Goal: Information Seeking & Learning: Learn about a topic

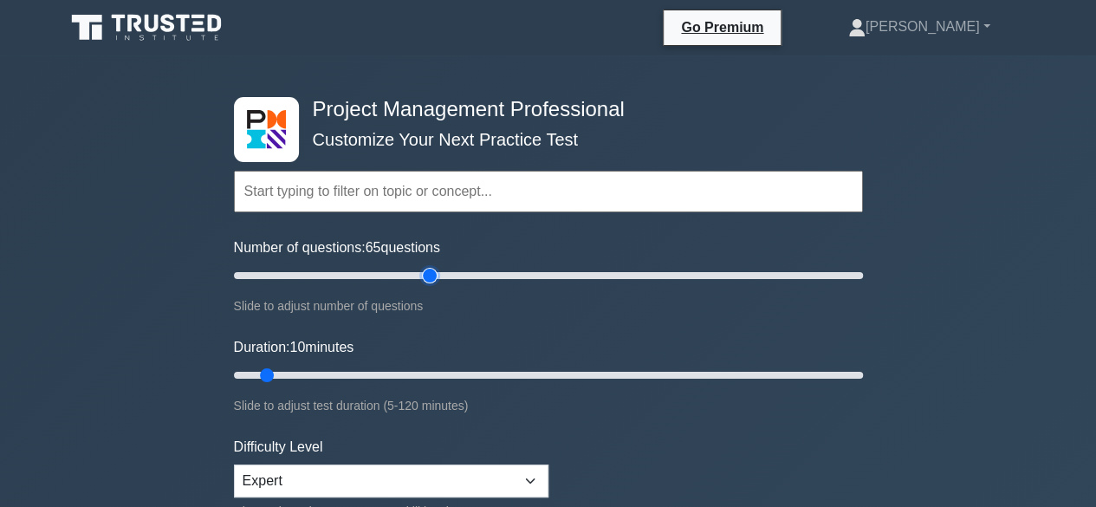
click at [430, 275] on input "Number of questions: 65 questions" at bounding box center [548, 275] width 629 height 21
click at [416, 277] on input "Number of questions: 60 questions" at bounding box center [548, 275] width 629 height 21
click at [400, 276] on input "Number of questions: 55 questions" at bounding box center [548, 275] width 629 height 21
type input "50"
click at [389, 275] on input "Number of questions: 50 questions" at bounding box center [548, 275] width 629 height 21
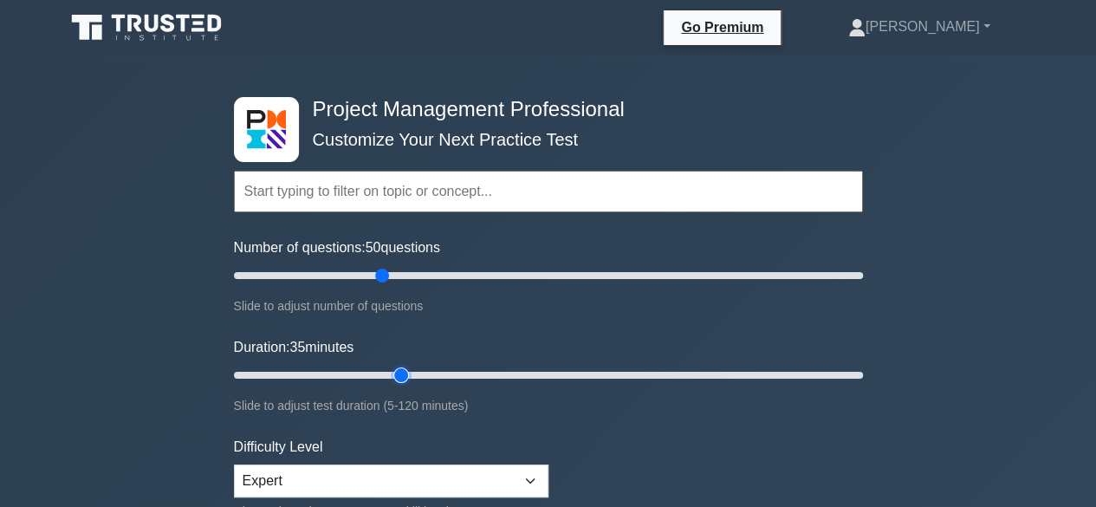
click at [396, 372] on input "Duration: 35 minutes" at bounding box center [548, 375] width 629 height 21
click at [411, 372] on input "Duration: 35 minutes" at bounding box center [548, 375] width 629 height 21
click at [421, 372] on input "Duration: 40 minutes" at bounding box center [548, 375] width 629 height 21
click at [448, 367] on input "Duration: 45 minutes" at bounding box center [548, 375] width 629 height 21
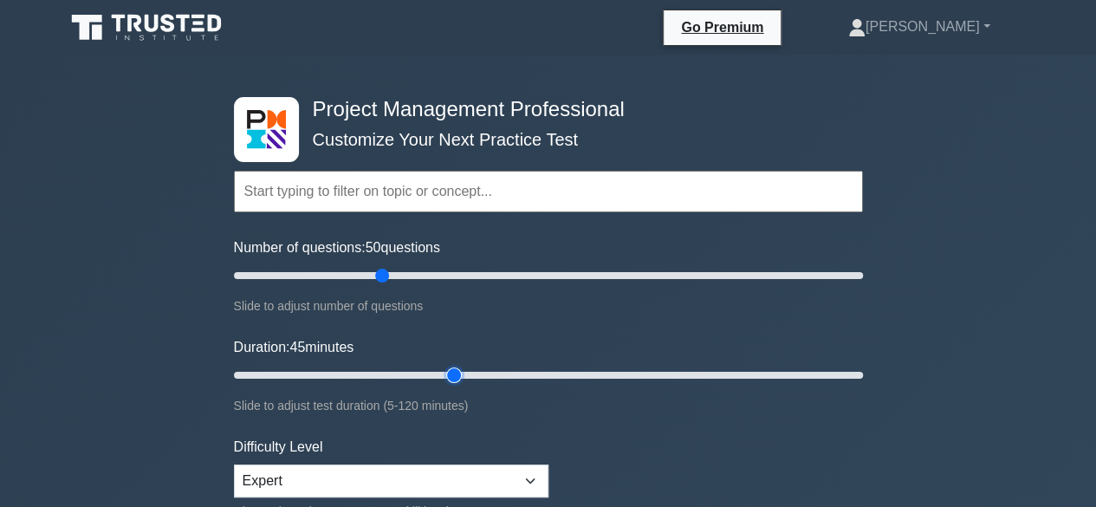
click at [466, 367] on input "Duration: 45 minutes" at bounding box center [548, 375] width 629 height 21
type input "50"
click at [471, 372] on input "Duration: 50 minutes" at bounding box center [548, 375] width 629 height 21
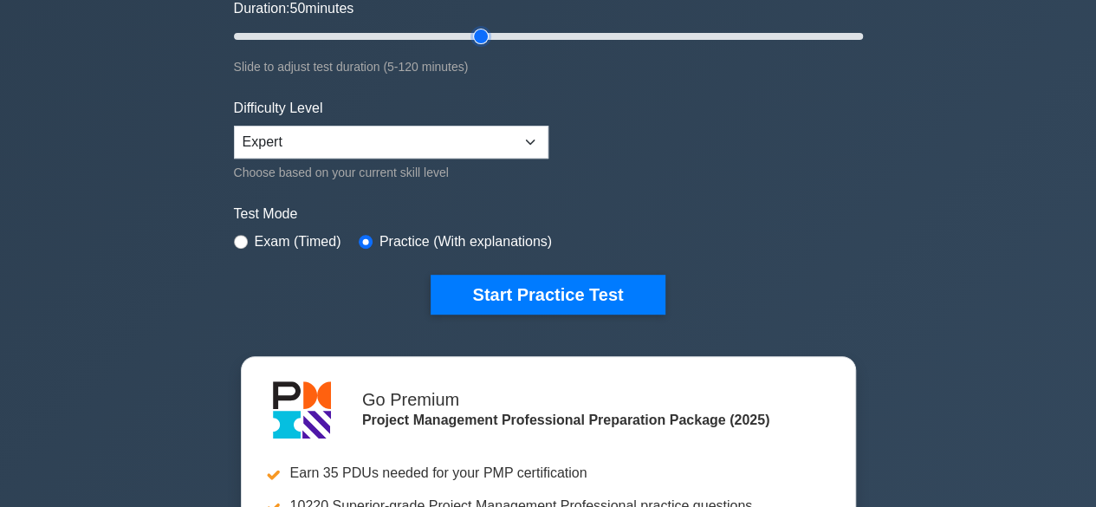
scroll to position [344, 0]
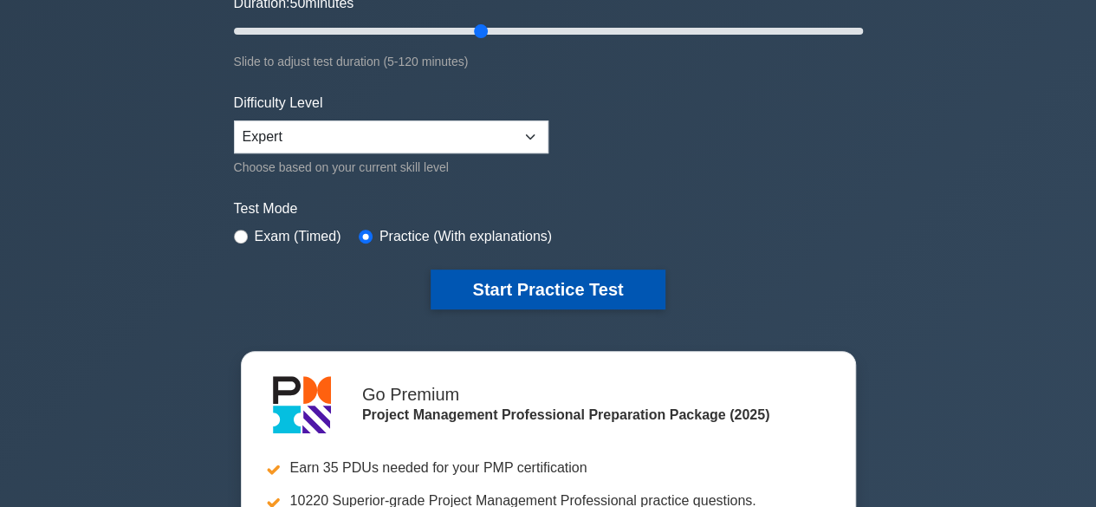
click at [539, 285] on button "Start Practice Test" at bounding box center [548, 289] width 234 height 40
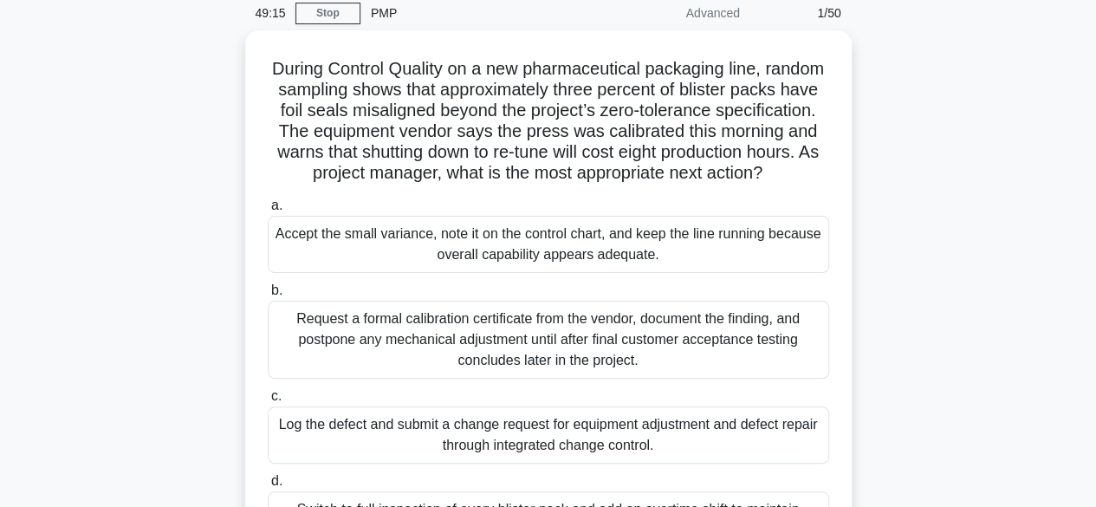
scroll to position [74, 0]
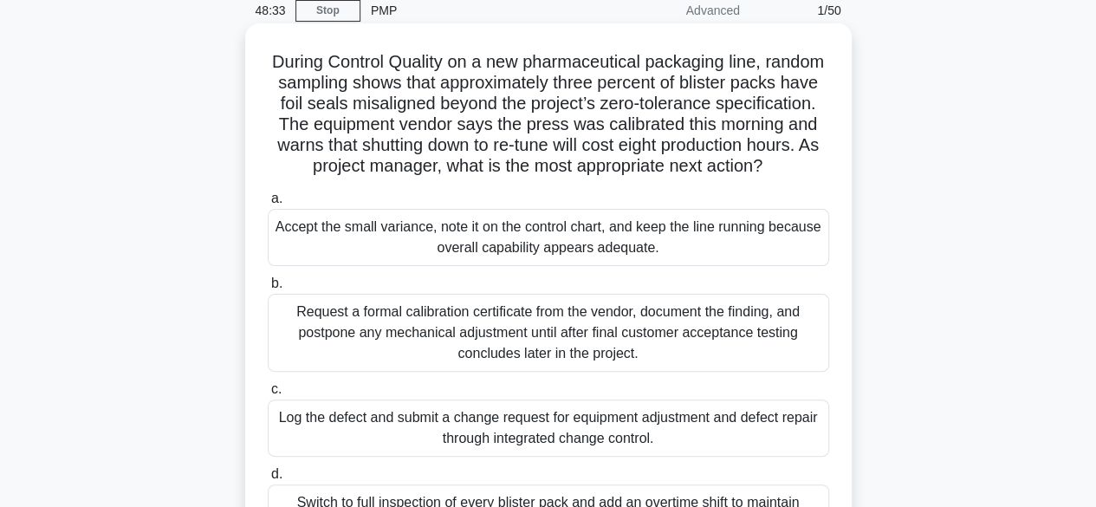
click at [391, 338] on div "Request a formal calibration certificate from the vendor, document the finding,…" at bounding box center [548, 333] width 561 height 78
click at [268, 289] on input "b. Request a formal calibration certificate from the vendor, document the findi…" at bounding box center [268, 283] width 0 height 11
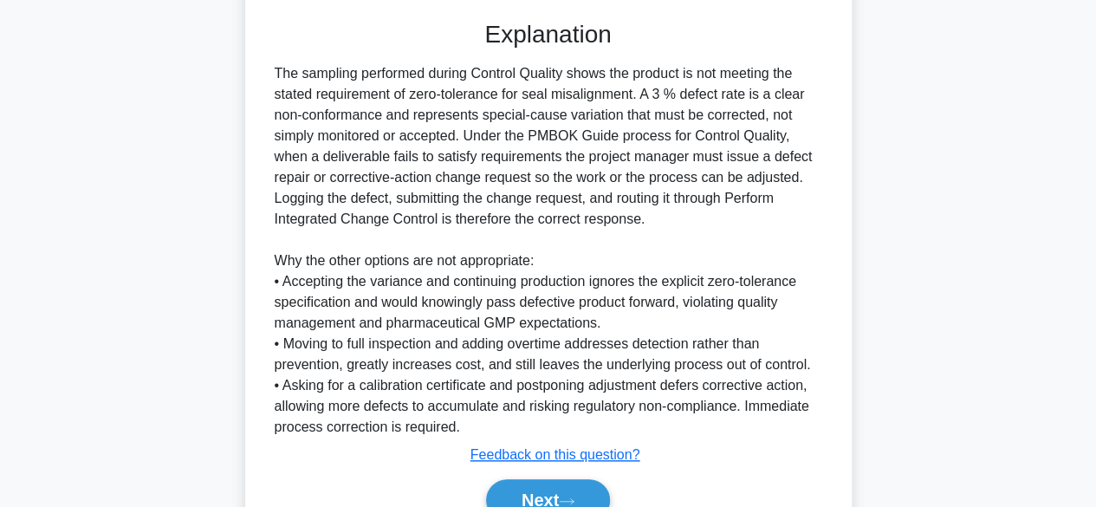
scroll to position [728, 0]
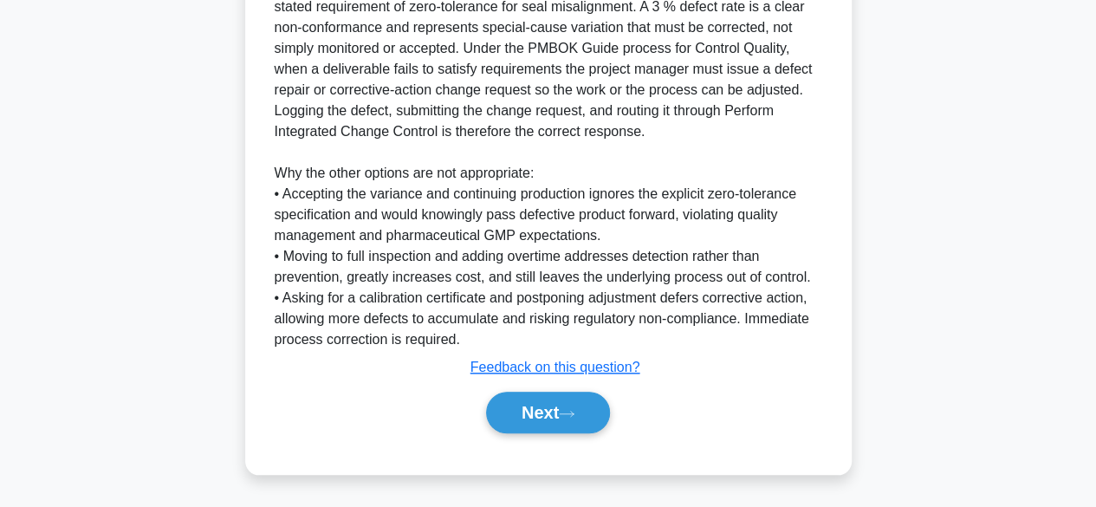
click at [319, 350] on div "The sampling performed during Control Quality shows the product is not meeting …" at bounding box center [548, 163] width 547 height 374
click at [560, 413] on button "Next" at bounding box center [548, 413] width 124 height 42
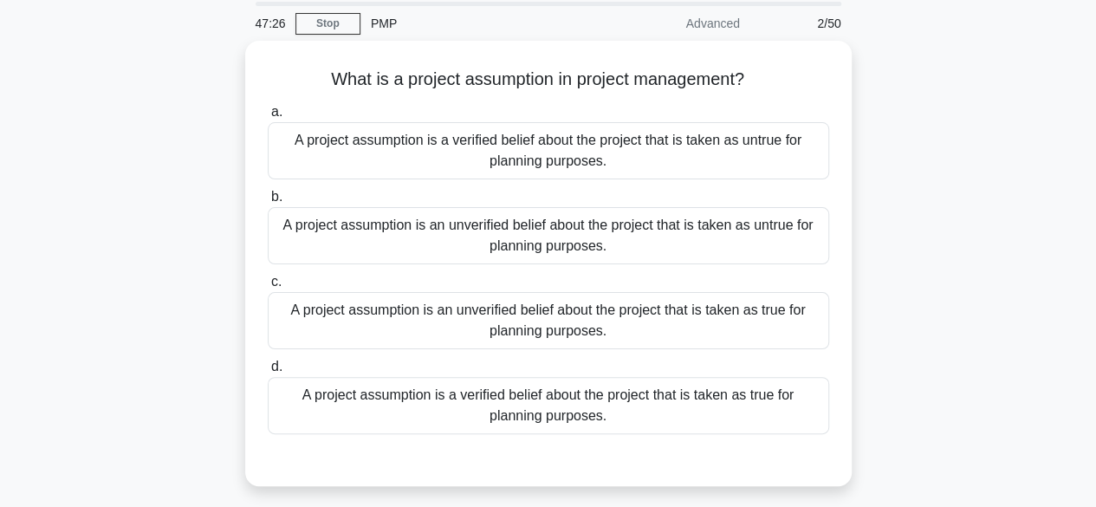
scroll to position [61, 0]
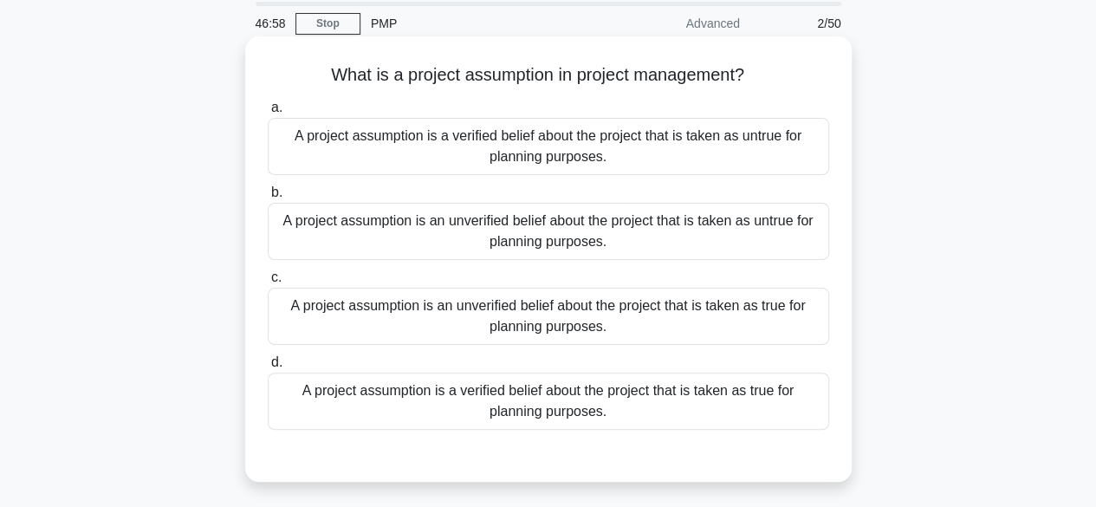
click at [647, 411] on div "A project assumption is a verified belief about the project that is taken as tr…" at bounding box center [548, 400] width 561 height 57
click at [268, 368] on input "d. A project assumption is a verified belief about the project that is taken as…" at bounding box center [268, 362] width 0 height 11
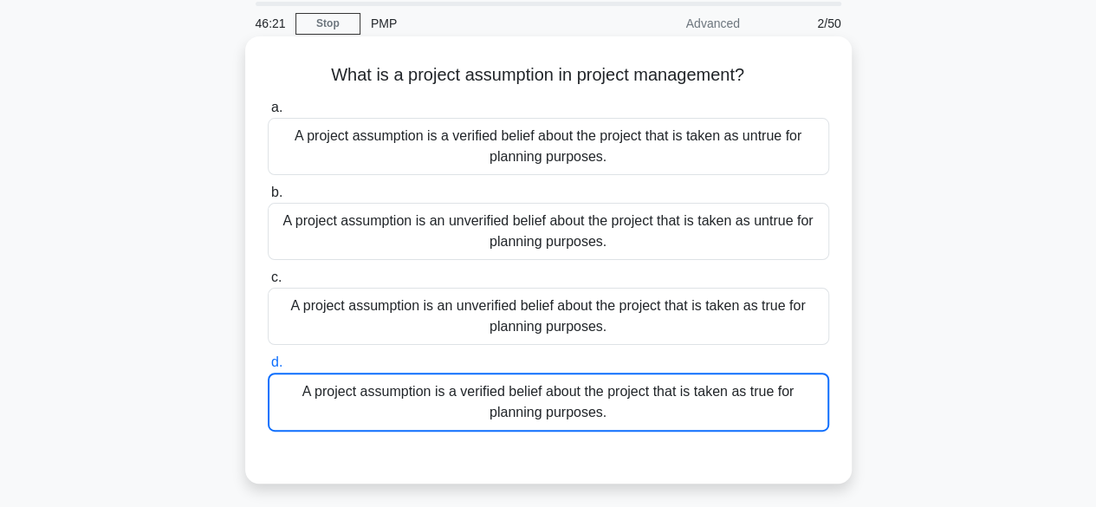
click at [728, 406] on div "A project assumption is a verified belief about the project that is taken as tr…" at bounding box center [548, 401] width 561 height 59
click at [268, 368] on input "d. A project assumption is a verified belief about the project that is taken as…" at bounding box center [268, 362] width 0 height 11
click at [737, 396] on div "A project assumption is a verified belief about the project that is taken as tr…" at bounding box center [548, 401] width 561 height 59
click at [268, 368] on input "d. A project assumption is a verified belief about the project that is taken as…" at bounding box center [268, 362] width 0 height 11
click at [677, 408] on div "A project assumption is a verified belief about the project that is taken as tr…" at bounding box center [548, 401] width 561 height 59
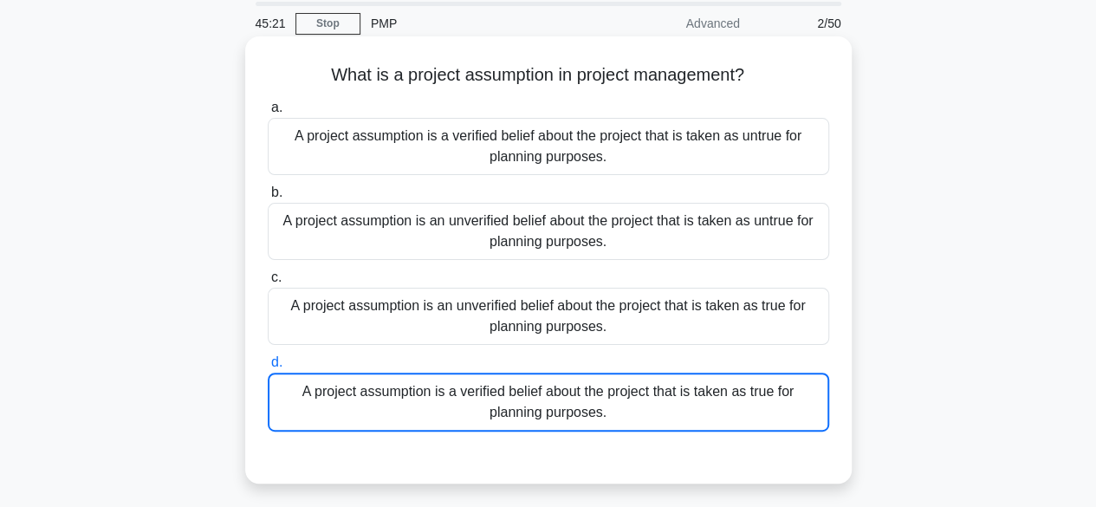
click at [268, 368] on input "d. A project assumption is a verified belief about the project that is taken as…" at bounding box center [268, 362] width 0 height 11
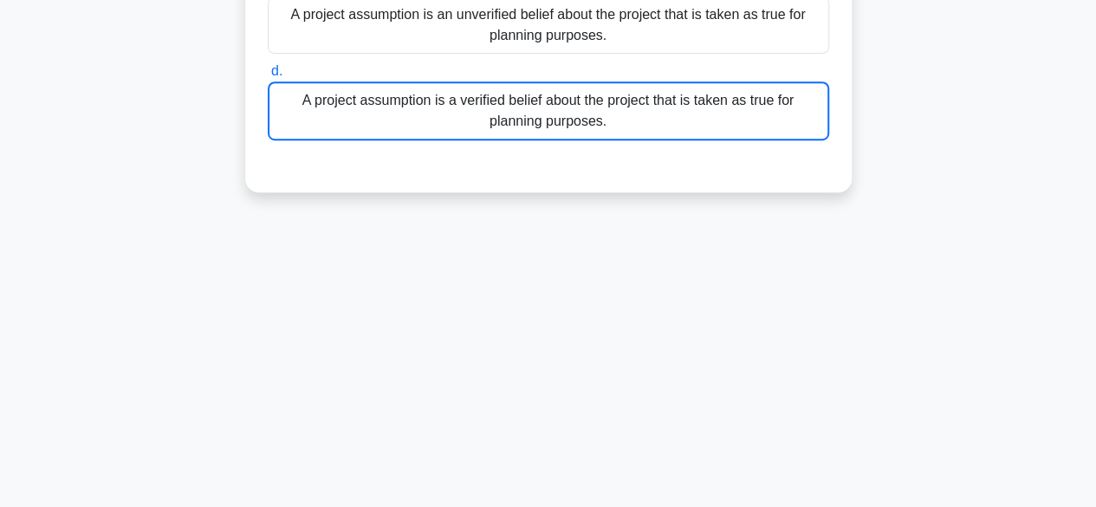
scroll to position [429, 0]
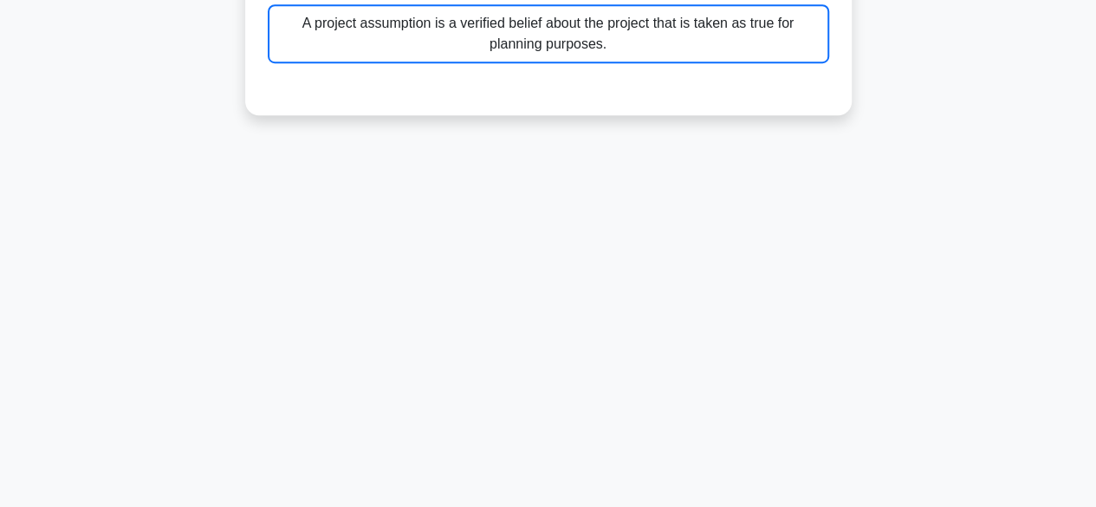
click at [641, 37] on div "A project assumption is a verified belief about the project that is taken as tr…" at bounding box center [548, 33] width 561 height 59
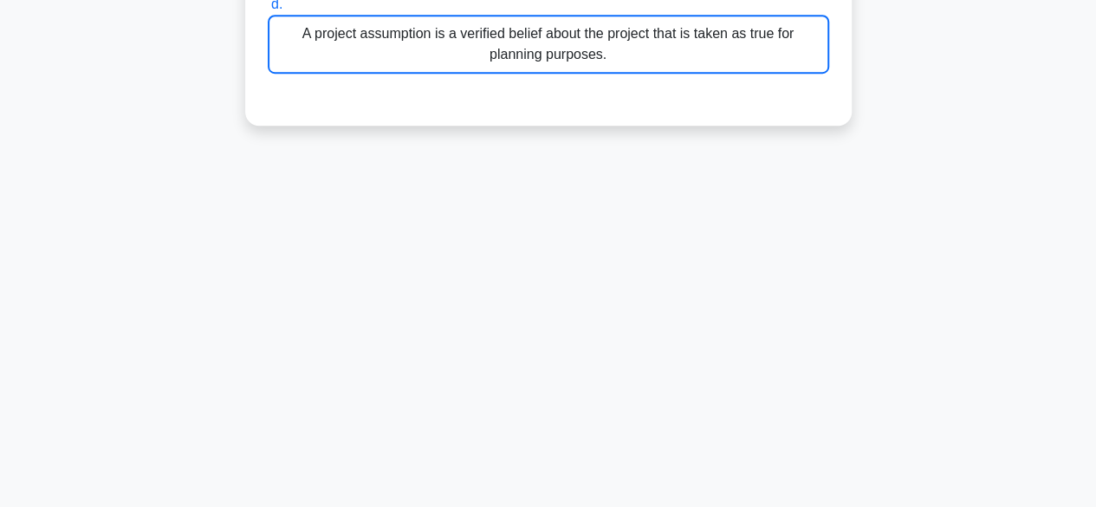
click at [641, 37] on div "A project assumption is a verified belief about the project that is taken as tr…" at bounding box center [548, 44] width 561 height 59
click at [268, 10] on input "d. A project assumption is a verified belief about the project that is taken as…" at bounding box center [268, 4] width 0 height 11
click at [521, 44] on div "A project assumption is a verified belief about the project that is taken as tr…" at bounding box center [548, 44] width 561 height 59
click at [268, 10] on input "d. A project assumption is a verified belief about the project that is taken as…" at bounding box center [268, 4] width 0 height 11
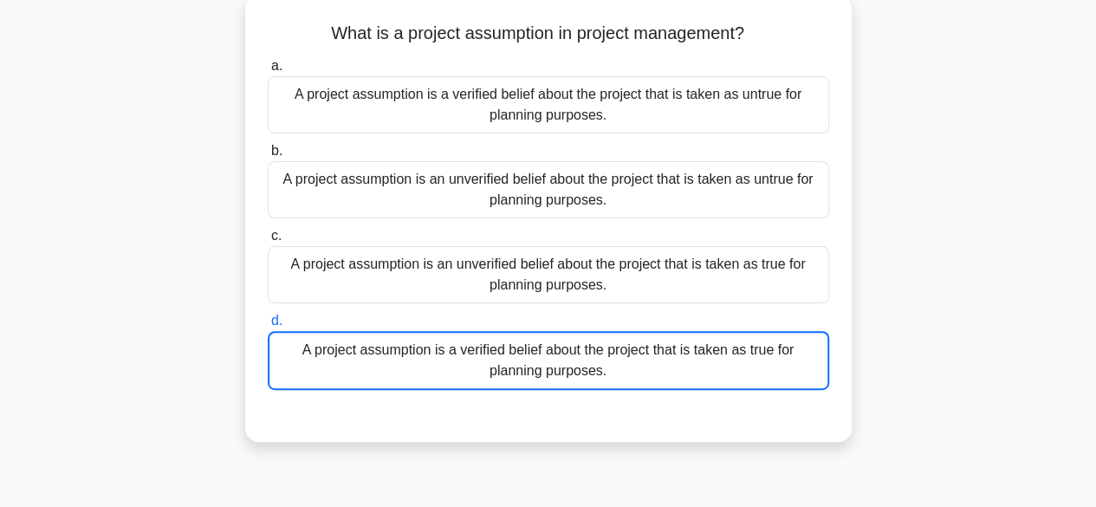
scroll to position [183, 0]
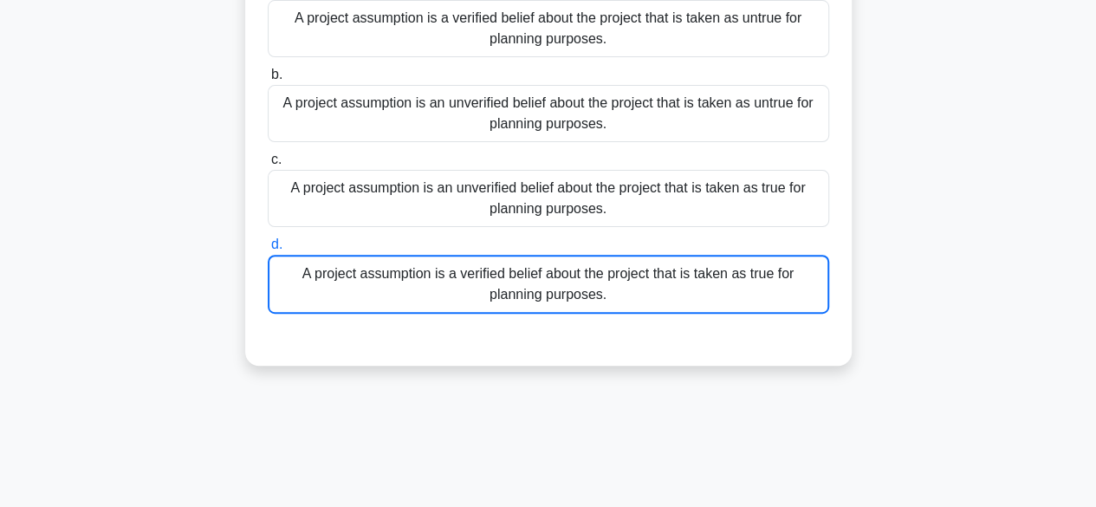
drag, startPoint x: 1093, startPoint y: 144, endPoint x: 1076, endPoint y: 263, distance: 120.8
click at [1076, 263] on main "44:25 Stop PMP Advanced 2/50 What is a project assumption in project management…" at bounding box center [548, 313] width 1096 height 880
click at [913, 185] on div "What is a project assumption in project management? .spinner_0XTQ{transform-ori…" at bounding box center [548, 153] width 987 height 468
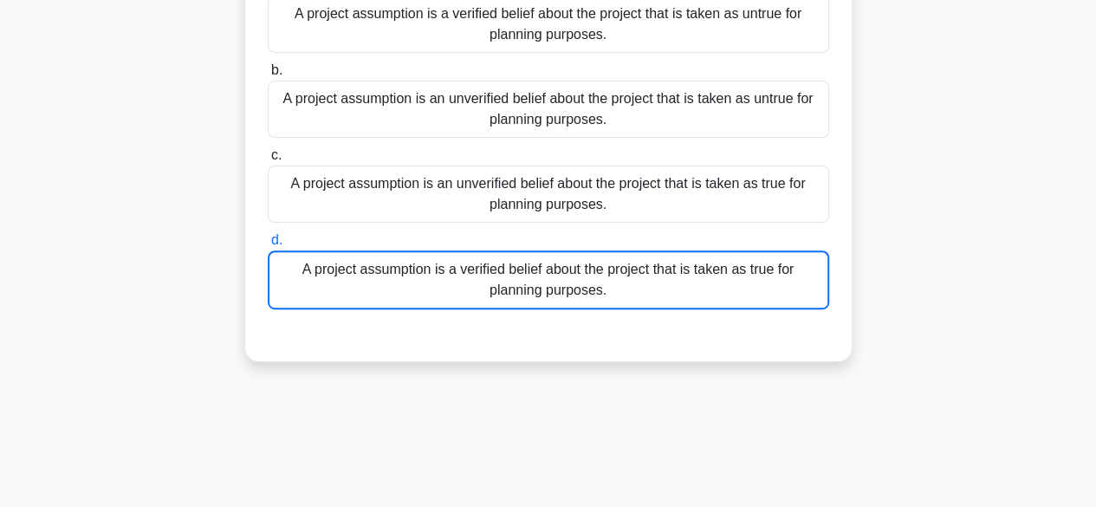
click at [591, 299] on div "A project assumption is a verified belief about the project that is taken as tr…" at bounding box center [548, 279] width 561 height 59
click at [268, 246] on input "d. A project assumption is a verified belief about the project that is taken as…" at bounding box center [268, 240] width 0 height 11
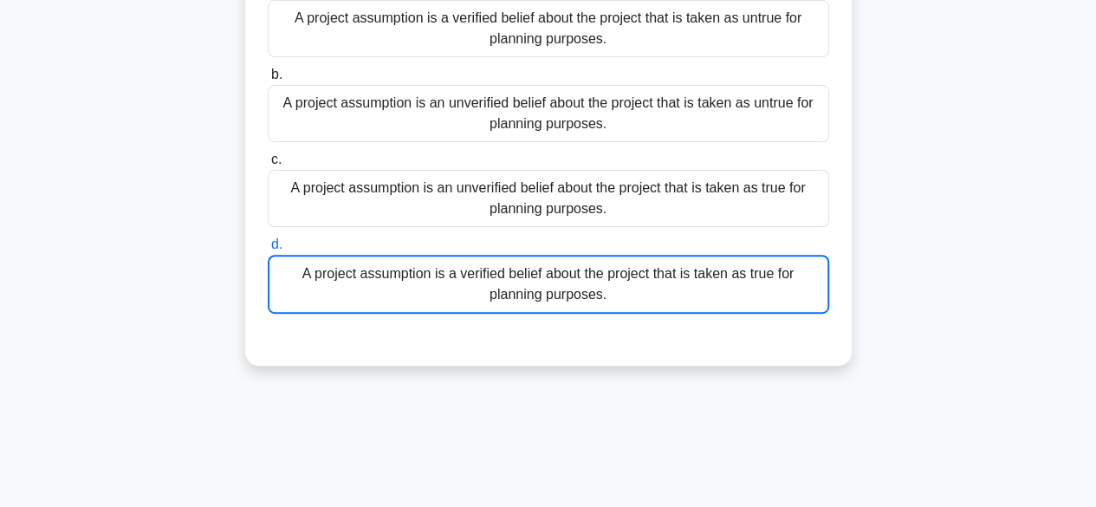
click at [890, 295] on div "What is a project assumption in project management? .spinner_0XTQ{transform-ori…" at bounding box center [548, 153] width 987 height 468
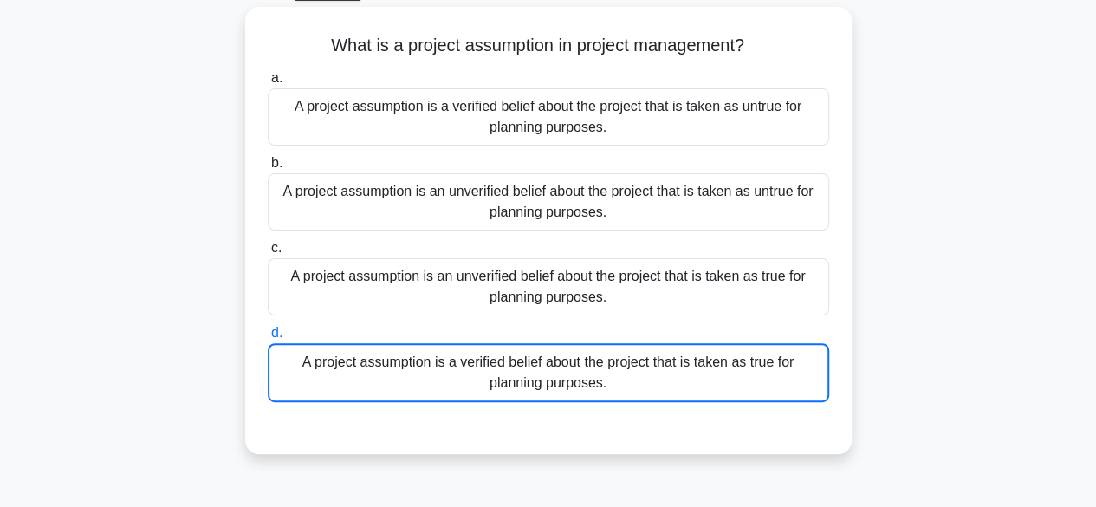
scroll to position [0, 0]
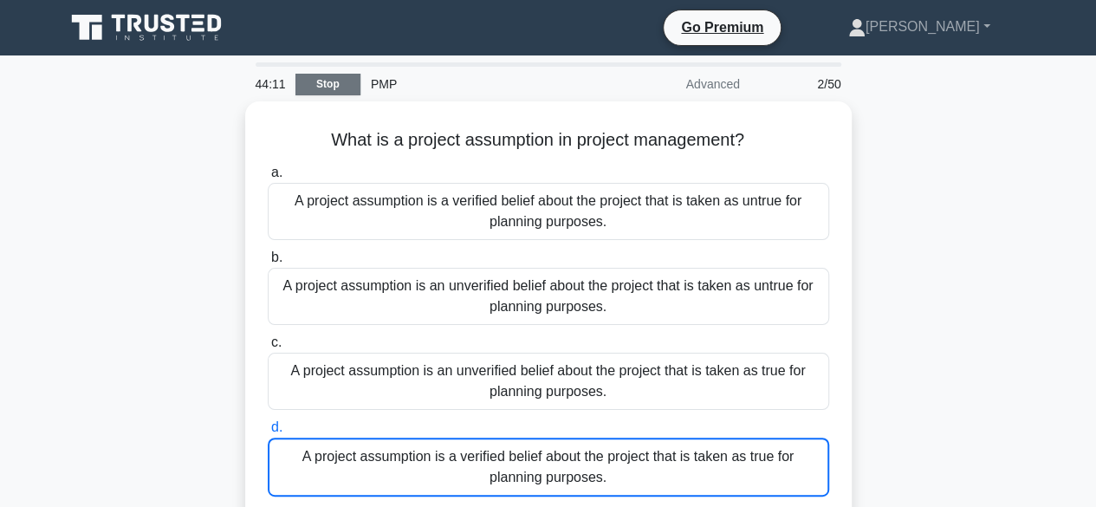
click at [327, 81] on link "Stop" at bounding box center [327, 85] width 65 height 22
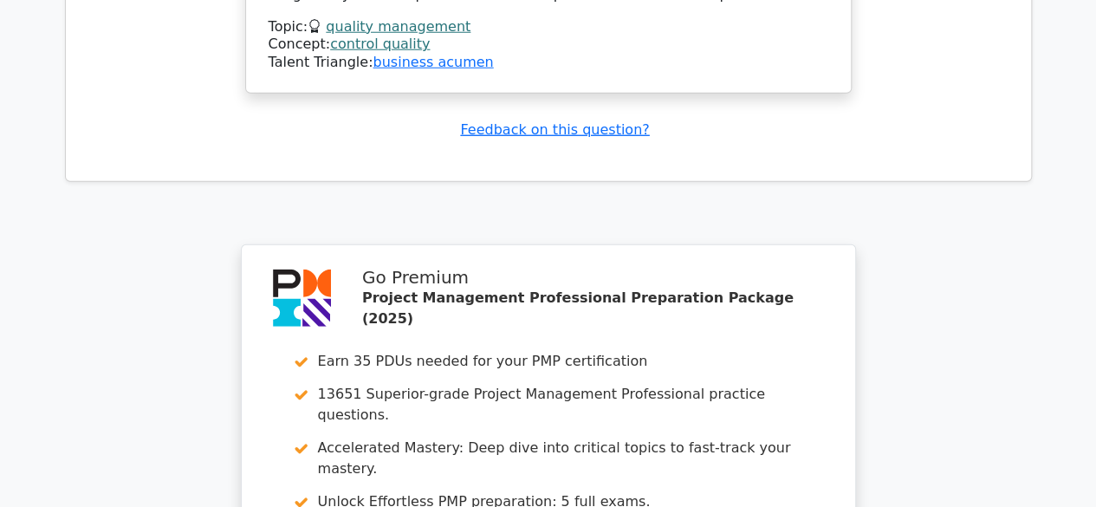
scroll to position [2785, 0]
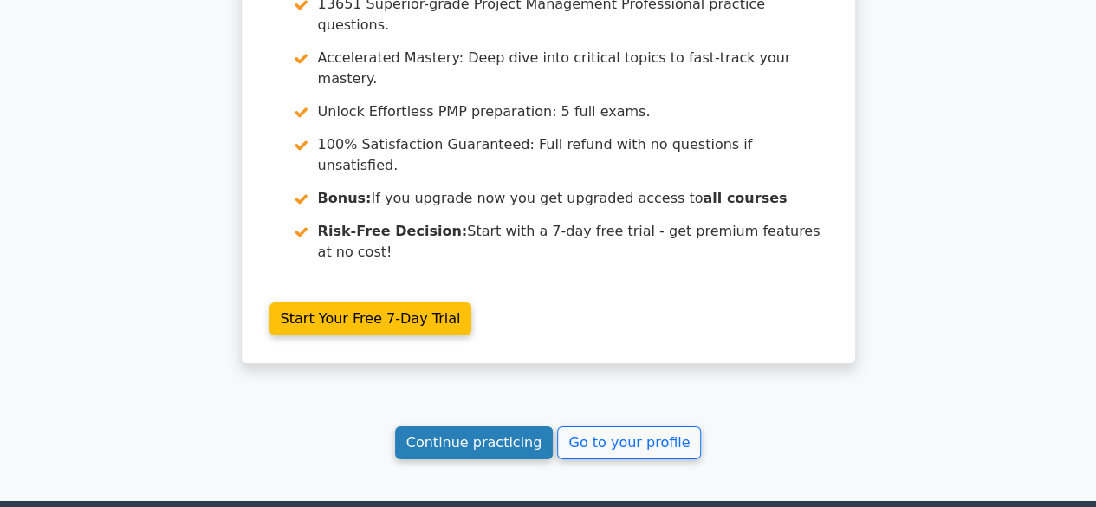
click at [519, 426] on link "Continue practicing" at bounding box center [474, 442] width 159 height 33
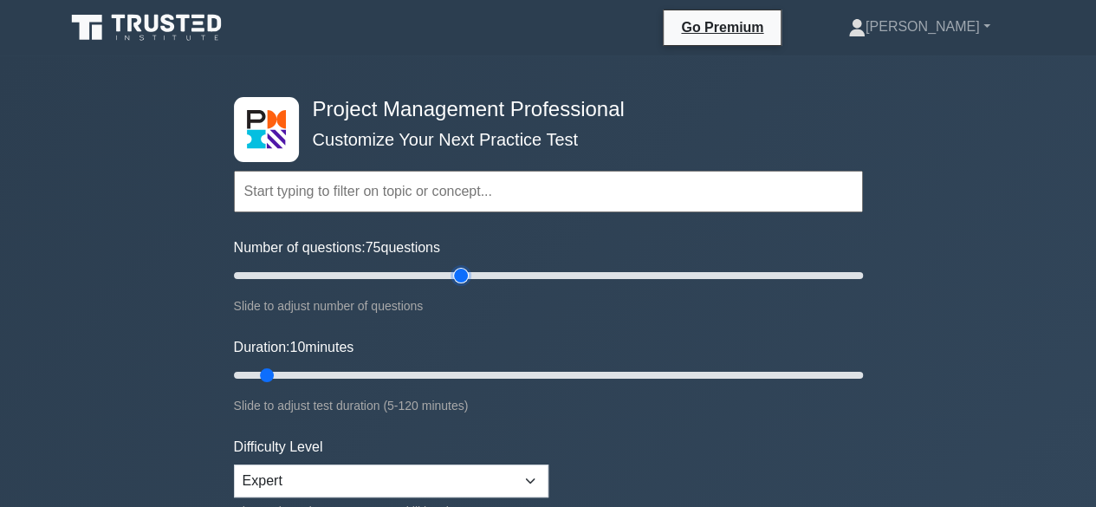
click at [459, 276] on input "Number of questions: 75 questions" at bounding box center [548, 275] width 629 height 21
click at [438, 274] on input "Number of questions: 70 questions" at bounding box center [548, 275] width 629 height 21
click at [422, 274] on input "Number of questions: 65 questions" at bounding box center [548, 275] width 629 height 21
click at [409, 274] on input "Number of questions: 60 questions" at bounding box center [548, 275] width 629 height 21
click at [400, 274] on input "Number of questions: 55 questions" at bounding box center [548, 275] width 629 height 21
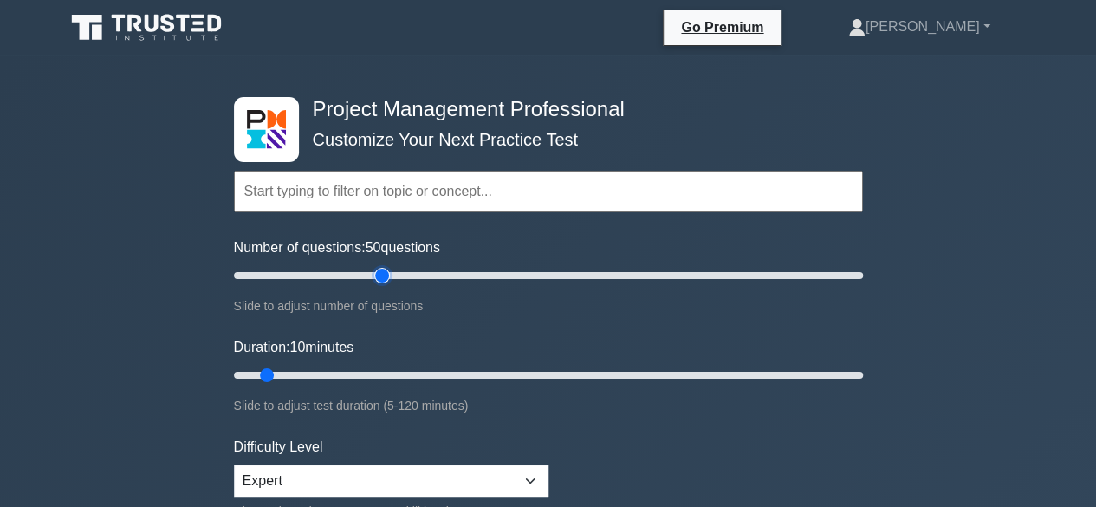
type input "50"
click at [386, 275] on input "Number of questions: 50 questions" at bounding box center [548, 275] width 629 height 21
click at [393, 367] on input "Duration: 35 minutes" at bounding box center [548, 375] width 629 height 21
click at [429, 372] on input "Duration: 40 minutes" at bounding box center [548, 375] width 629 height 21
click at [443, 373] on input "Duration: 45 minutes" at bounding box center [548, 375] width 629 height 21
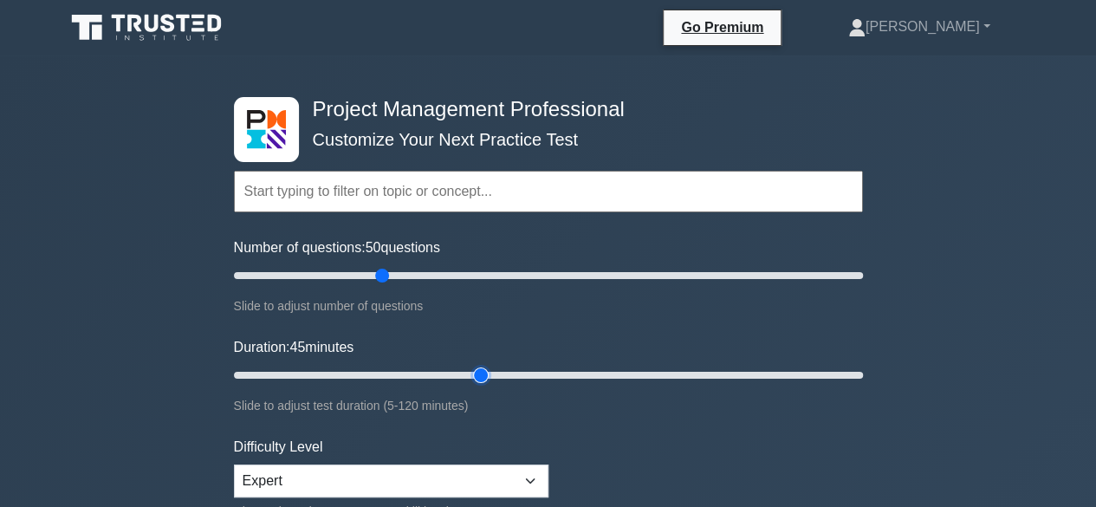
type input "50"
click at [469, 373] on input "Duration: 45 minutes" at bounding box center [548, 375] width 629 height 21
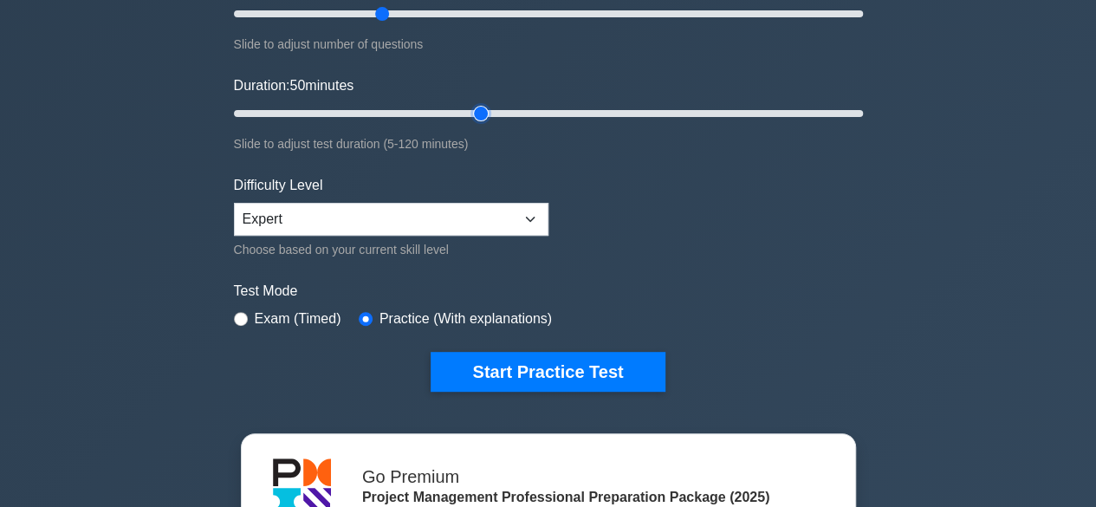
scroll to position [395, 0]
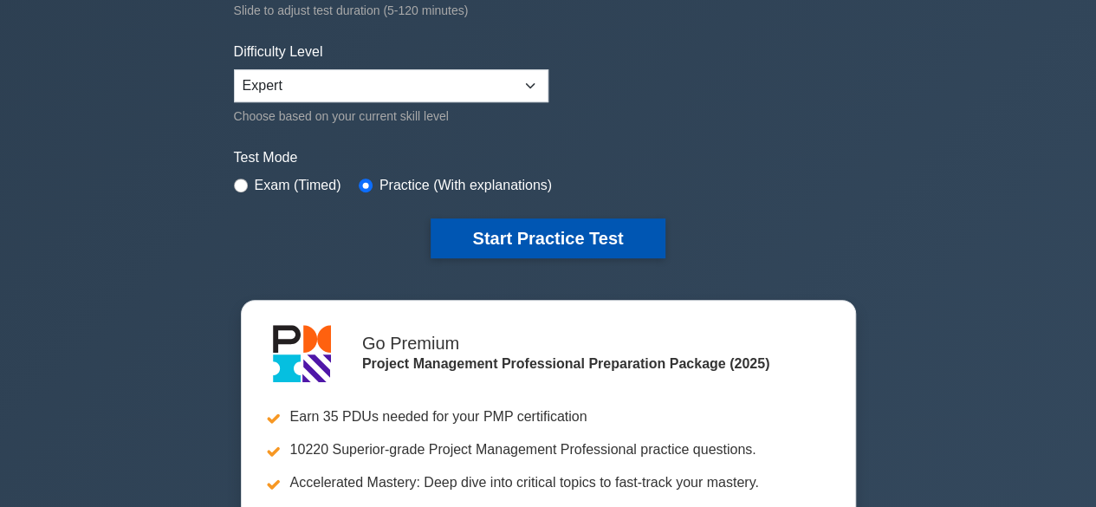
click at [518, 235] on button "Start Practice Test" at bounding box center [548, 238] width 234 height 40
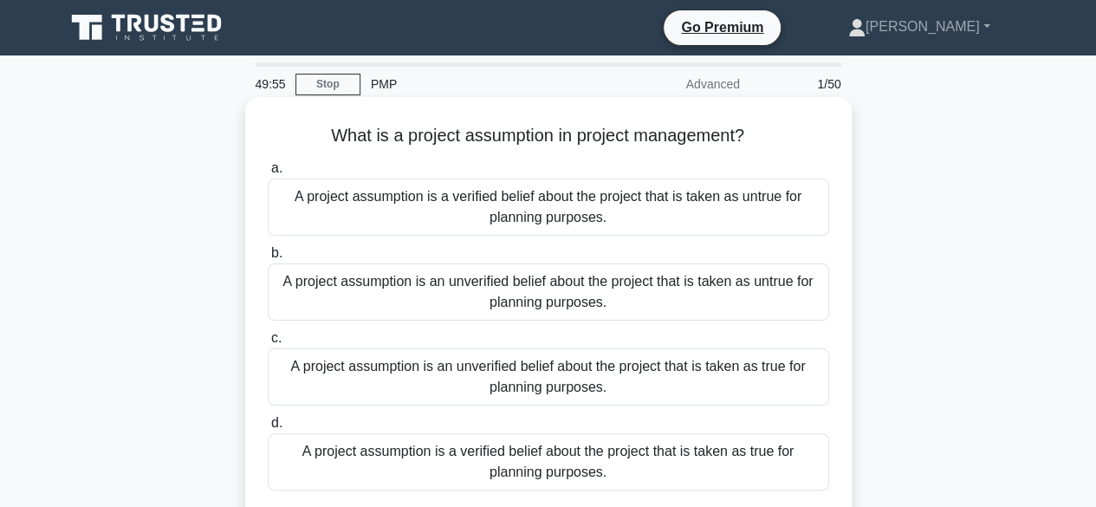
click at [491, 456] on div "A project assumption is a verified belief about the project that is taken as tr…" at bounding box center [548, 461] width 561 height 57
click at [268, 429] on input "d. A project assumption is a verified belief about the project that is taken as…" at bounding box center [268, 423] width 0 height 11
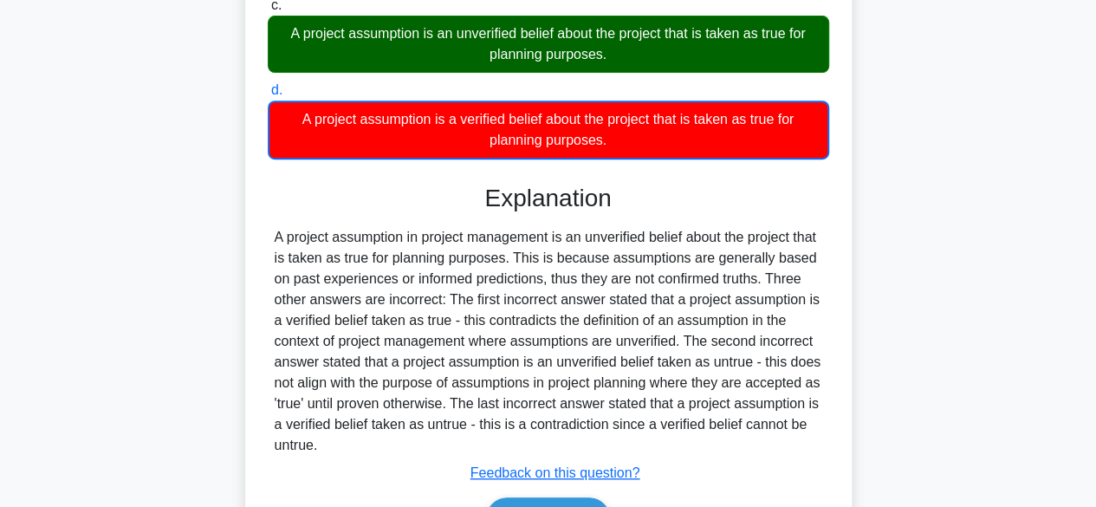
scroll to position [344, 0]
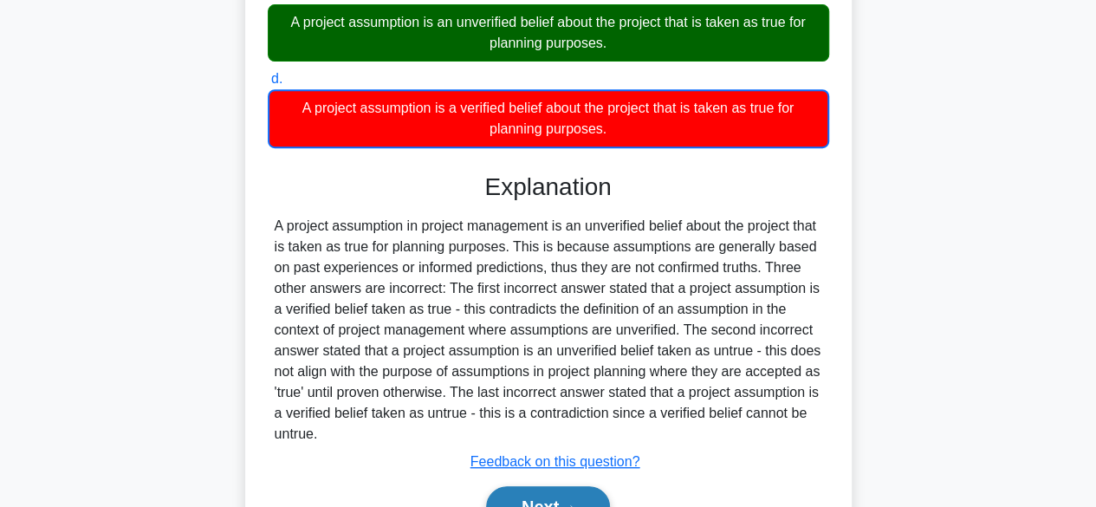
click at [525, 497] on button "Next" at bounding box center [548, 507] width 124 height 42
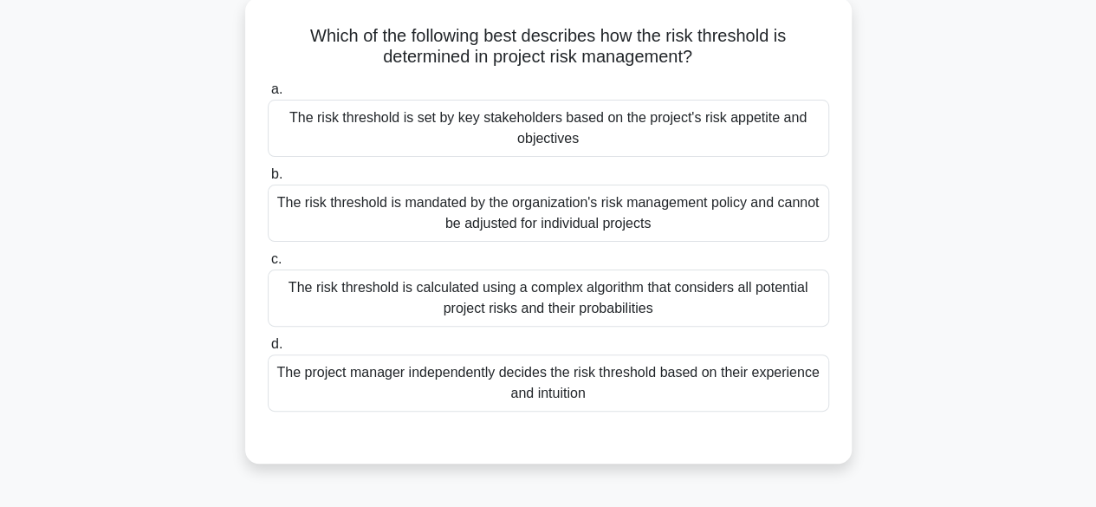
scroll to position [98, 0]
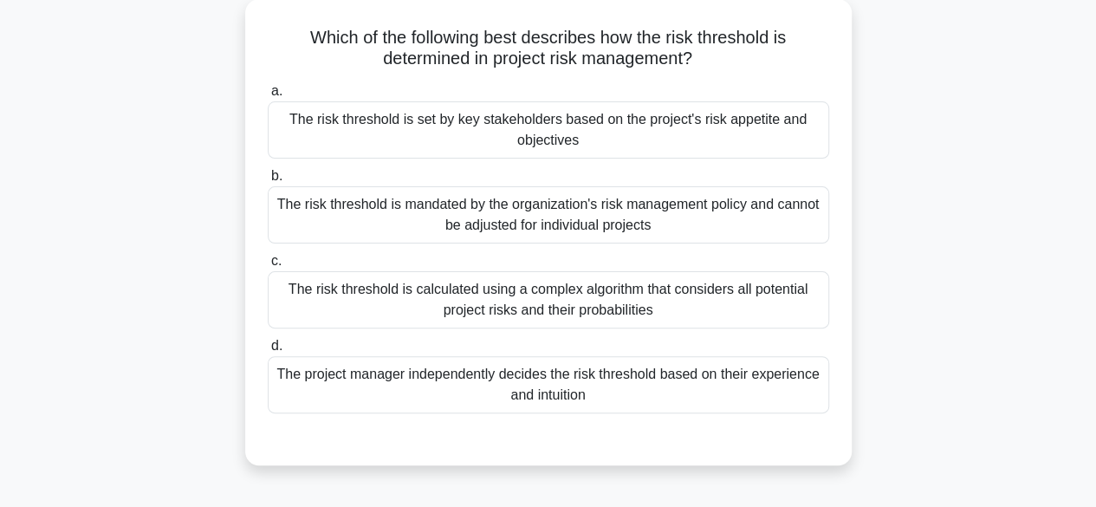
click at [469, 134] on div "The risk threshold is set by key stakeholders based on the project's risk appet…" at bounding box center [548, 129] width 561 height 57
click at [268, 97] on input "a. The risk threshold is set by key stakeholders based on the project's risk ap…" at bounding box center [268, 91] width 0 height 11
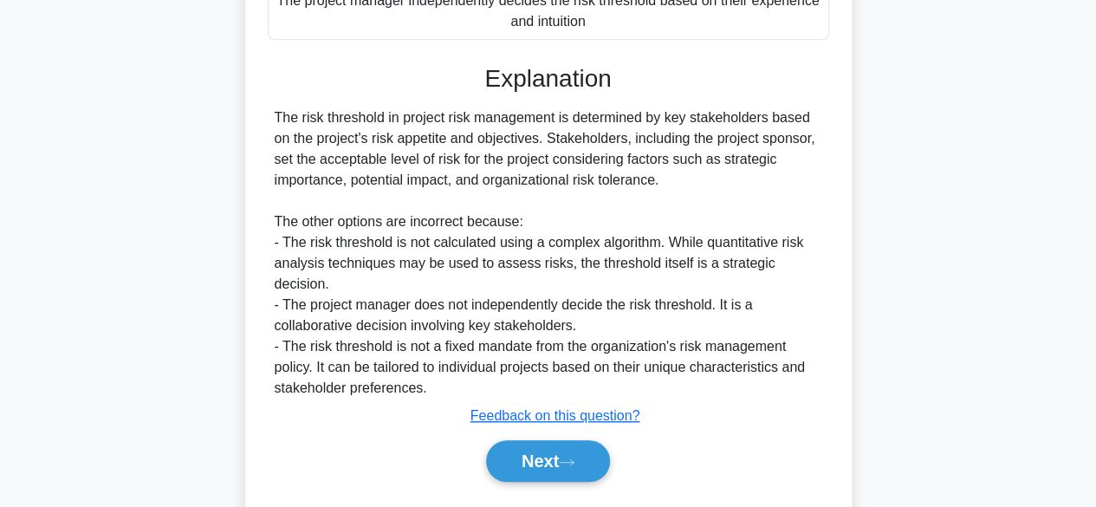
scroll to position [495, 0]
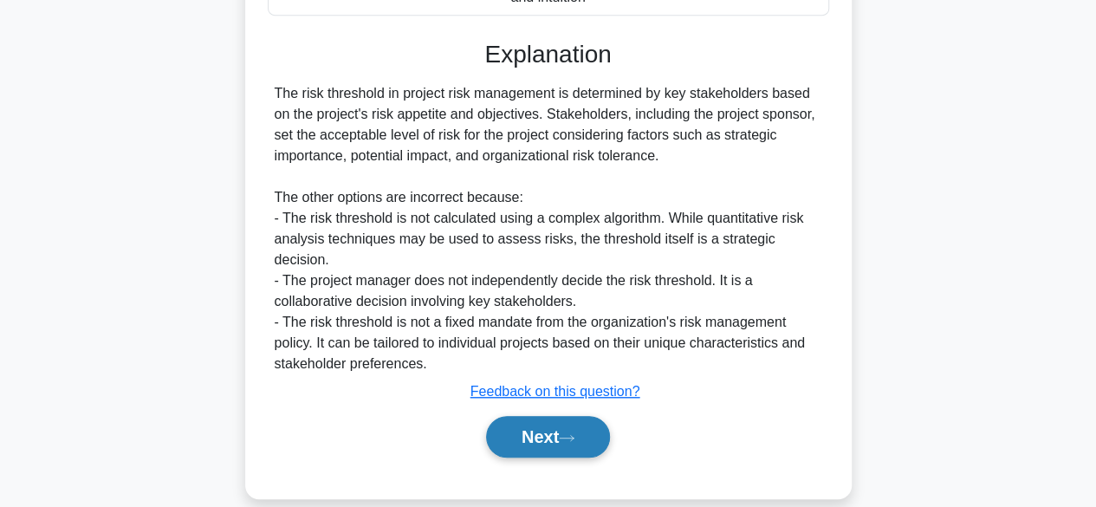
click at [573, 416] on button "Next" at bounding box center [548, 437] width 124 height 42
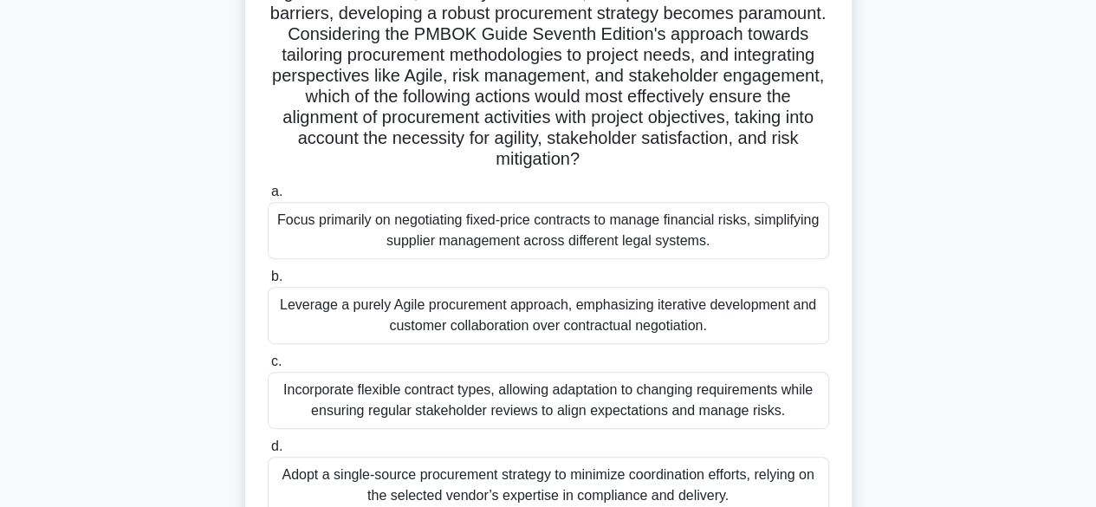
scroll to position [273, 0]
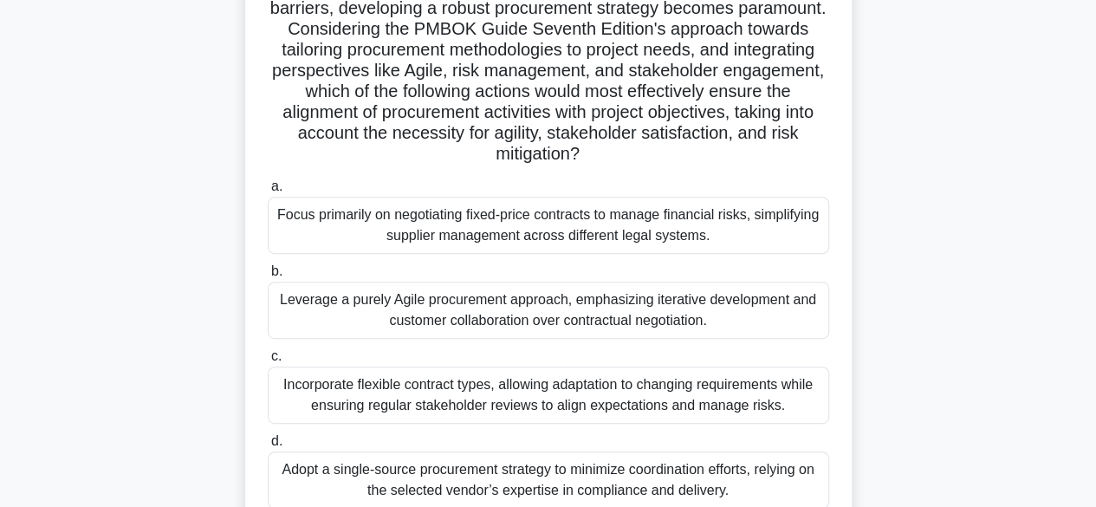
click at [754, 404] on div "Incorporate flexible contract types, allowing adaptation to changing requiremen…" at bounding box center [548, 394] width 561 height 57
click at [268, 362] on input "c. Incorporate flexible contract types, allowing adaptation to changing require…" at bounding box center [268, 356] width 0 height 11
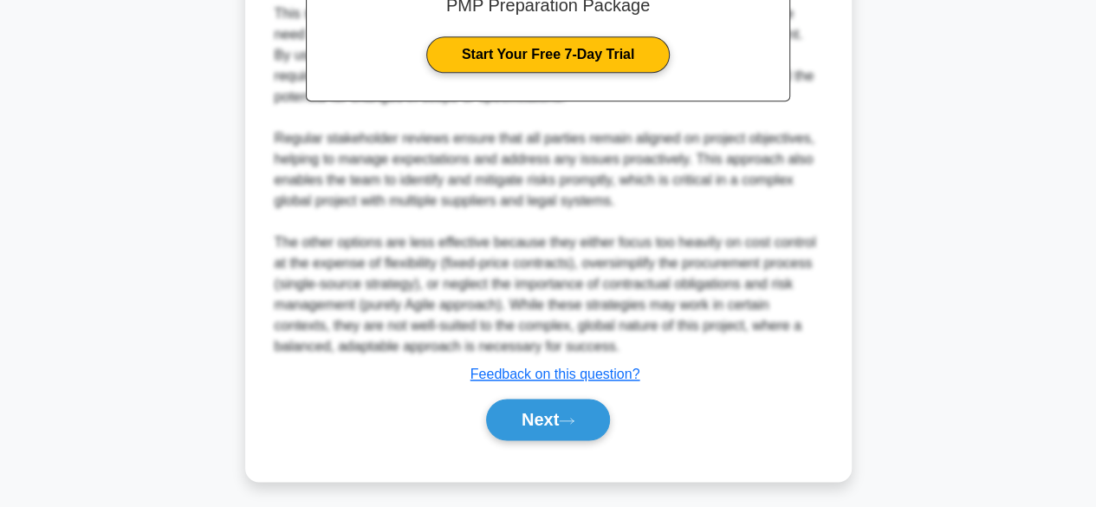
scroll to position [933, 0]
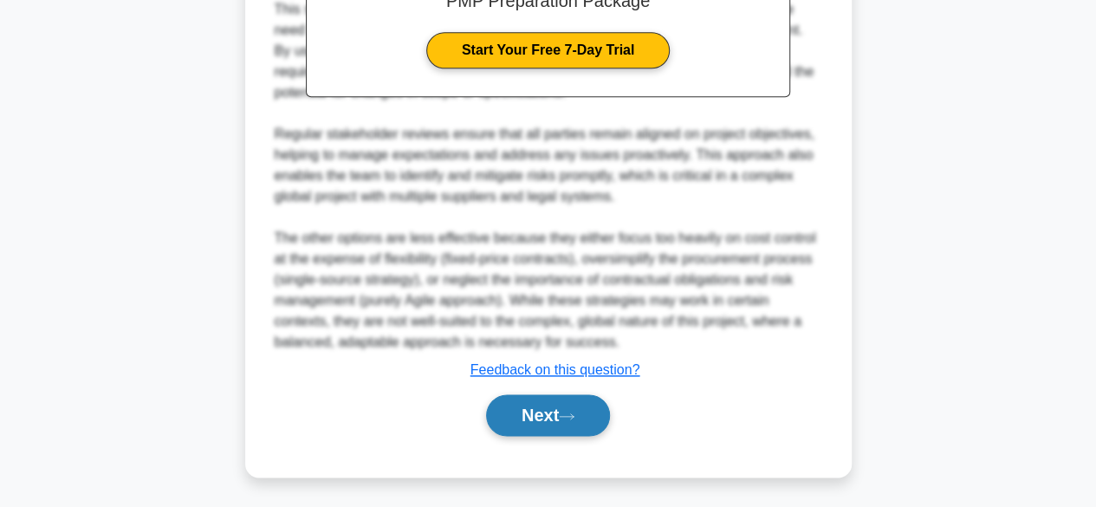
click at [586, 421] on button "Next" at bounding box center [548, 415] width 124 height 42
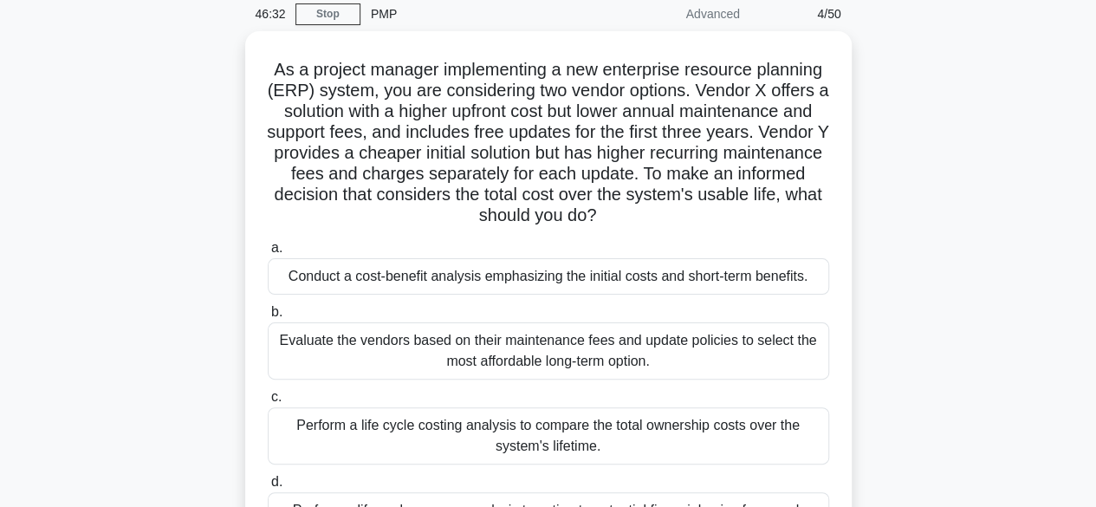
scroll to position [71, 0]
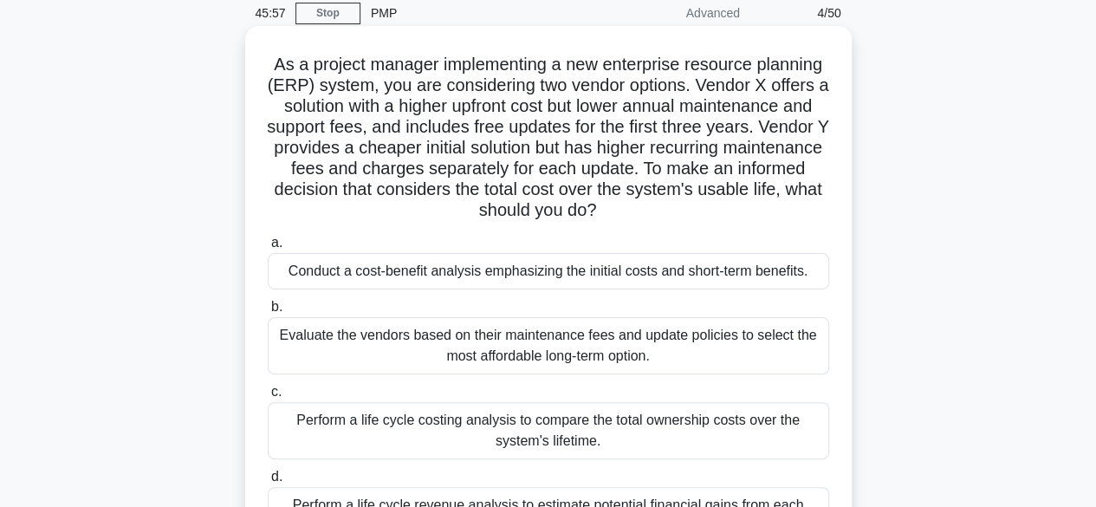
click at [756, 346] on div "Evaluate the vendors based on their maintenance fees and update policies to sel…" at bounding box center [548, 345] width 561 height 57
click at [268, 313] on input "b. Evaluate the vendors based on their maintenance fees and update policies to …" at bounding box center [268, 306] width 0 height 11
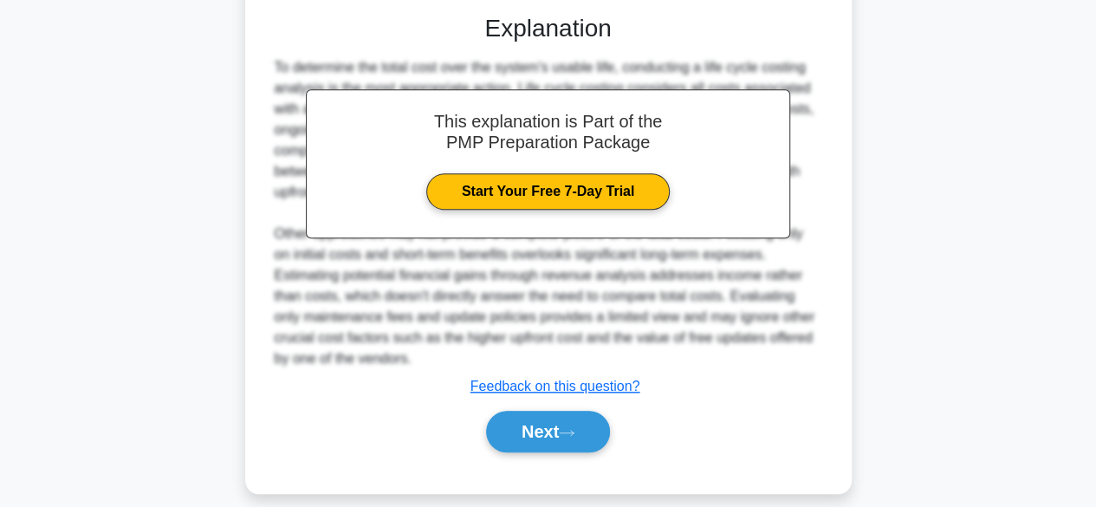
scroll to position [644, 0]
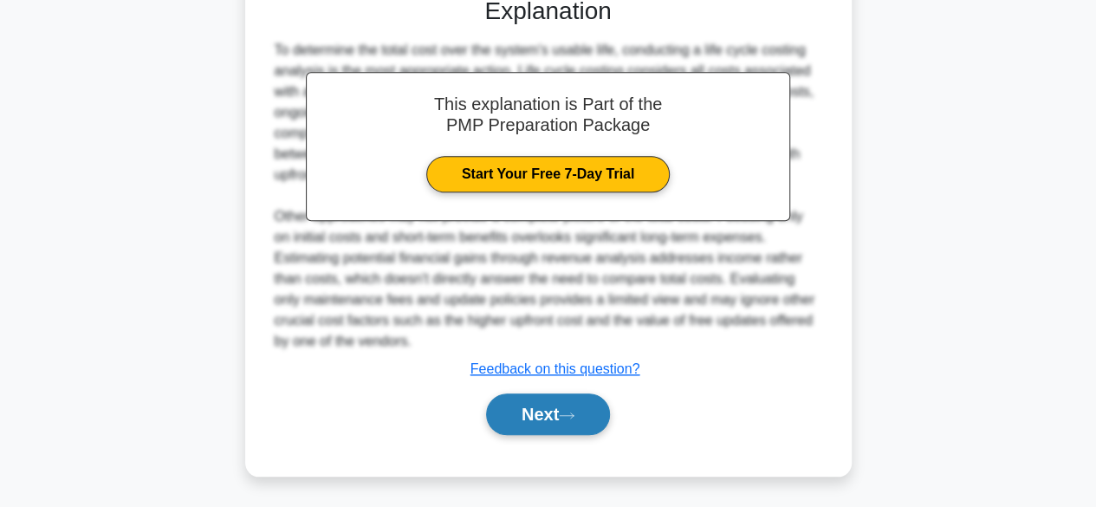
click at [591, 414] on button "Next" at bounding box center [548, 414] width 124 height 42
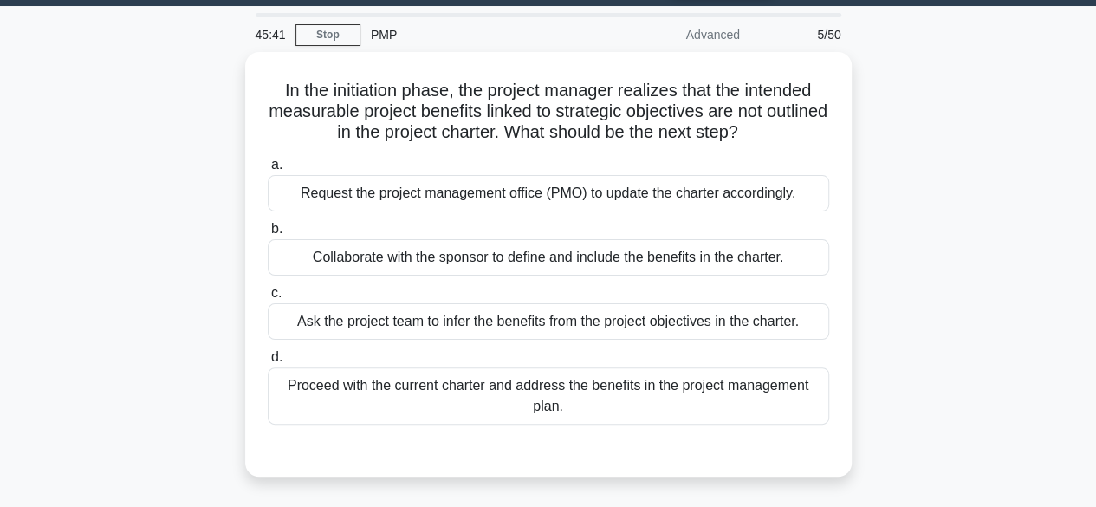
scroll to position [41, 0]
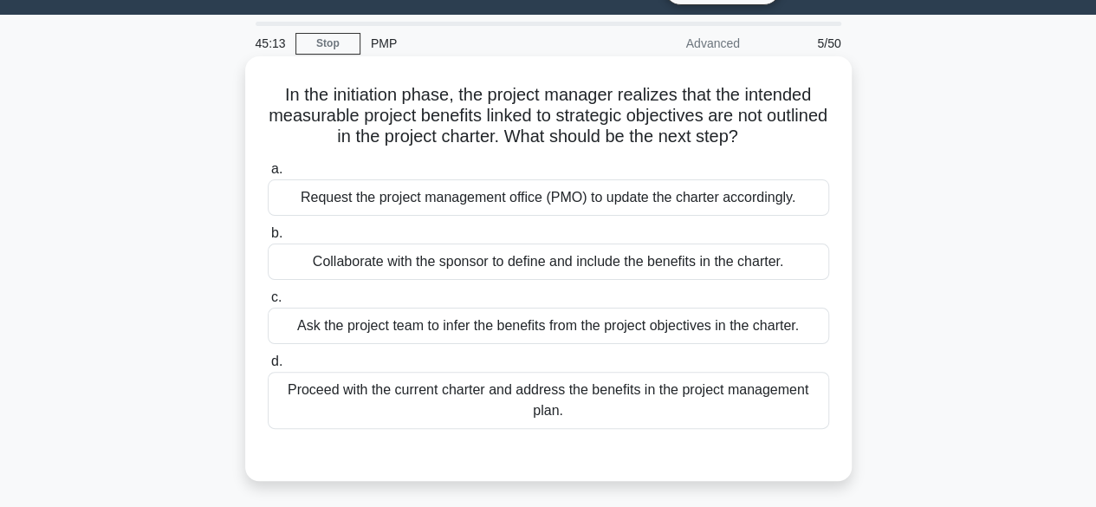
click at [758, 190] on div "Request the project management office (PMO) to update the charter accordingly." at bounding box center [548, 197] width 561 height 36
click at [268, 175] on input "a. Request the project management office (PMO) to update the charter accordingl…" at bounding box center [268, 169] width 0 height 11
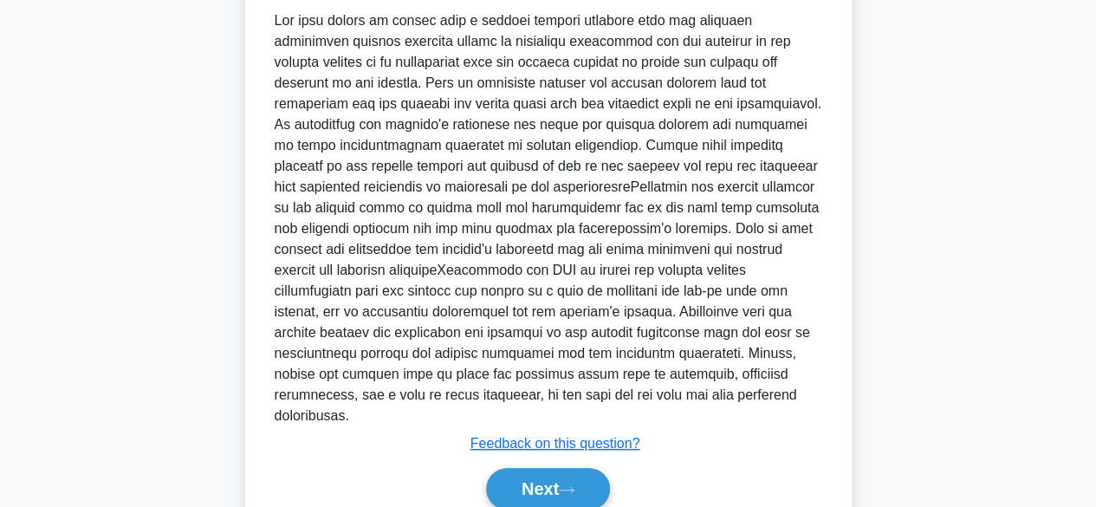
scroll to position [582, 0]
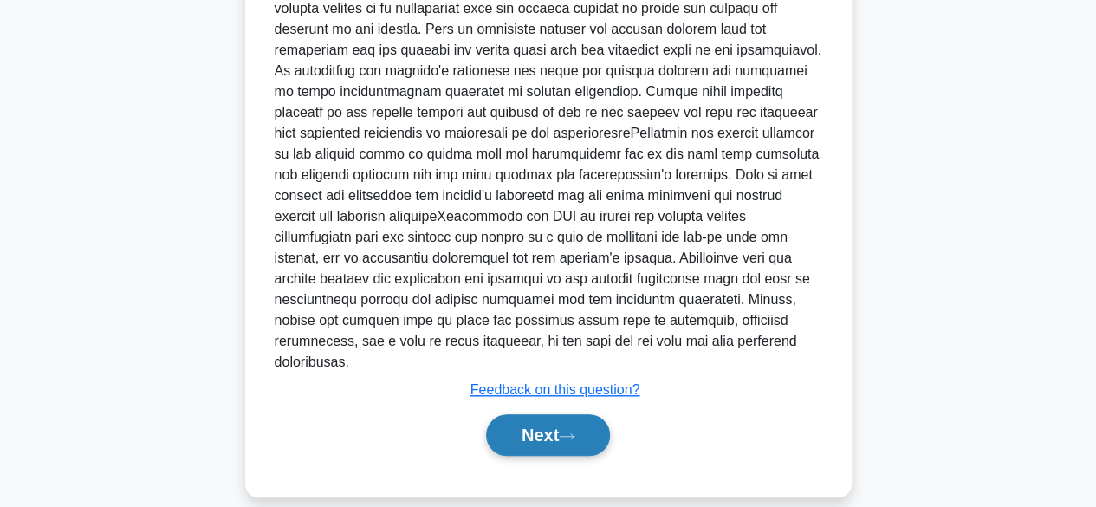
click at [584, 431] on button "Next" at bounding box center [548, 435] width 124 height 42
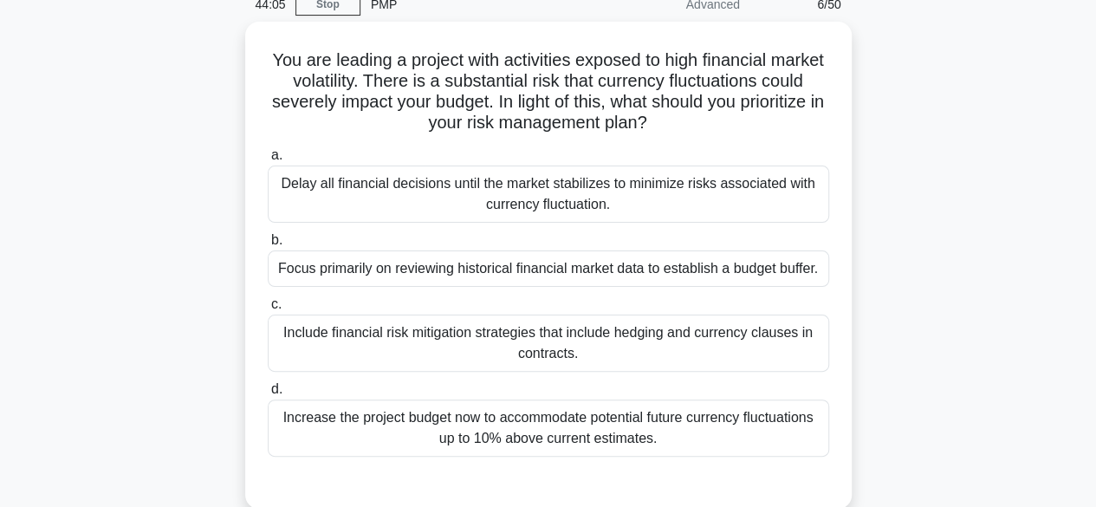
scroll to position [80, 0]
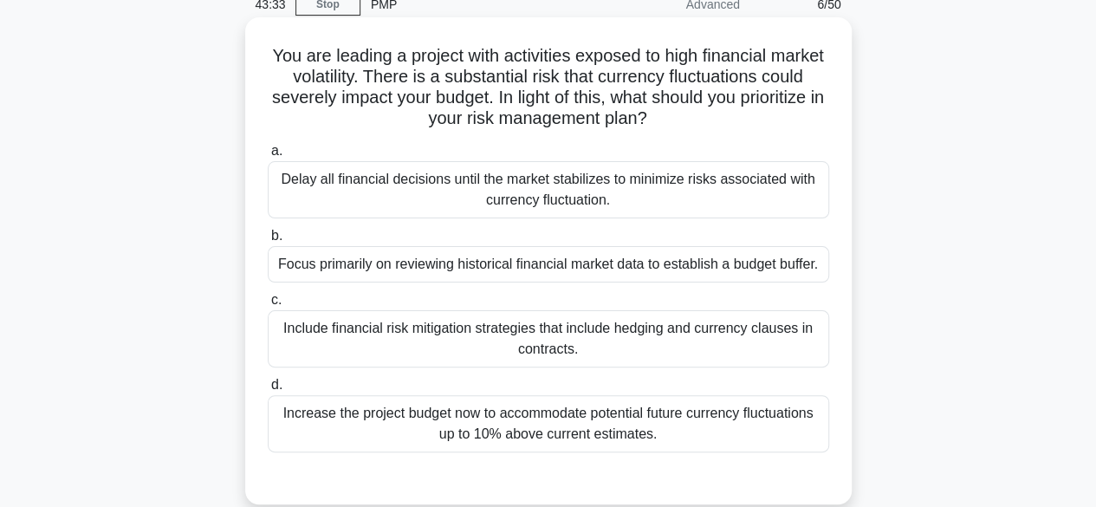
click at [735, 340] on div "Include financial risk mitigation strategies that include hedging and currency …" at bounding box center [548, 338] width 561 height 57
click at [268, 306] on input "c. Include financial risk mitigation strategies that include hedging and curren…" at bounding box center [268, 300] width 0 height 11
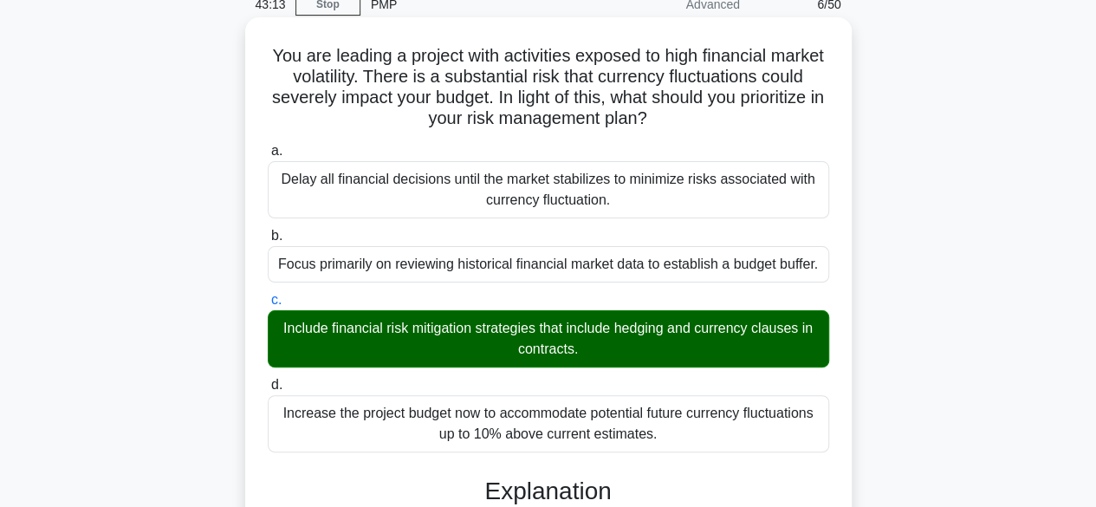
scroll to position [75, 0]
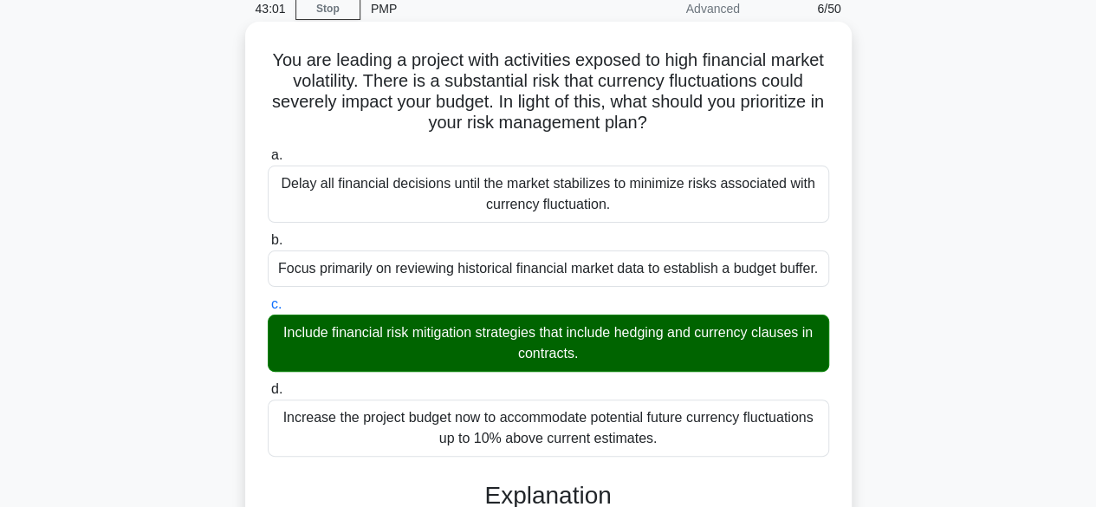
click at [735, 421] on div "Increase the project budget now to accommodate potential future currency fluctu…" at bounding box center [548, 427] width 561 height 57
click at [268, 395] on input "d. Increase the project budget now to accommodate potential future currency flu…" at bounding box center [268, 389] width 0 height 11
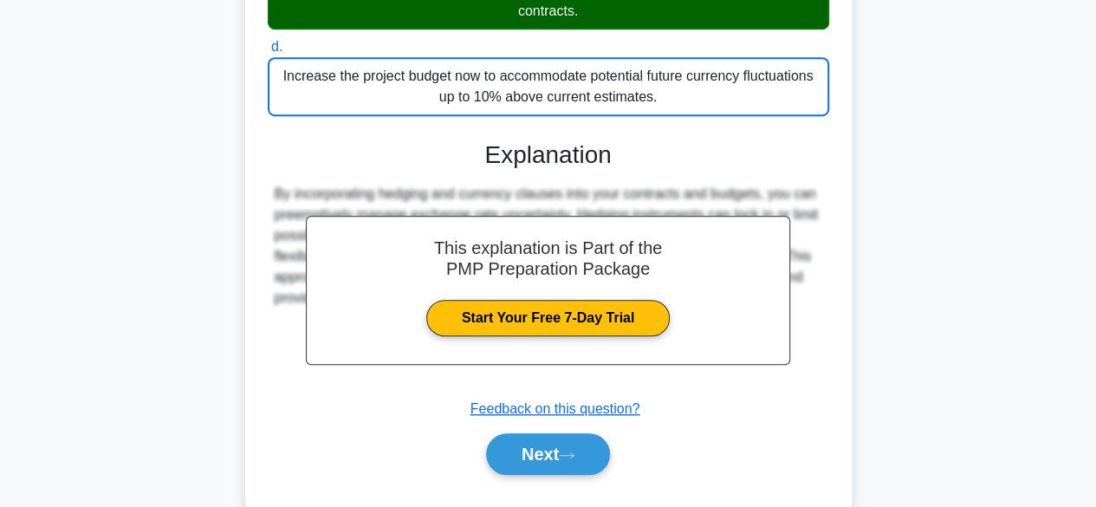
scroll to position [457, 0]
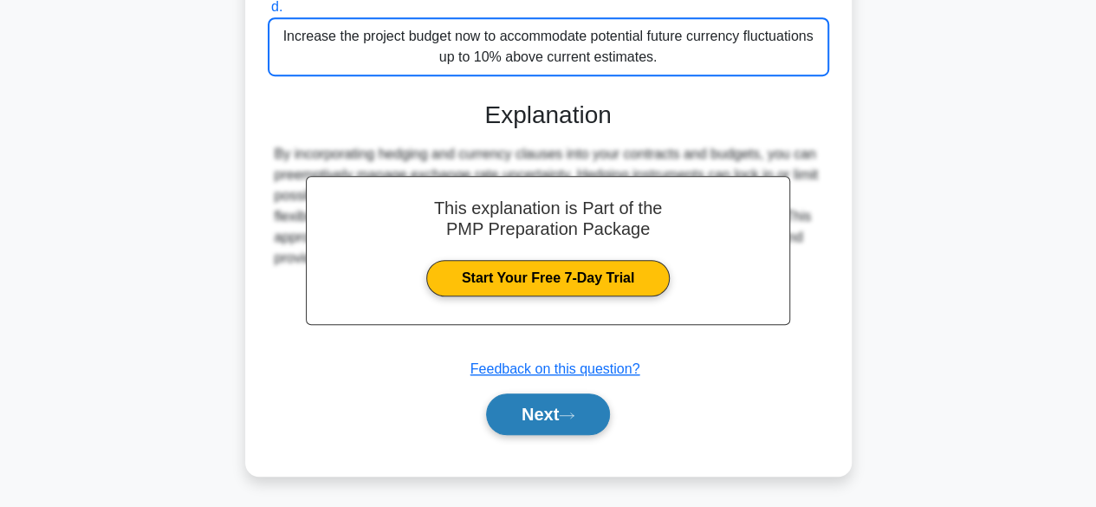
click at [586, 415] on button "Next" at bounding box center [548, 414] width 124 height 42
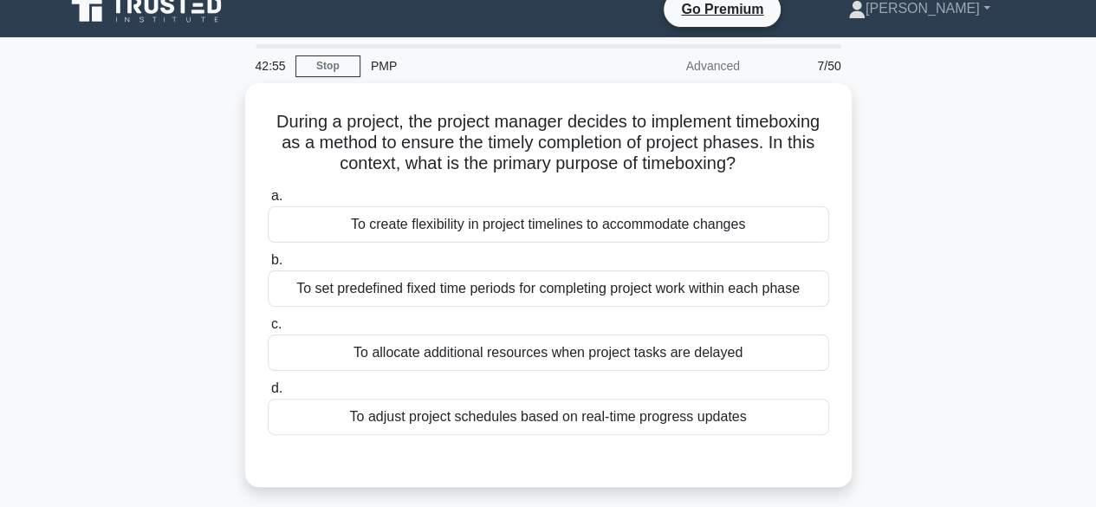
scroll to position [26, 0]
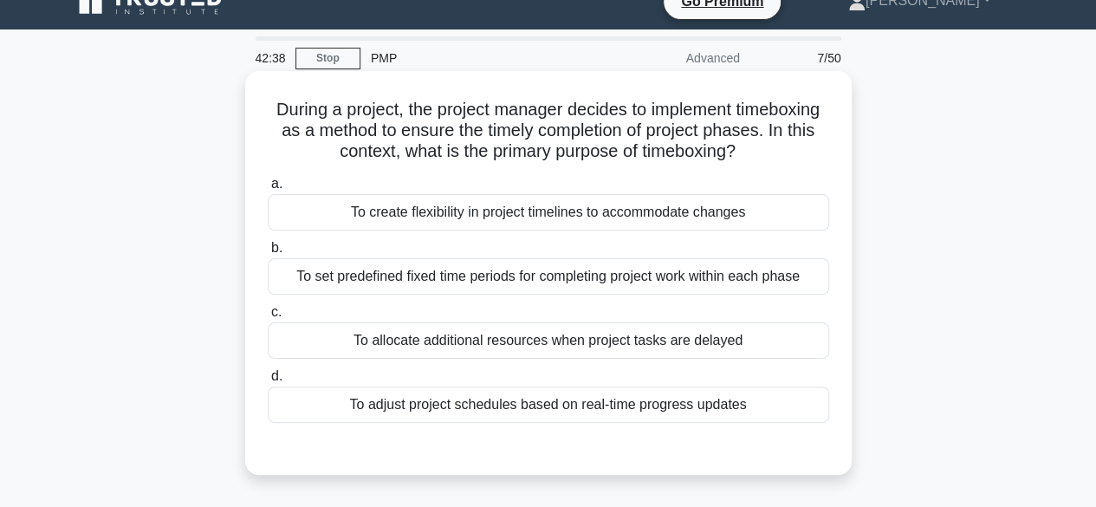
click at [722, 295] on div "To set predefined fixed time periods for completing project work within each ph…" at bounding box center [548, 276] width 561 height 36
click at [268, 254] on input "b. To set predefined fixed time periods for completing project work within each…" at bounding box center [268, 248] width 0 height 11
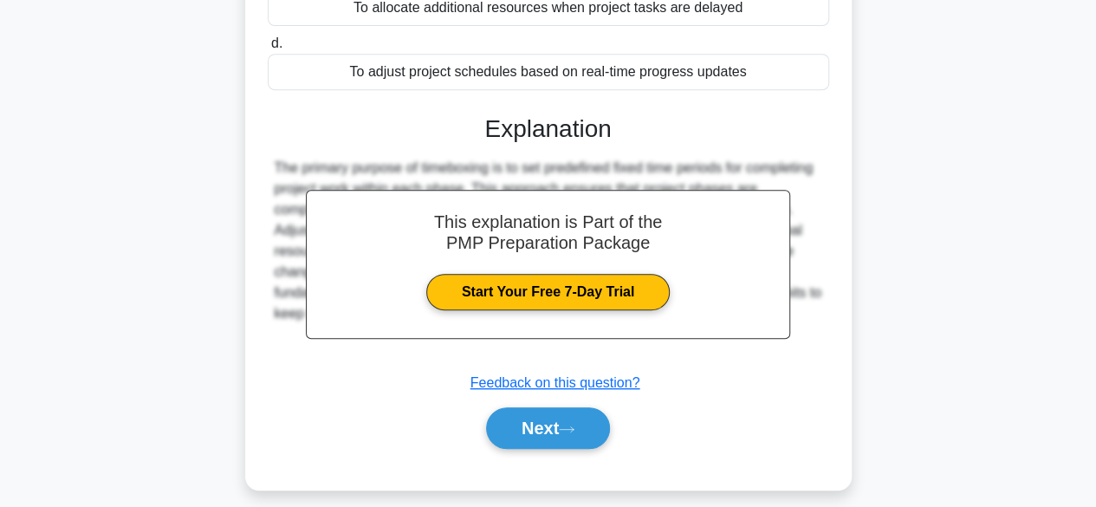
scroll to position [428, 0]
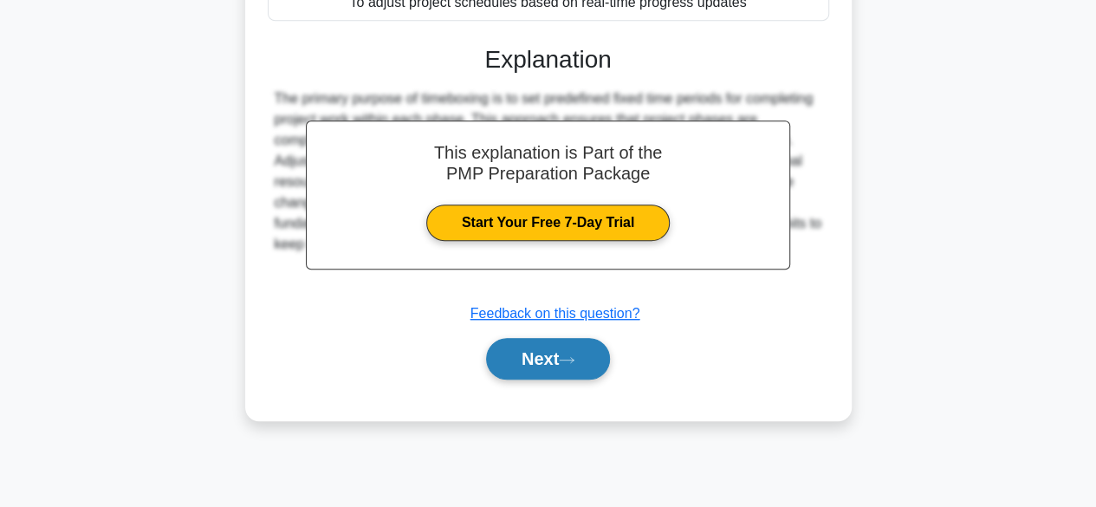
click at [579, 352] on button "Next" at bounding box center [548, 359] width 124 height 42
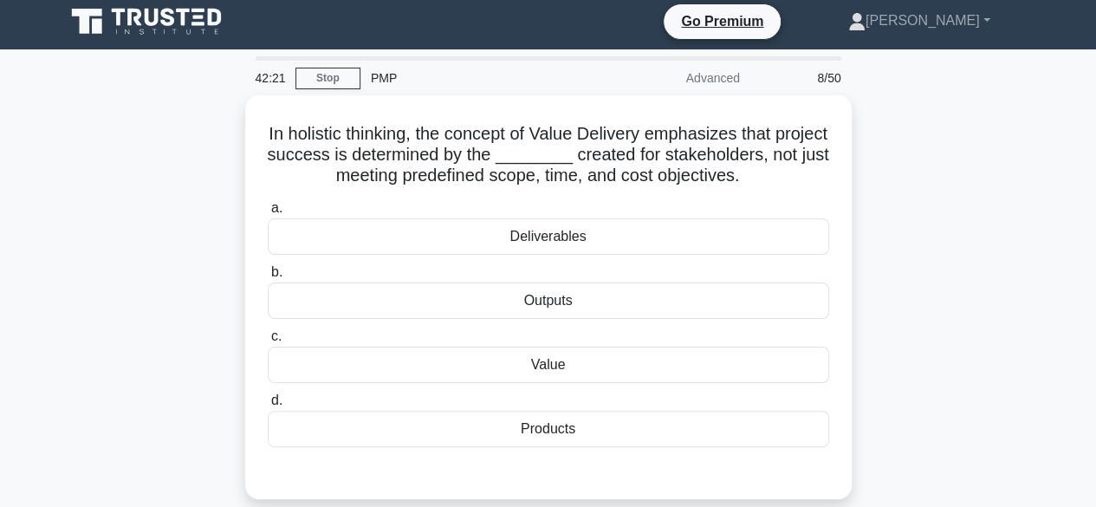
scroll to position [5, 0]
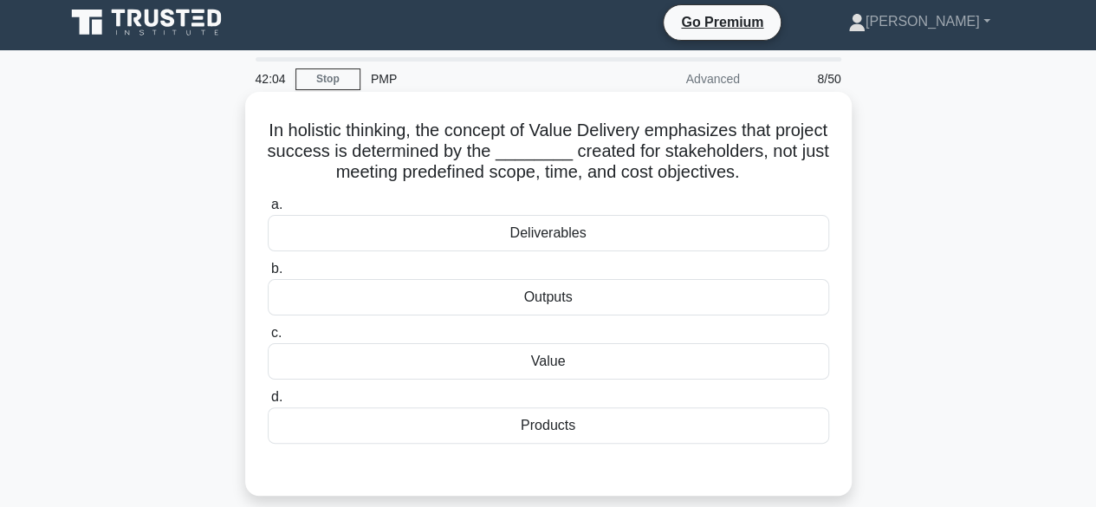
click at [600, 369] on div "Value" at bounding box center [548, 361] width 561 height 36
click at [268, 339] on input "c. Value" at bounding box center [268, 332] width 0 height 11
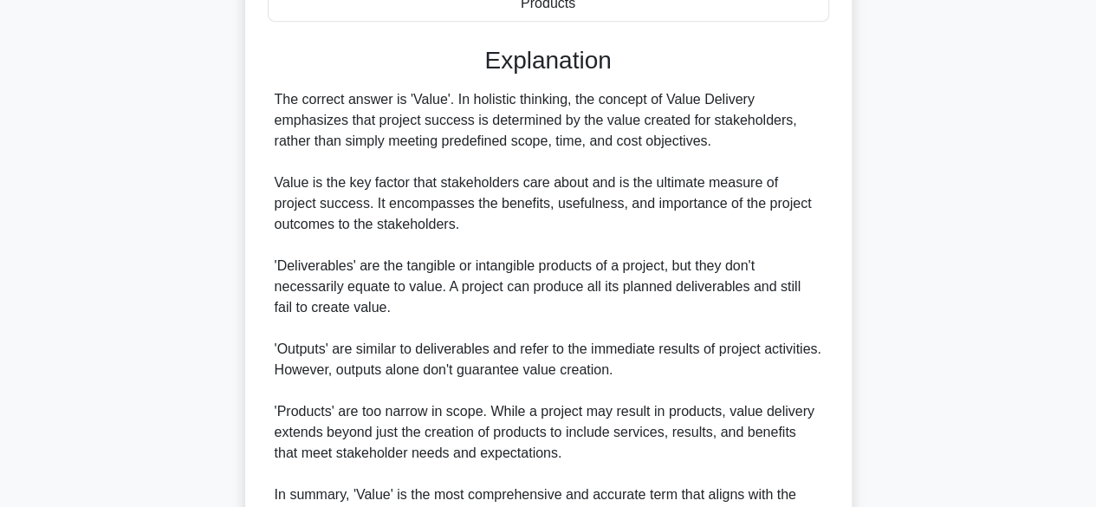
scroll to position [431, 0]
click at [974, 264] on div "In holistic thinking, the concept of Value Delivery emphasizes that project suc…" at bounding box center [548, 191] width 987 height 1042
click at [986, 250] on div "In holistic thinking, the concept of Value Delivery emphasizes that project suc…" at bounding box center [548, 191] width 987 height 1042
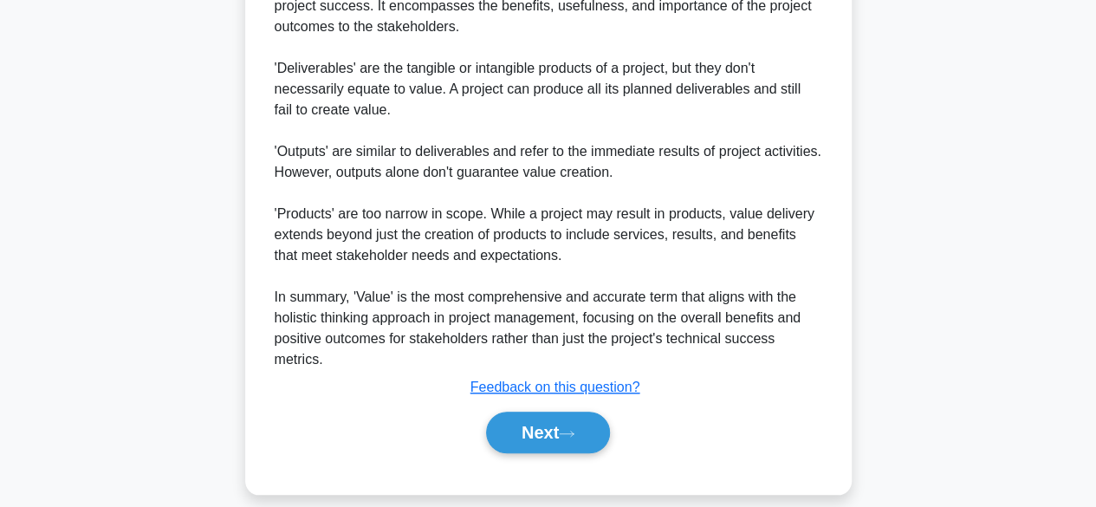
scroll to position [631, 0]
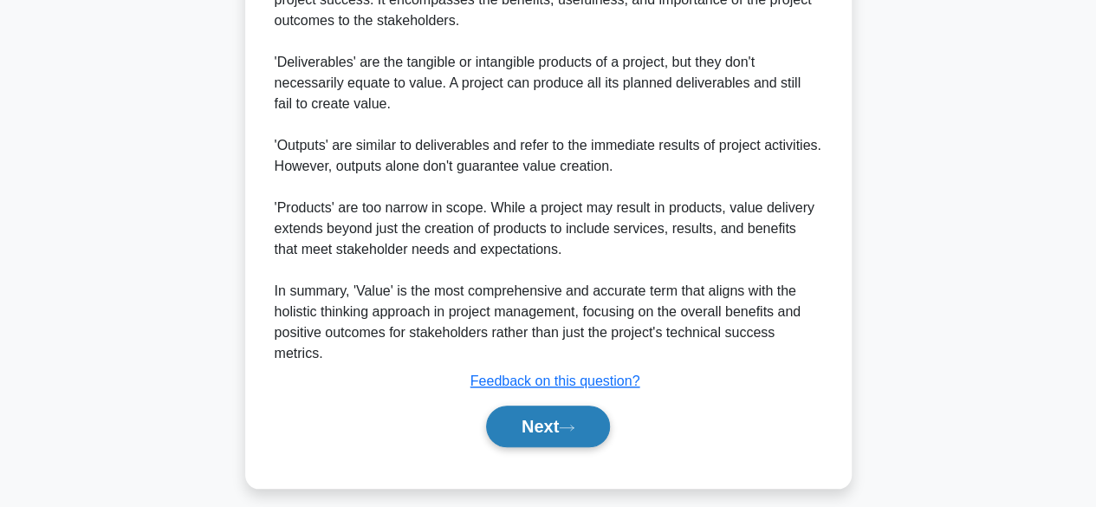
click at [563, 420] on button "Next" at bounding box center [548, 426] width 124 height 42
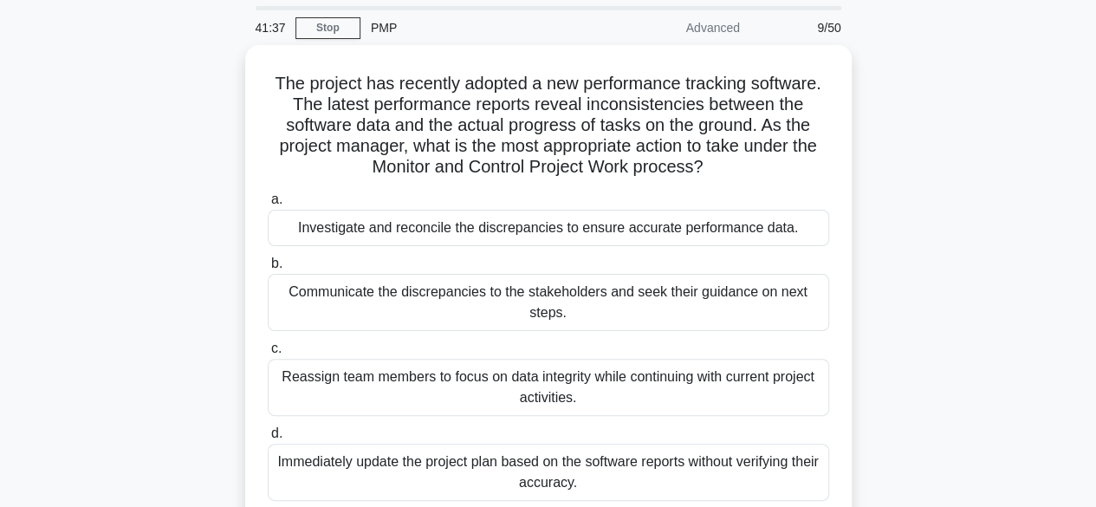
scroll to position [52, 0]
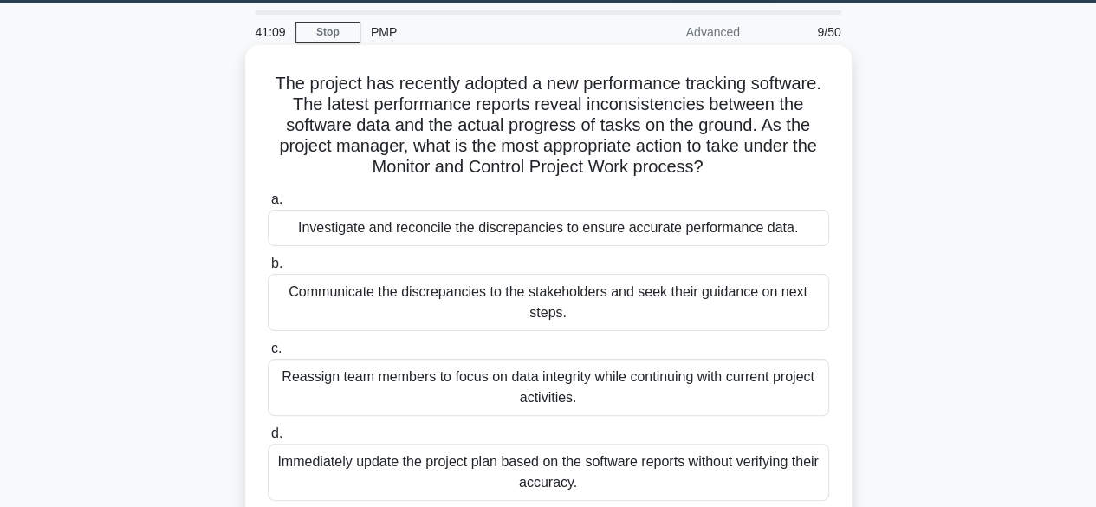
click at [750, 227] on div "Investigate and reconcile the discrepancies to ensure accurate performance data." at bounding box center [548, 228] width 561 height 36
click at [268, 205] on input "a. Investigate and reconcile the discrepancies to ensure accurate performance d…" at bounding box center [268, 199] width 0 height 11
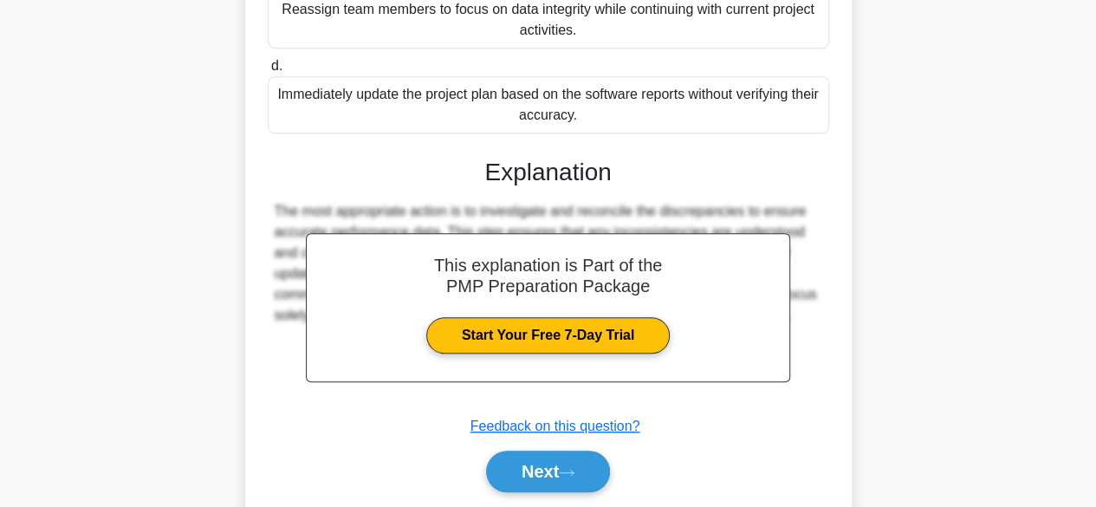
scroll to position [476, 0]
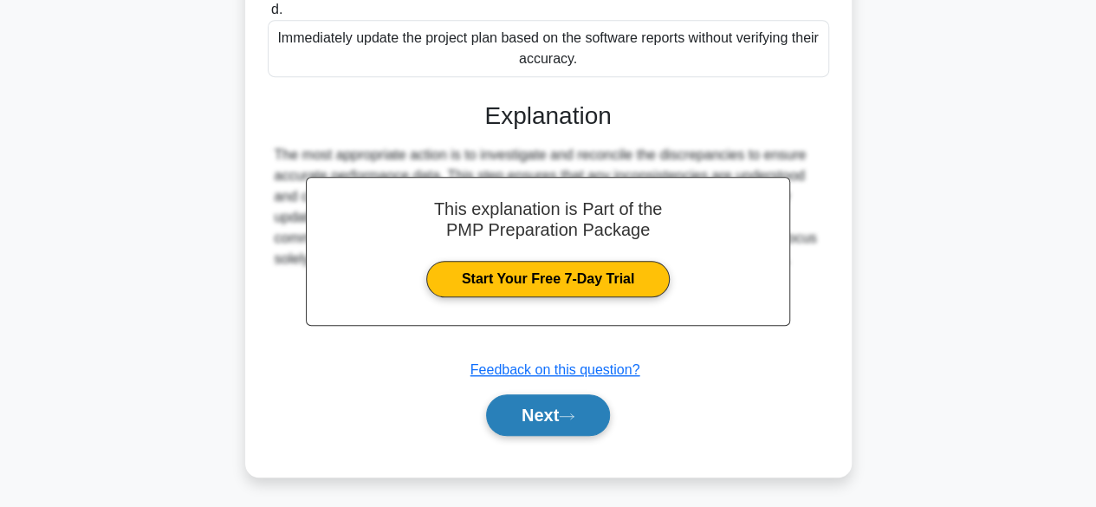
click at [574, 415] on icon at bounding box center [567, 416] width 16 height 10
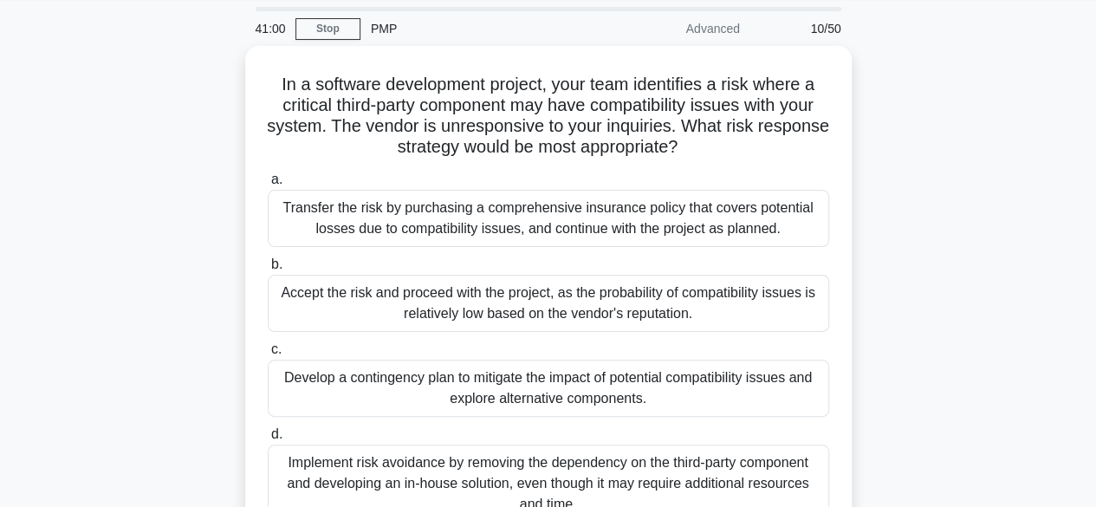
scroll to position [57, 0]
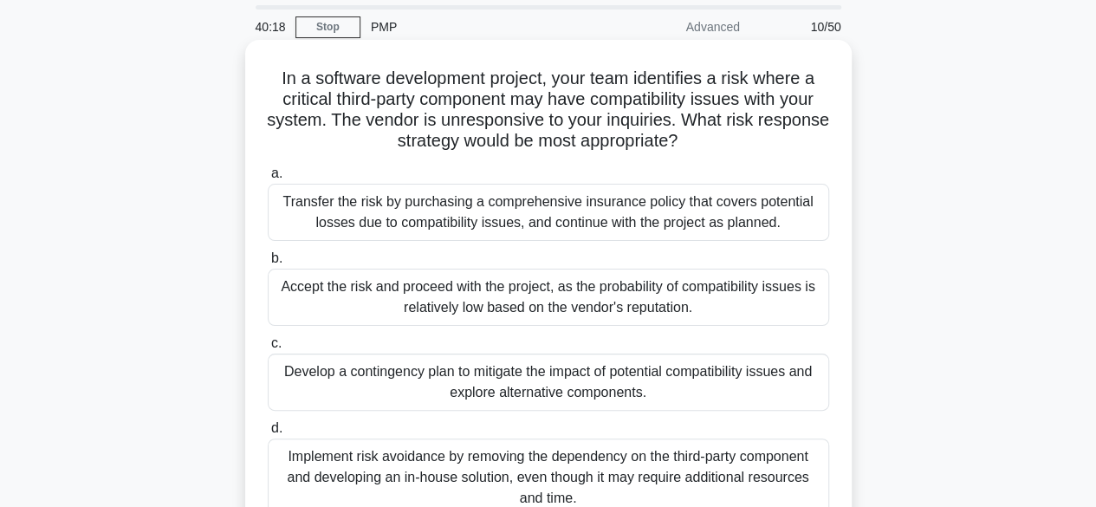
click at [656, 383] on div "Develop a contingency plan to mitigate the impact of potential compatibility is…" at bounding box center [548, 381] width 561 height 57
click at [268, 349] on input "c. Develop a contingency plan to mitigate the impact of potential compatibility…" at bounding box center [268, 343] width 0 height 11
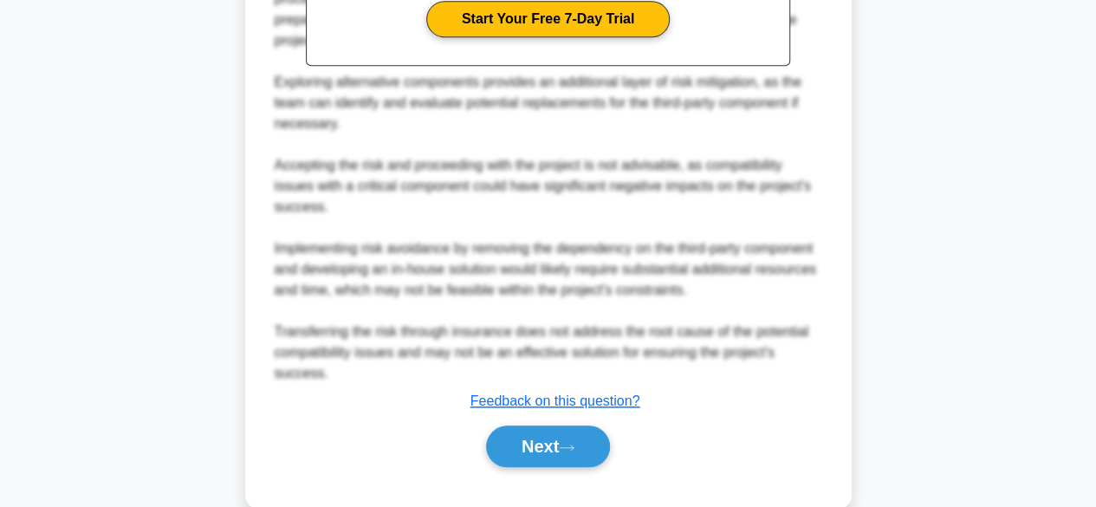
scroll to position [787, 0]
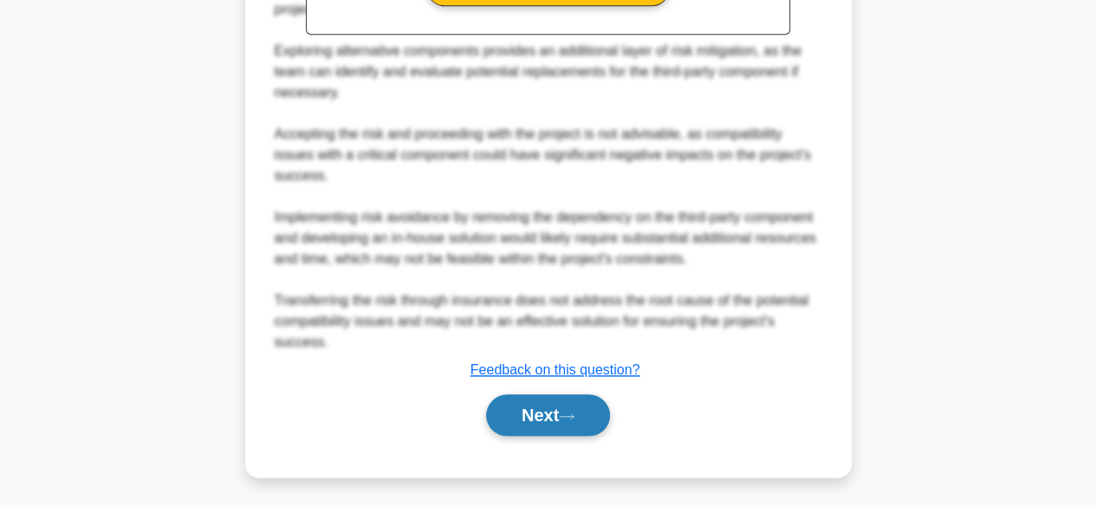
click at [566, 412] on icon at bounding box center [567, 416] width 16 height 10
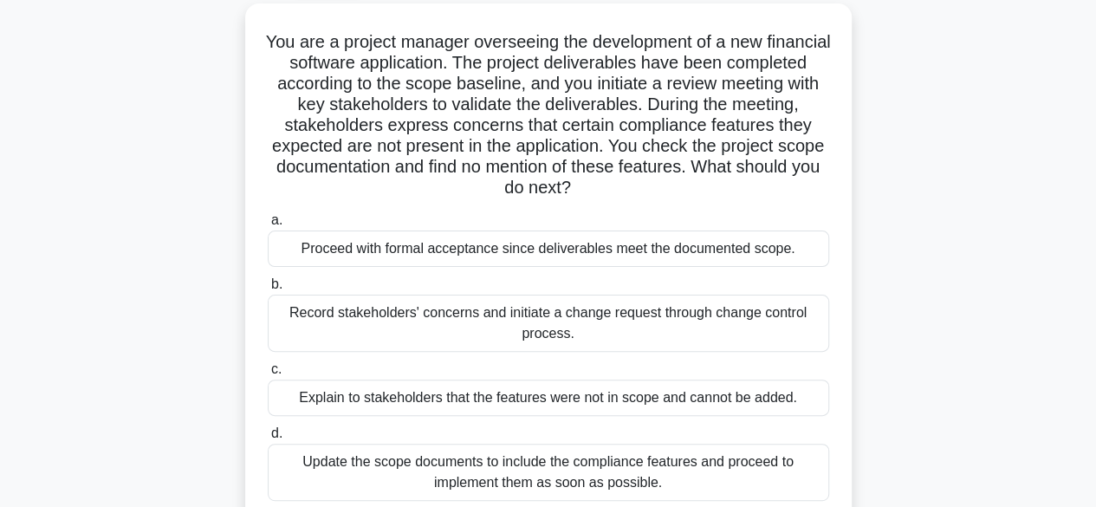
scroll to position [102, 0]
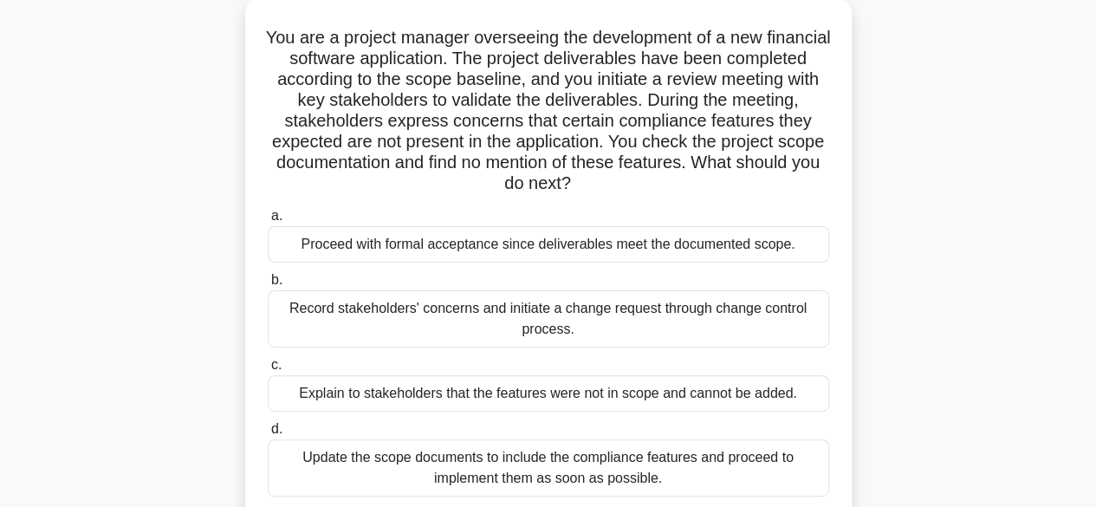
click at [991, 256] on div "You are a project manager overseeing the development of a new financial softwar…" at bounding box center [548, 284] width 987 height 570
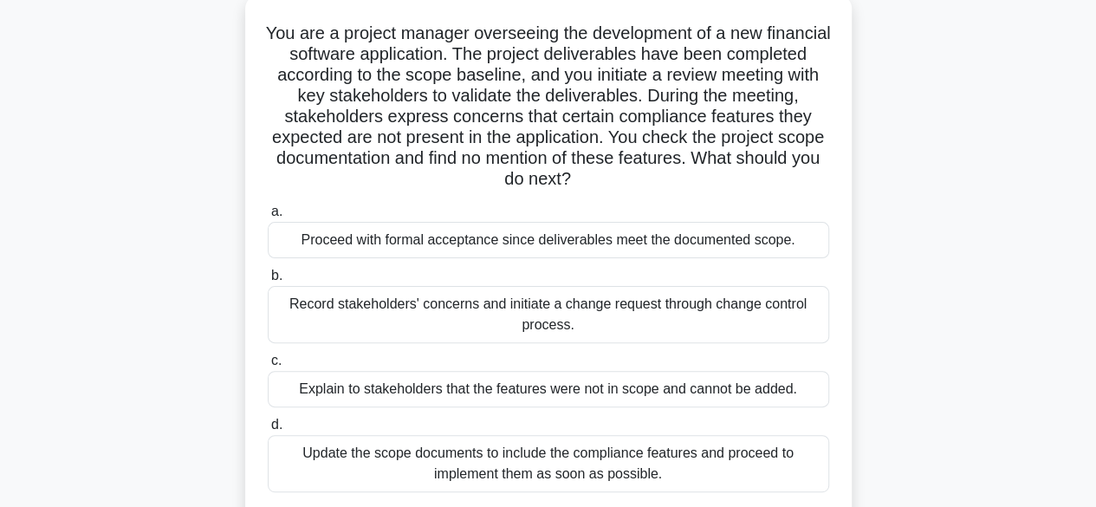
click at [714, 321] on div "Record stakeholders' concerns and initiate a change request through change cont…" at bounding box center [548, 314] width 561 height 57
click at [268, 282] on input "b. Record stakeholders' concerns and initiate a change request through change c…" at bounding box center [268, 275] width 0 height 11
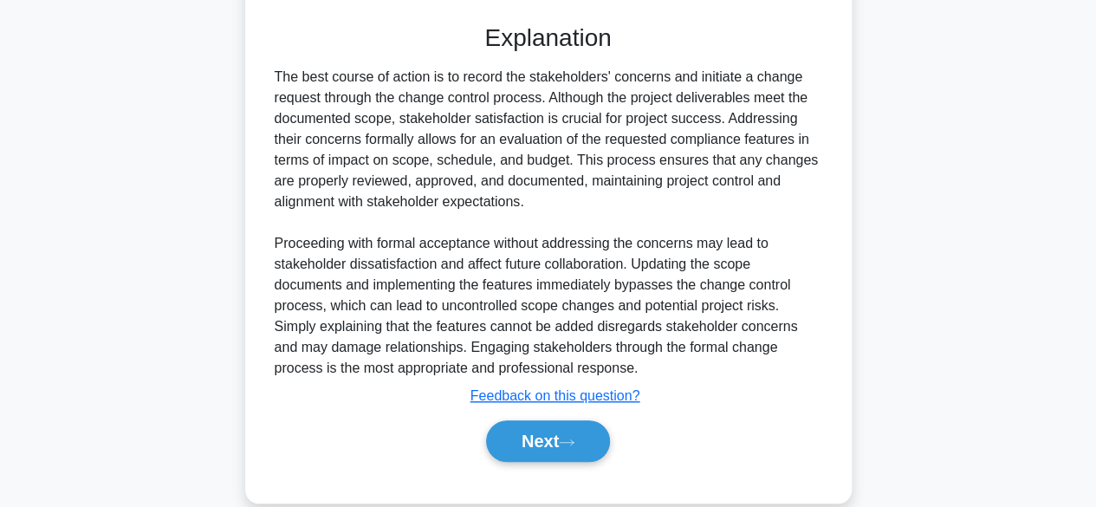
scroll to position [621, 0]
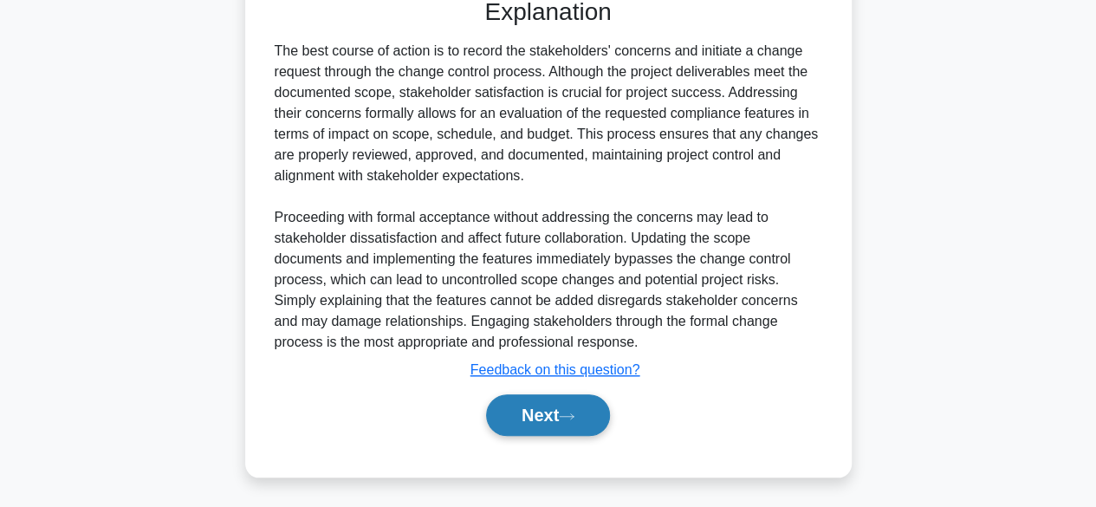
click at [553, 406] on button "Next" at bounding box center [548, 415] width 124 height 42
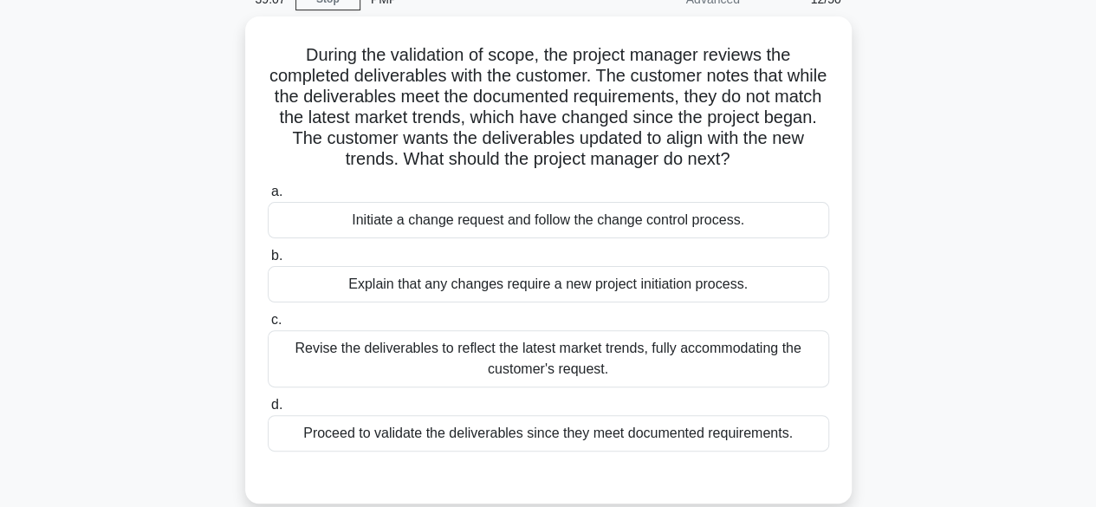
scroll to position [84, 0]
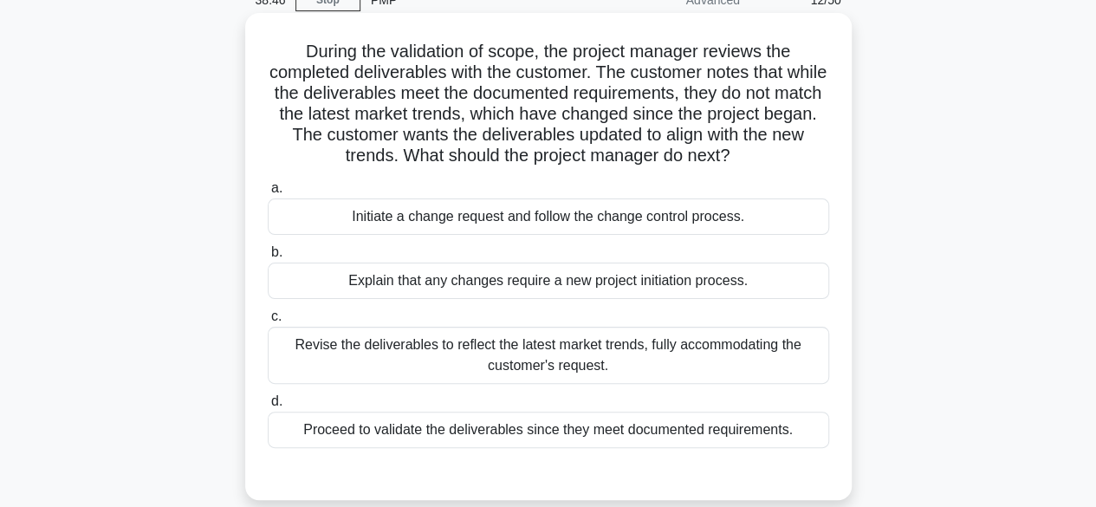
click at [703, 223] on div "Initiate a change request and follow the change control process." at bounding box center [548, 216] width 561 height 36
click at [268, 194] on input "a. Initiate a change request and follow the change control process." at bounding box center [268, 188] width 0 height 11
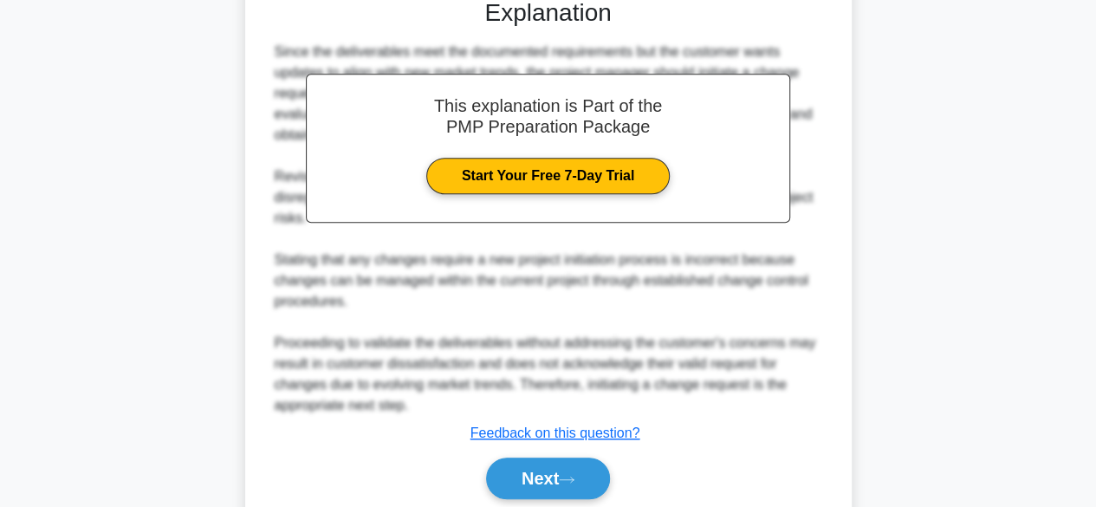
scroll to position [621, 0]
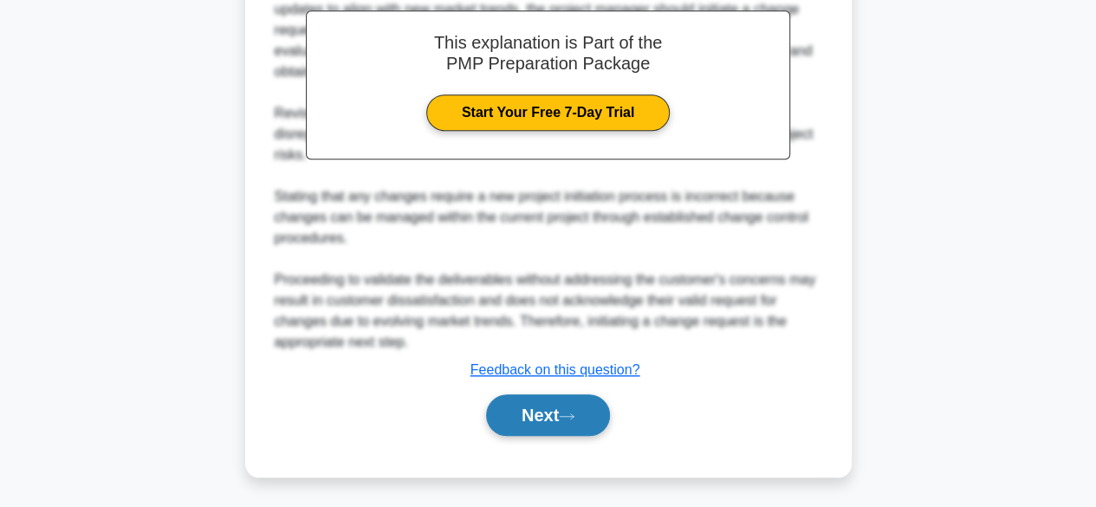
click at [586, 412] on button "Next" at bounding box center [548, 415] width 124 height 42
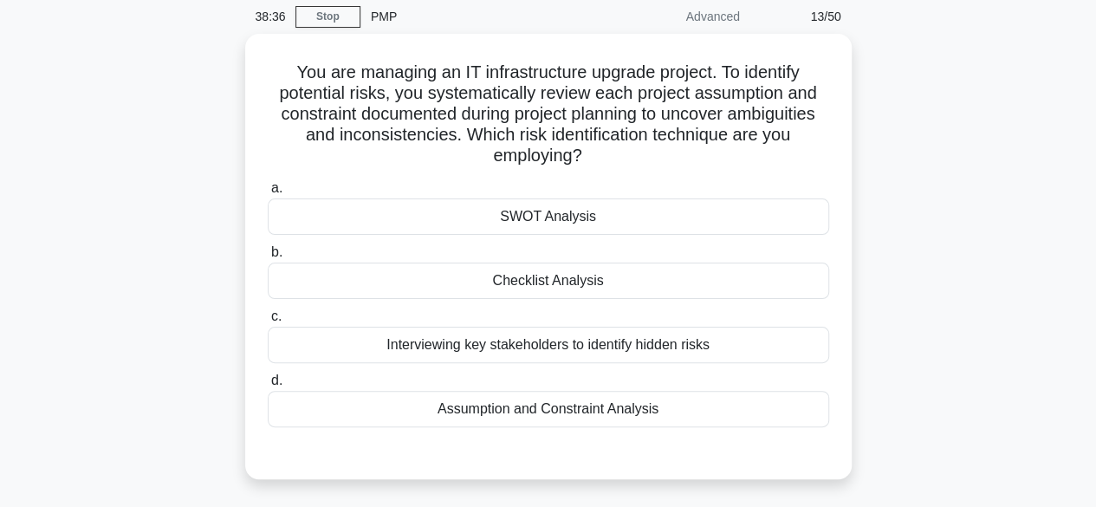
scroll to position [63, 0]
click at [613, 404] on div "Assumption and Constraint Analysis" at bounding box center [548, 409] width 561 height 36
click at [268, 386] on input "d. Assumption and Constraint Analysis" at bounding box center [268, 380] width 0 height 11
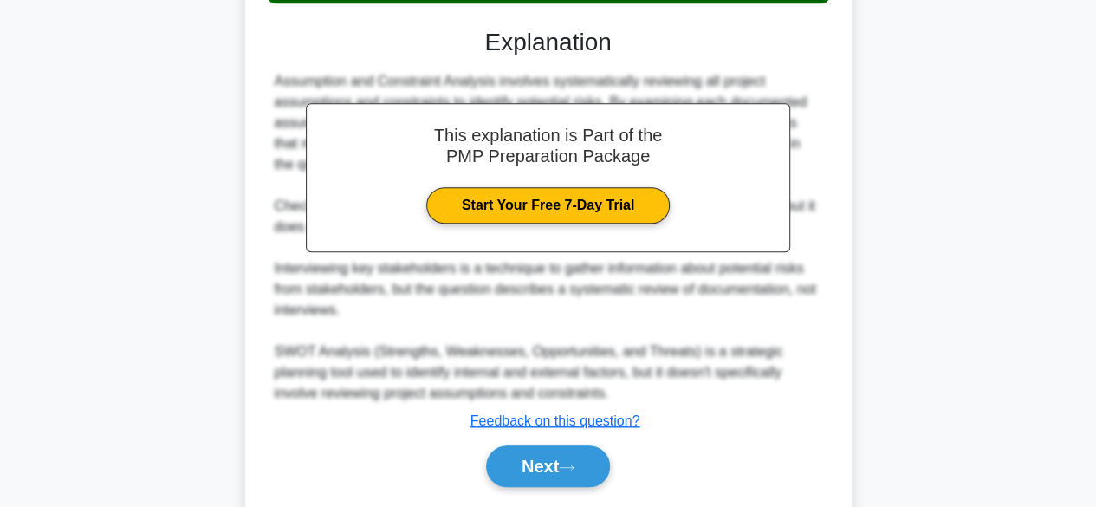
scroll to position [538, 0]
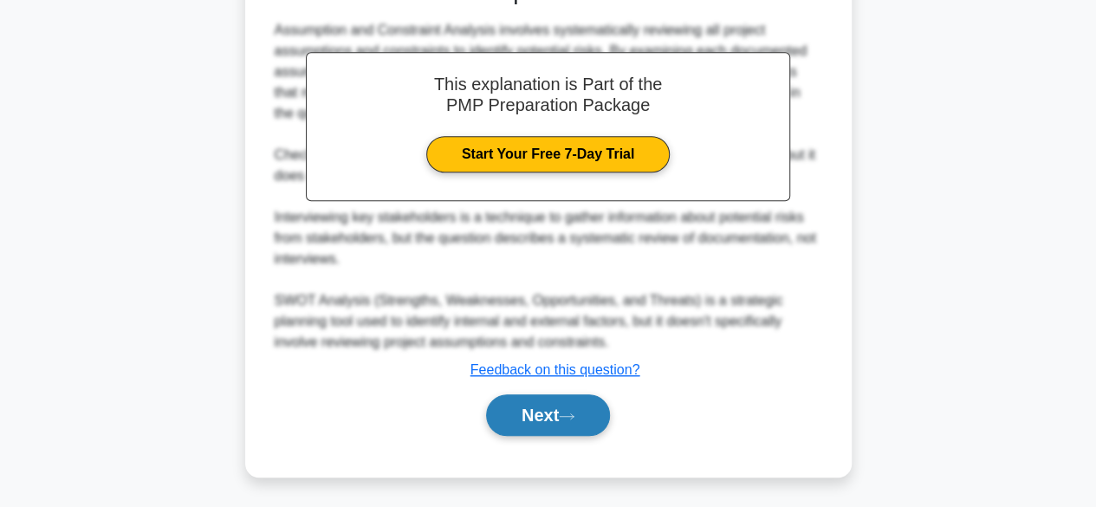
click at [560, 409] on button "Next" at bounding box center [548, 415] width 124 height 42
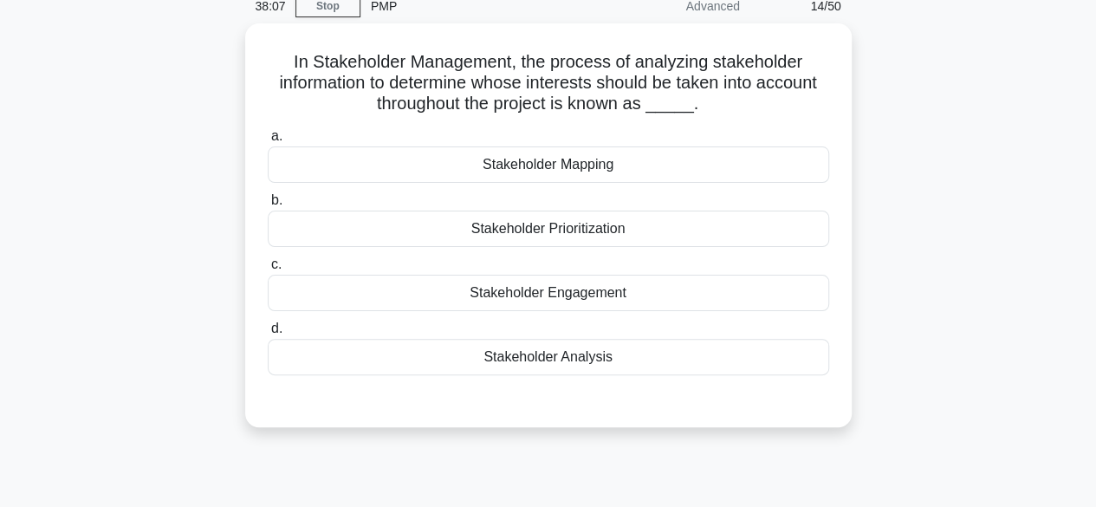
scroll to position [22, 0]
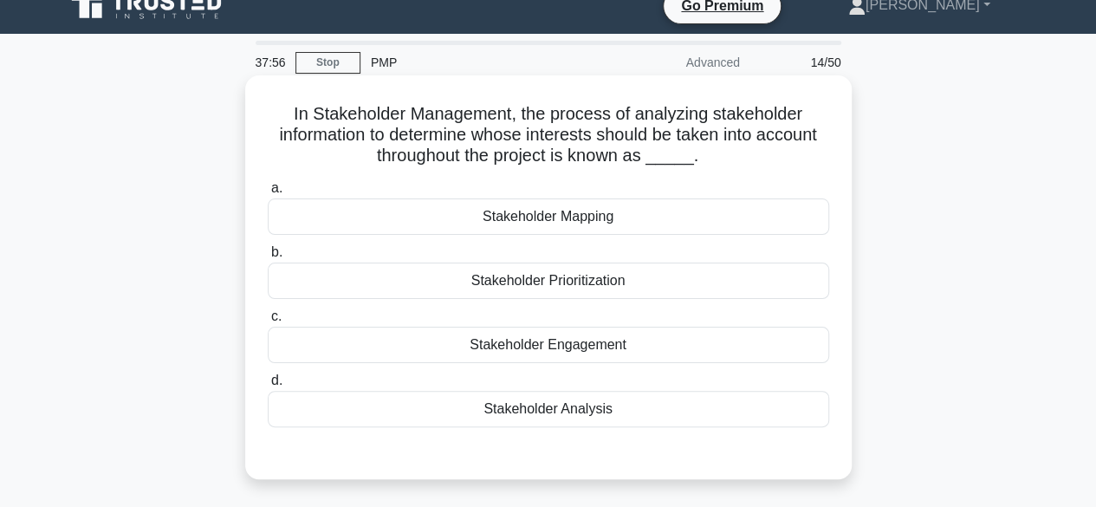
click at [615, 416] on div "Stakeholder Analysis" at bounding box center [548, 409] width 561 height 36
click at [268, 386] on input "d. Stakeholder Analysis" at bounding box center [268, 380] width 0 height 11
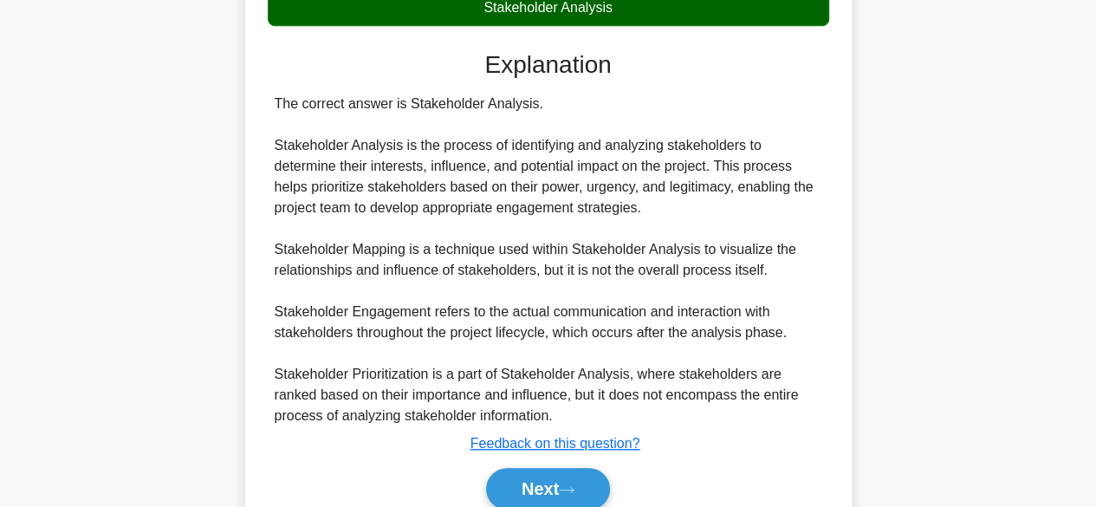
scroll to position [496, 0]
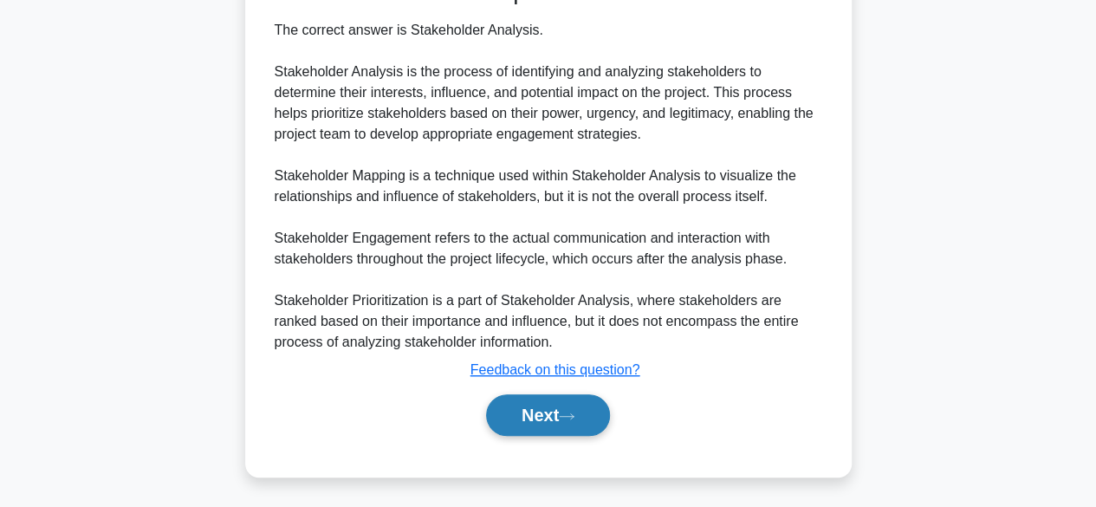
click at [571, 418] on icon at bounding box center [567, 416] width 16 height 10
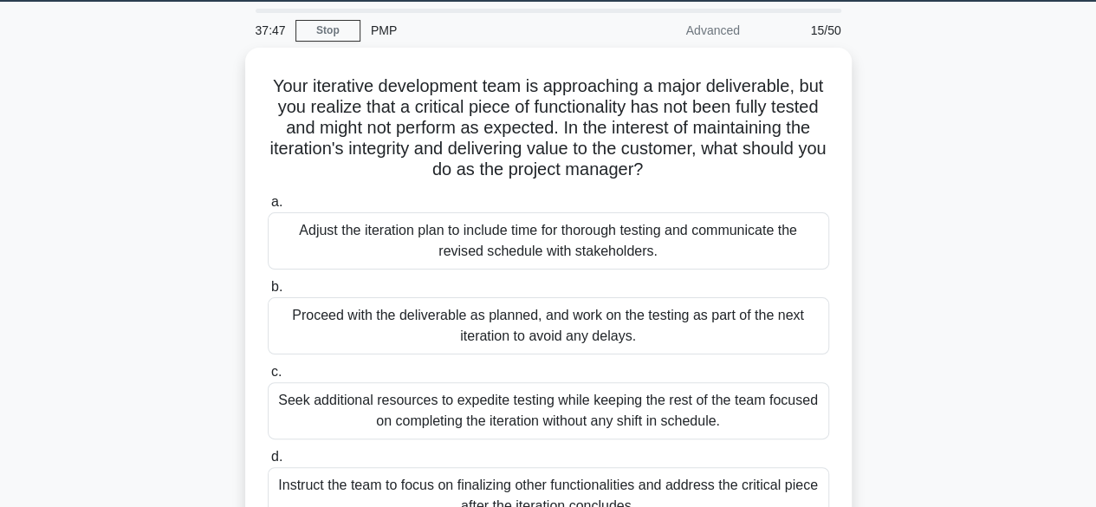
scroll to position [64, 0]
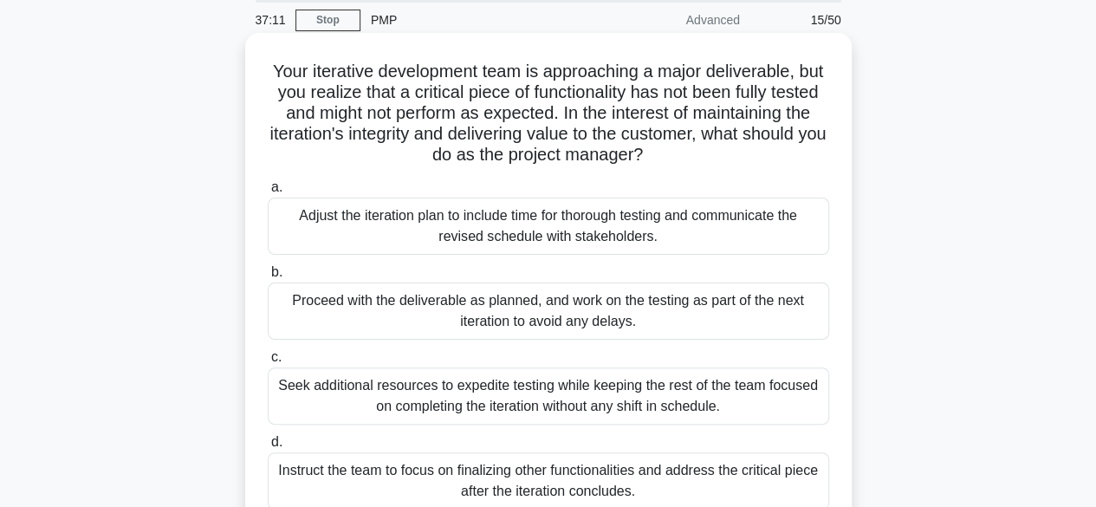
click at [612, 234] on div "Adjust the iteration plan to include time for thorough testing and communicate …" at bounding box center [548, 225] width 561 height 57
click at [268, 193] on input "a. Adjust the iteration plan to include time for thorough testing and communica…" at bounding box center [268, 187] width 0 height 11
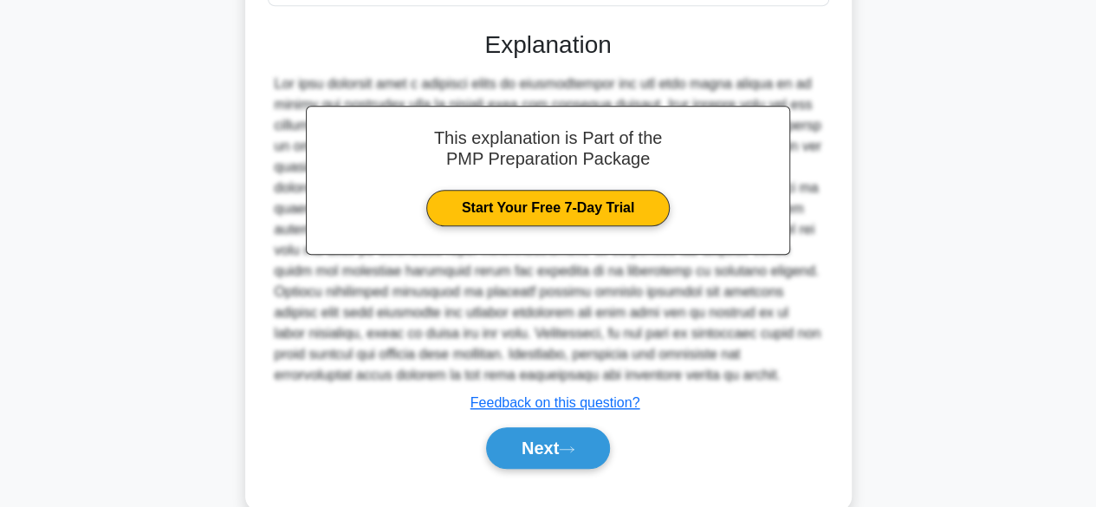
scroll to position [600, 0]
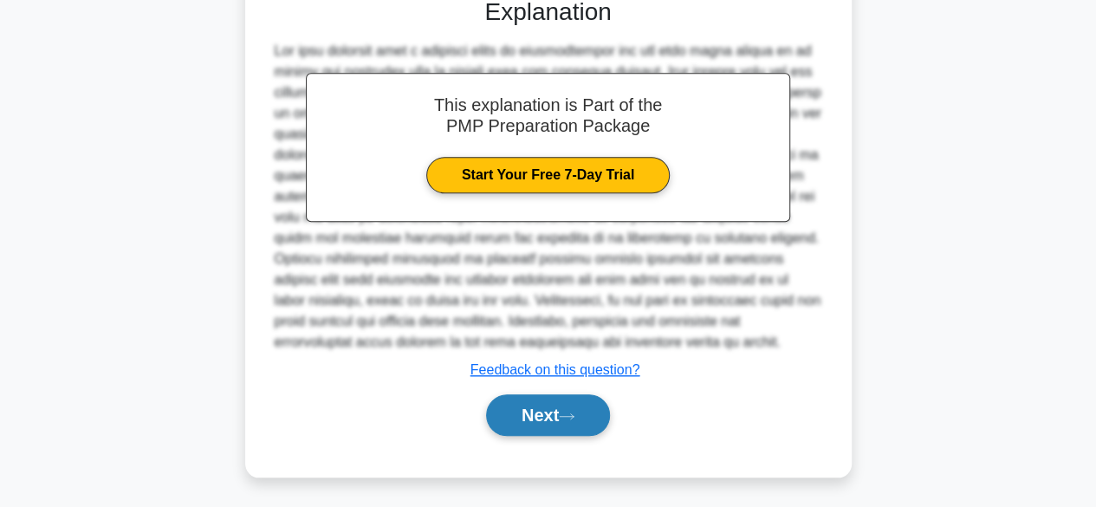
click at [559, 414] on button "Next" at bounding box center [548, 415] width 124 height 42
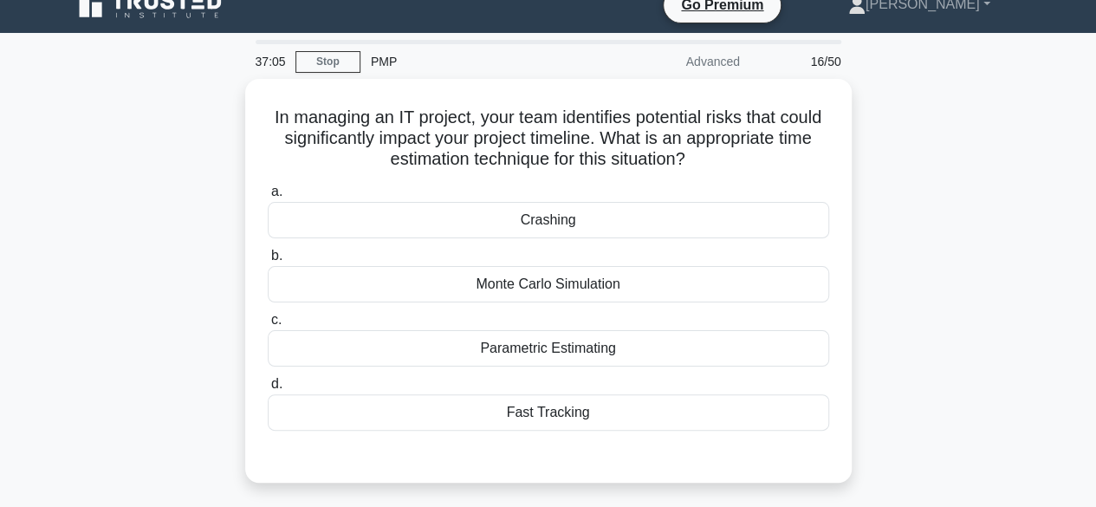
scroll to position [31, 0]
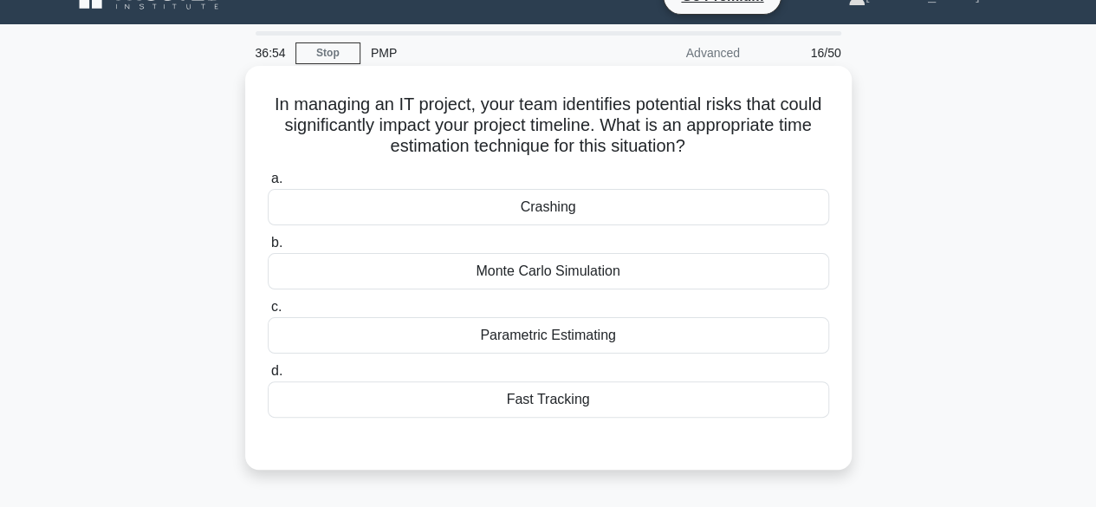
click at [618, 280] on div "Monte Carlo Simulation" at bounding box center [548, 271] width 561 height 36
click at [268, 249] on input "b. Monte Carlo Simulation" at bounding box center [268, 242] width 0 height 11
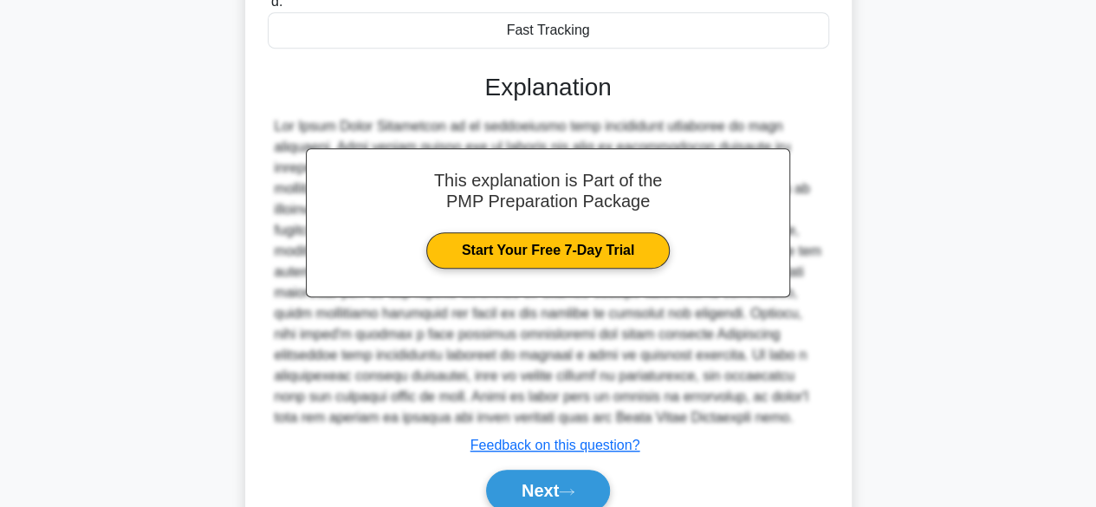
scroll to position [476, 0]
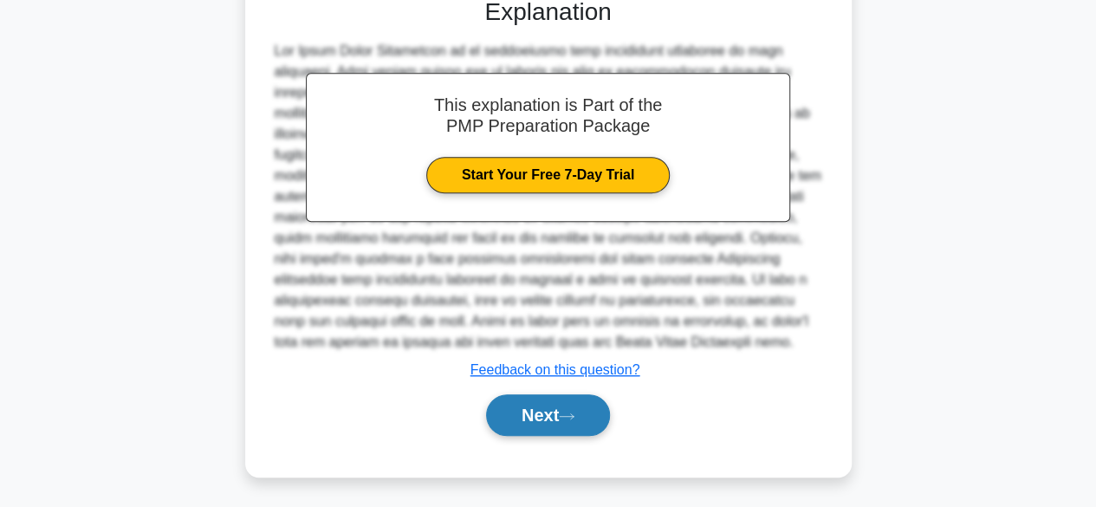
click at [573, 414] on icon at bounding box center [567, 415] width 14 height 5
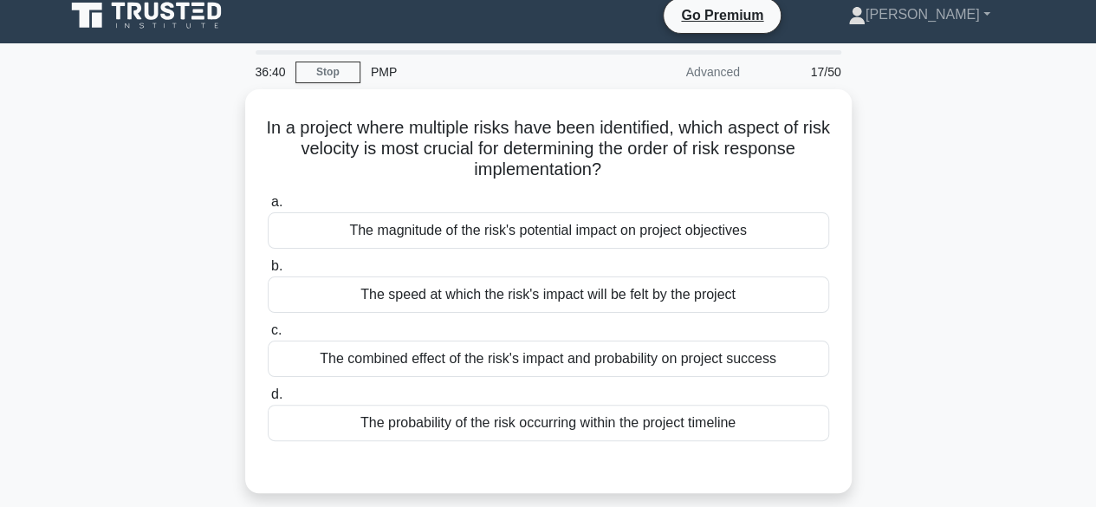
scroll to position [14, 0]
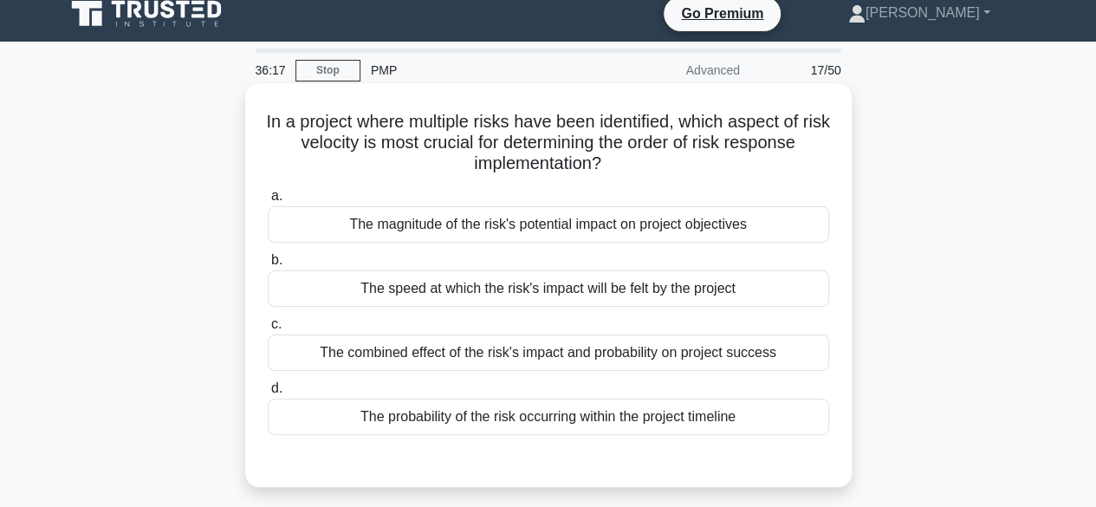
click at [674, 359] on div "The combined effect of the risk's impact and probability on project success" at bounding box center [548, 352] width 561 height 36
click at [268, 330] on input "c. The combined effect of the risk's impact and probability on project success" at bounding box center [268, 324] width 0 height 11
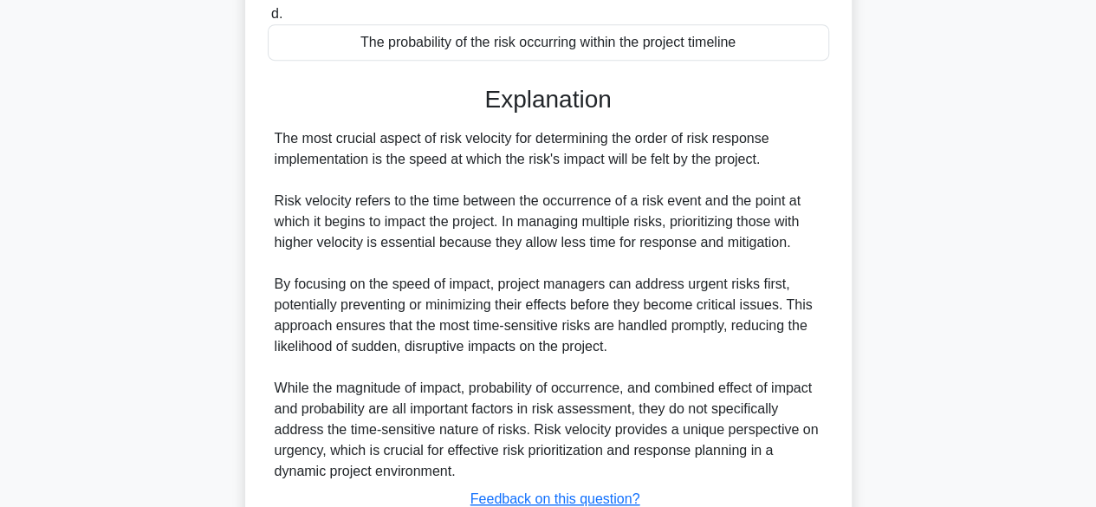
scroll to position [520, 0]
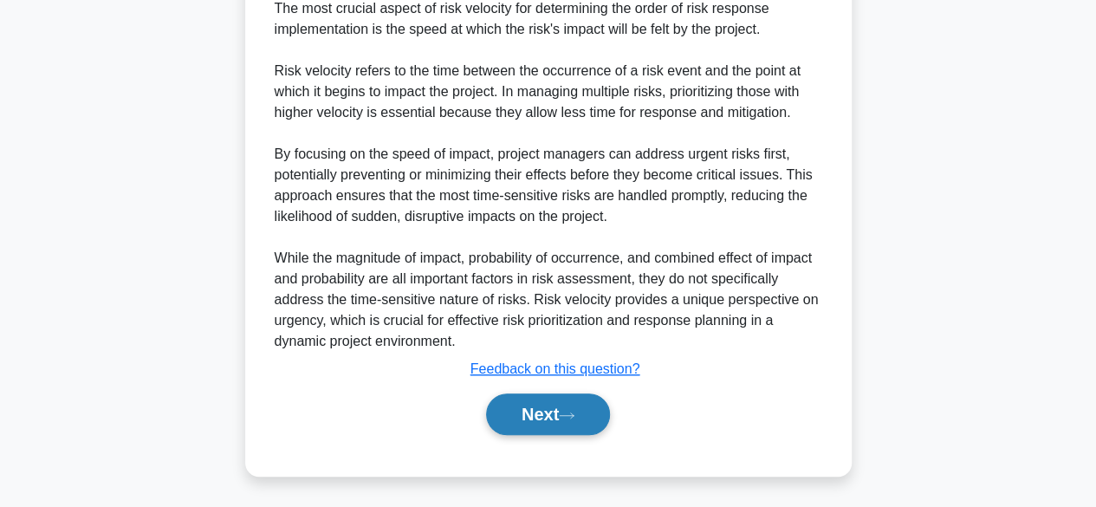
click at [557, 416] on button "Next" at bounding box center [548, 414] width 124 height 42
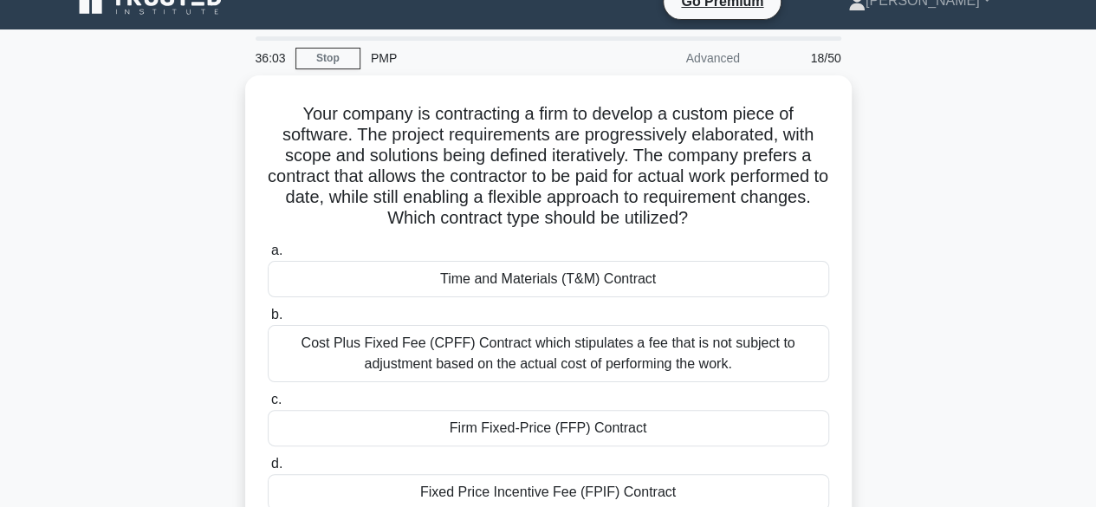
scroll to position [24, 0]
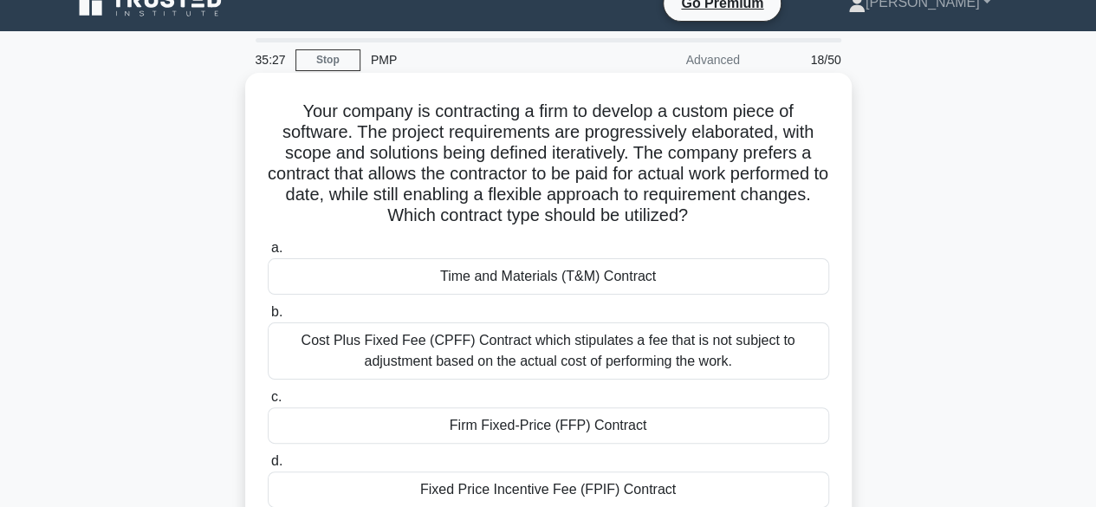
click at [665, 352] on div "Cost Plus Fixed Fee (CPFF) Contract which stipulates a fee that is not subject …" at bounding box center [548, 350] width 561 height 57
click at [268, 318] on input "b. Cost Plus Fixed Fee (CPFF) Contract which stipulates a fee that is not subje…" at bounding box center [268, 312] width 0 height 11
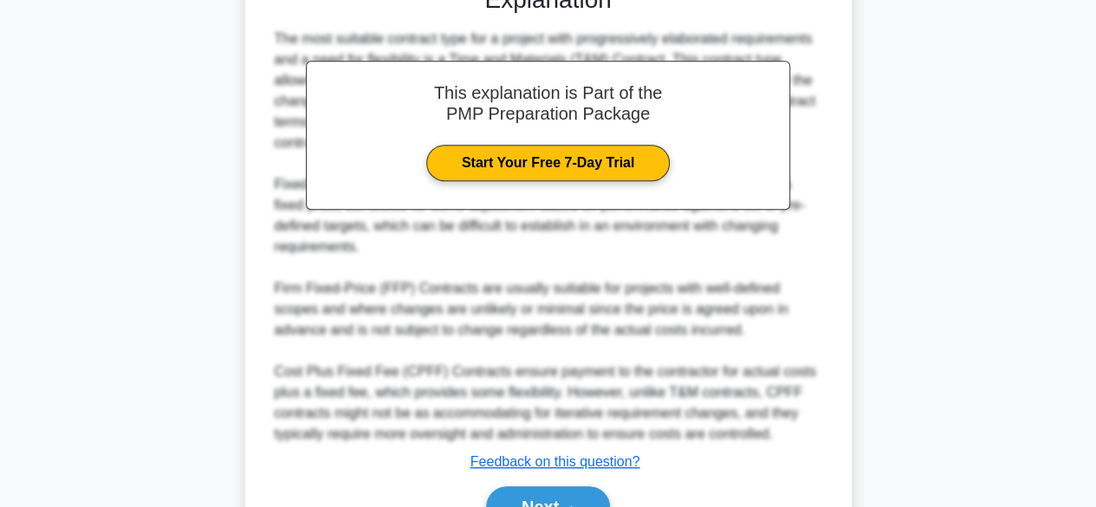
scroll to position [644, 0]
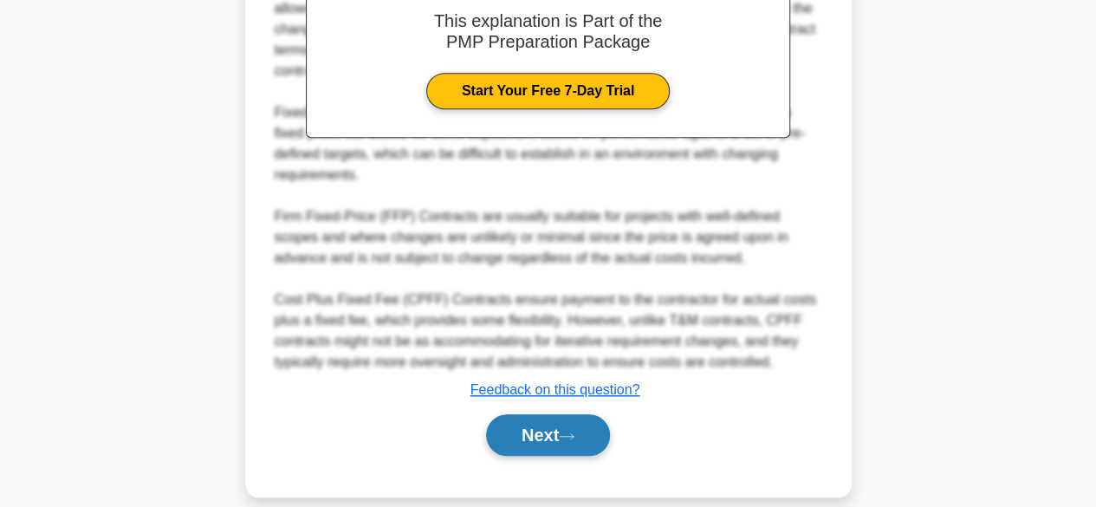
click at [568, 431] on icon at bounding box center [567, 436] width 16 height 10
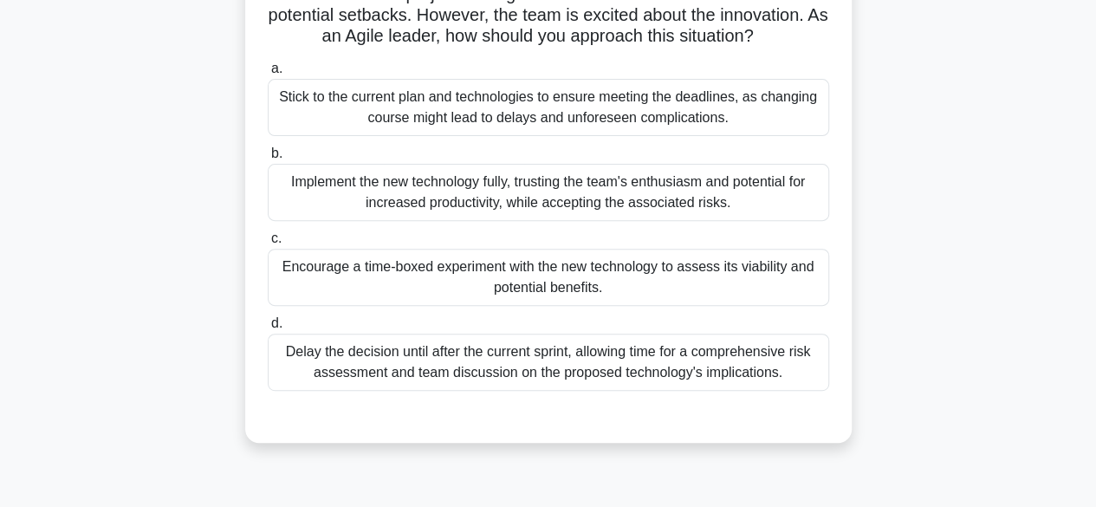
scroll to position [208, 0]
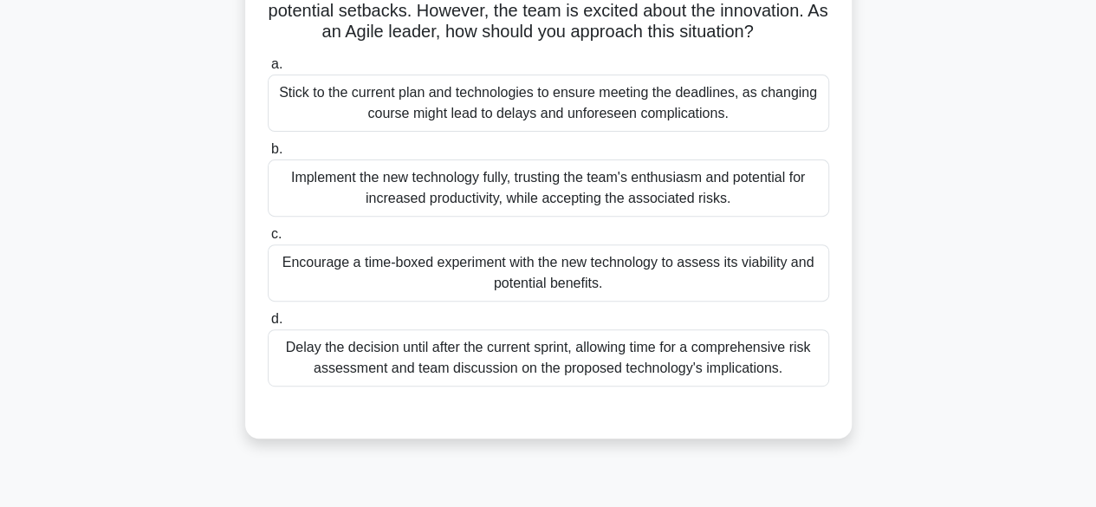
click at [689, 288] on div "Encourage a time-boxed experiment with the new technology to assess its viabili…" at bounding box center [548, 272] width 561 height 57
click at [268, 240] on input "c. Encourage a time-boxed experiment with the new technology to assess its viab…" at bounding box center [268, 234] width 0 height 11
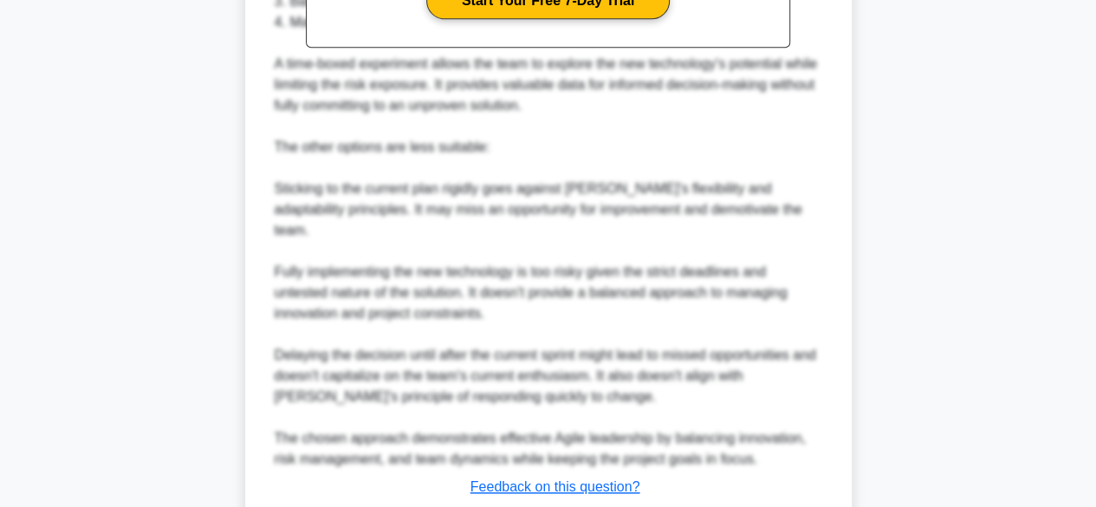
scroll to position [912, 0]
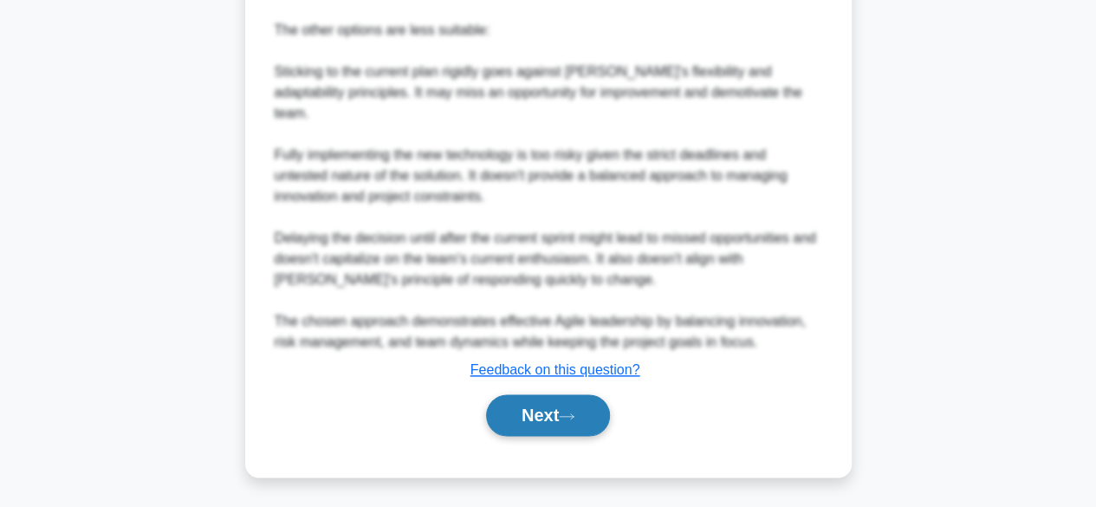
click at [570, 414] on icon at bounding box center [567, 416] width 16 height 10
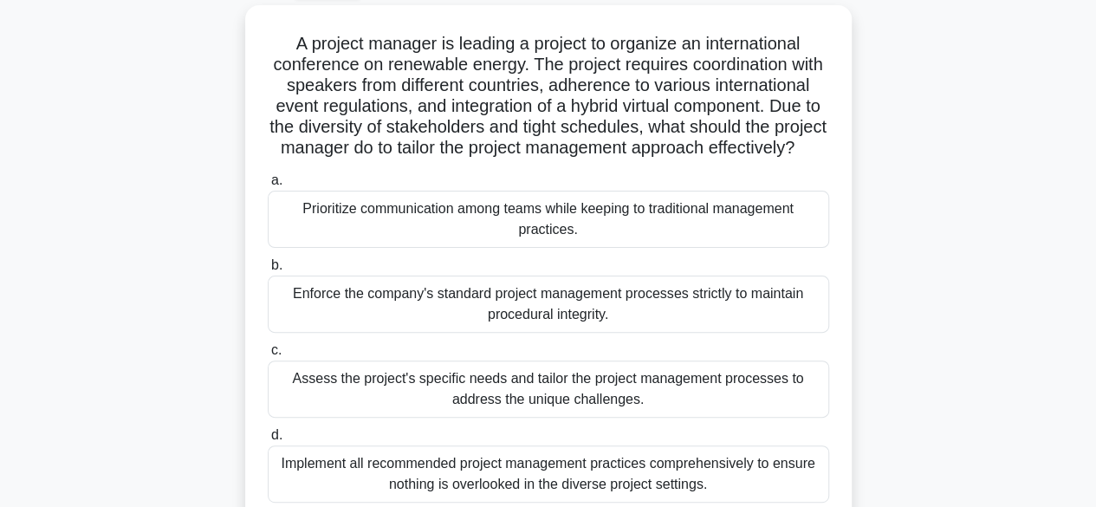
scroll to position [98, 0]
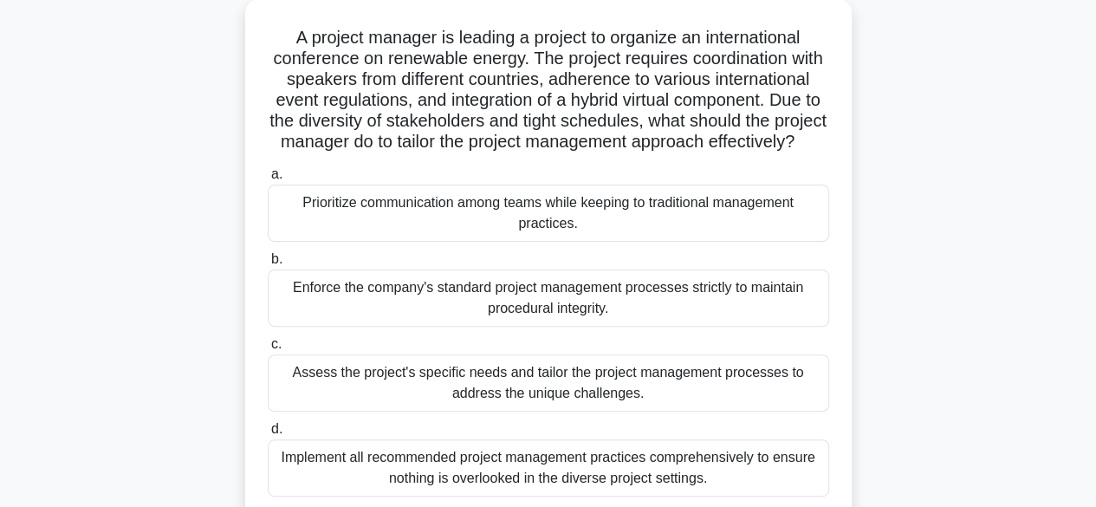
click at [657, 400] on div "Assess the project's specific needs and tailor the project management processes…" at bounding box center [548, 382] width 561 height 57
click at [268, 350] on input "c. Assess the project's specific needs and tailor the project management proces…" at bounding box center [268, 344] width 0 height 11
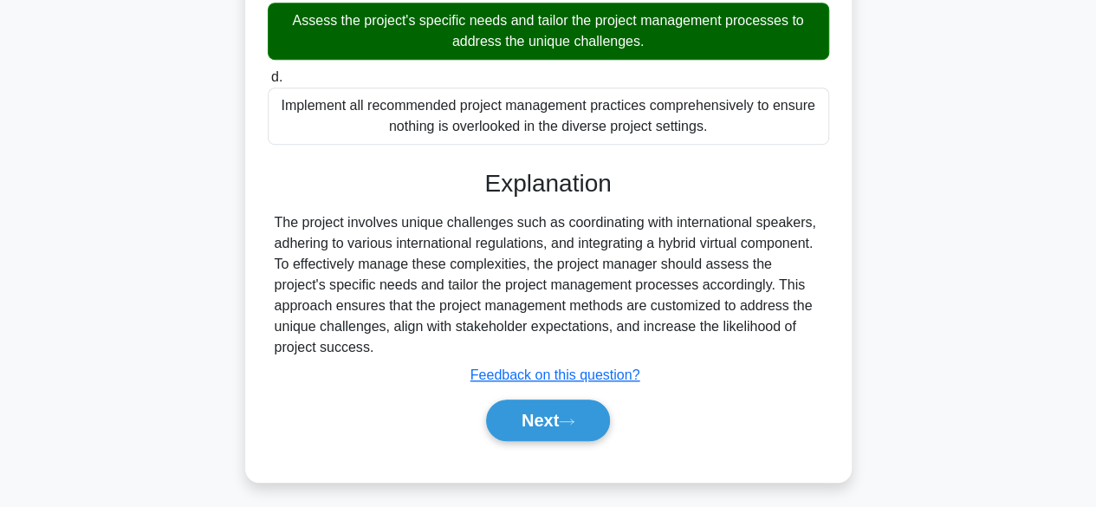
scroll to position [476, 0]
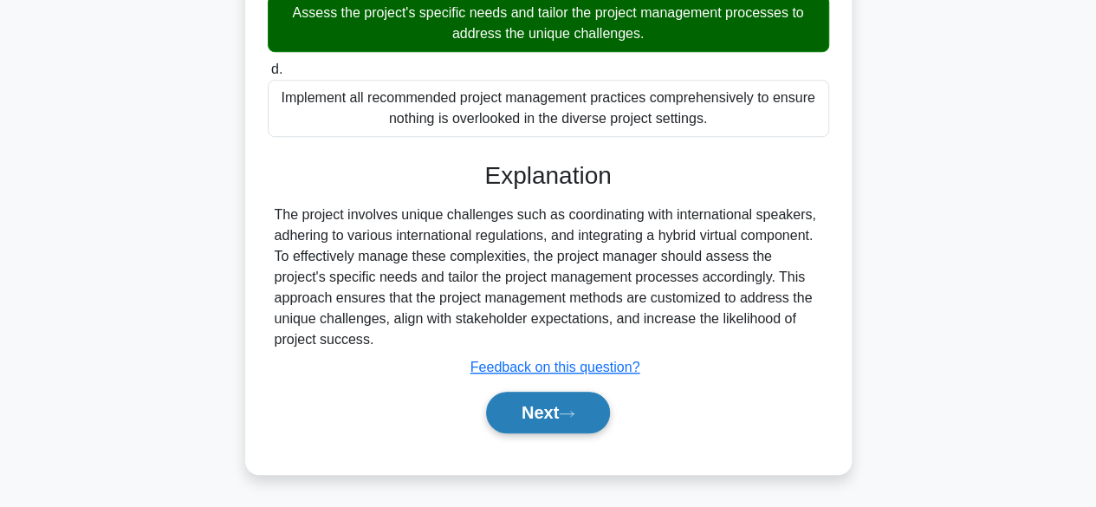
click at [573, 426] on button "Next" at bounding box center [548, 413] width 124 height 42
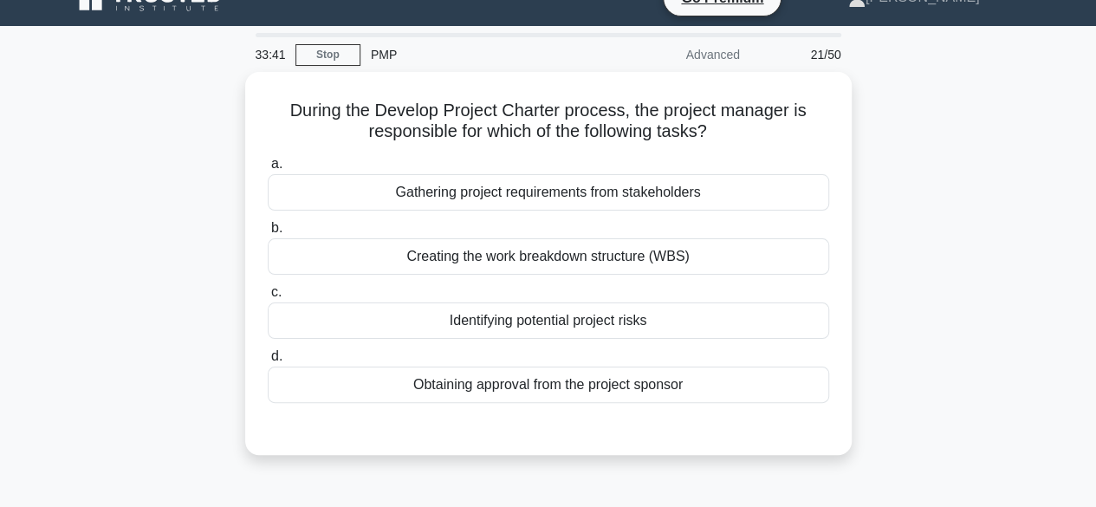
scroll to position [7, 0]
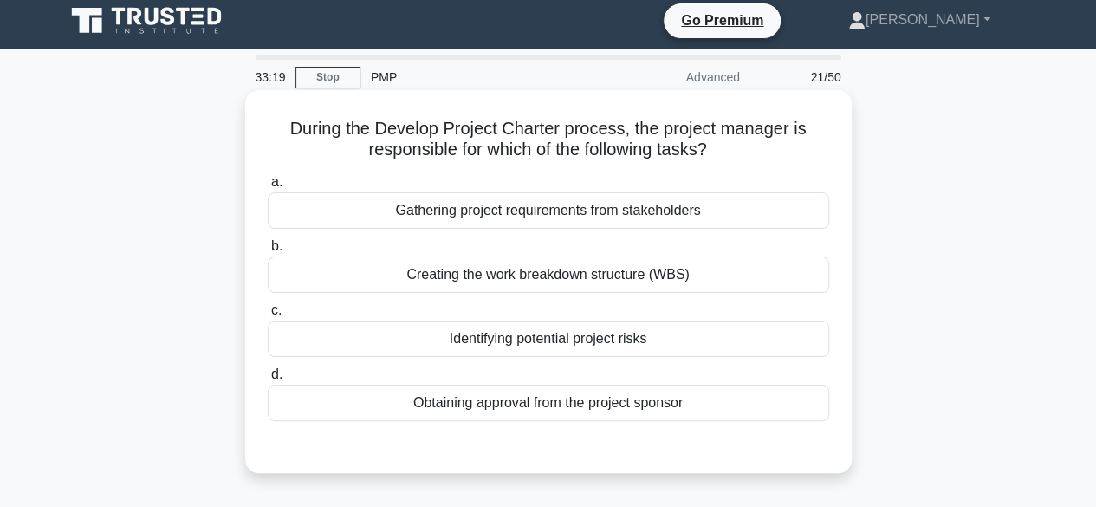
click at [625, 409] on div "Obtaining approval from the project sponsor" at bounding box center [548, 403] width 561 height 36
click at [268, 380] on input "d. Obtaining approval from the project sponsor" at bounding box center [268, 374] width 0 height 11
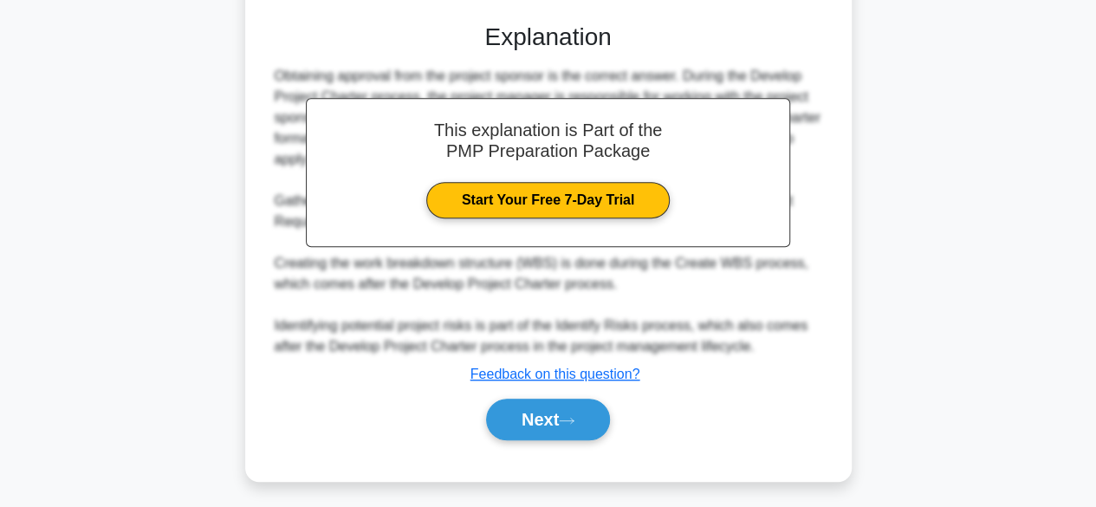
scroll to position [434, 0]
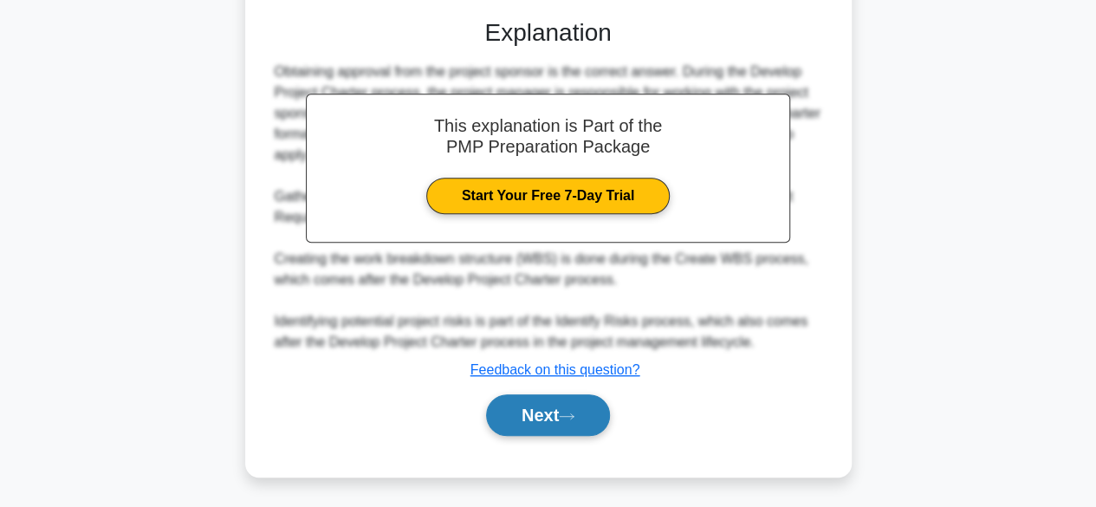
click at [574, 413] on icon at bounding box center [567, 416] width 16 height 10
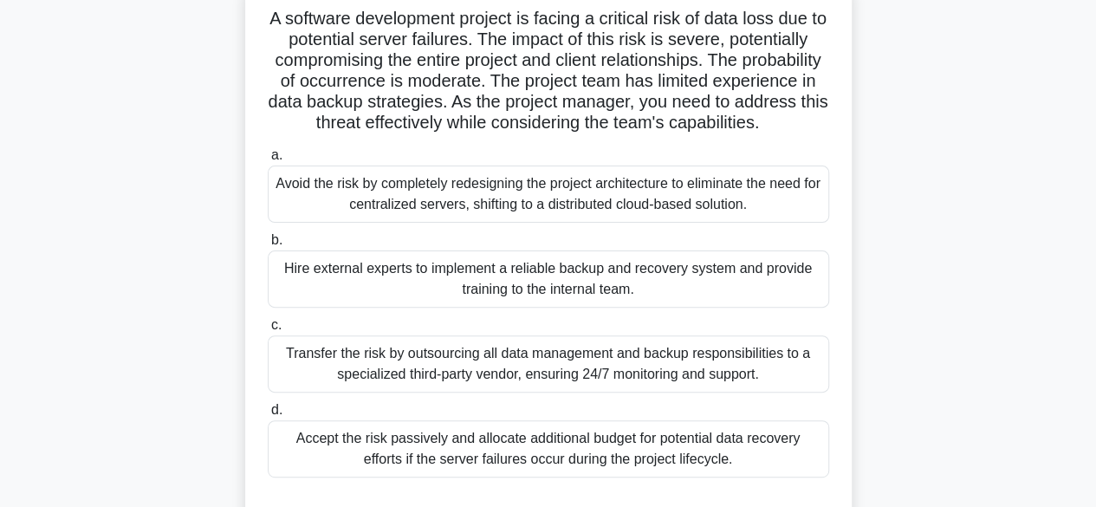
scroll to position [123, 0]
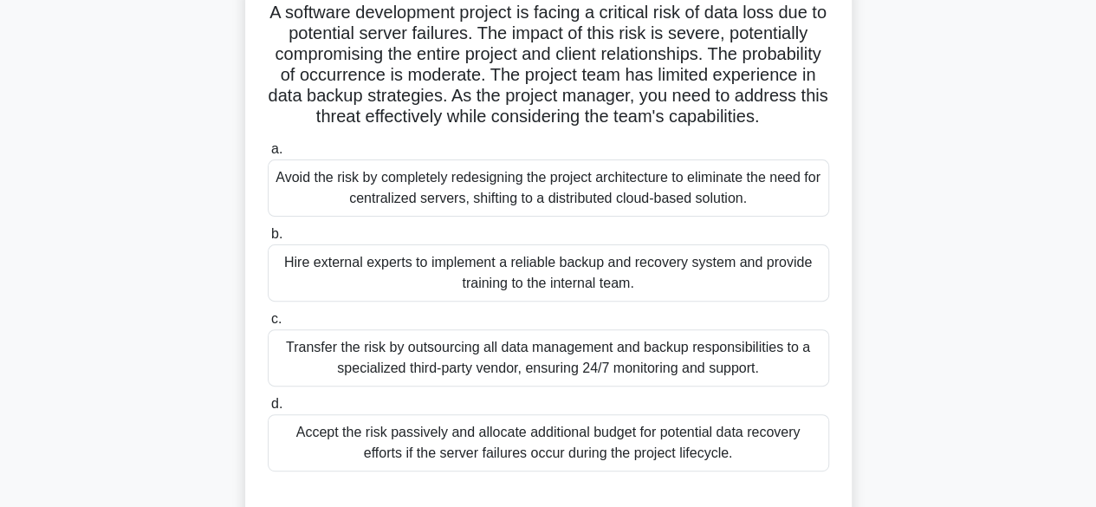
click at [697, 297] on div "Hire external experts to implement a reliable backup and recovery system and pr…" at bounding box center [548, 272] width 561 height 57
click at [268, 240] on input "b. Hire external experts to implement a reliable backup and recovery system and…" at bounding box center [268, 234] width 0 height 11
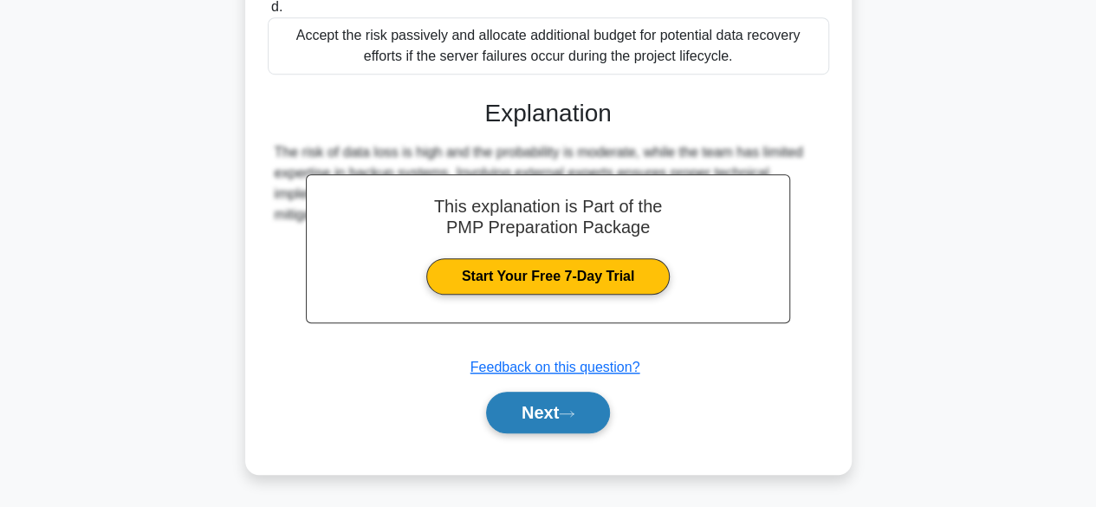
click at [573, 418] on icon at bounding box center [567, 414] width 16 height 10
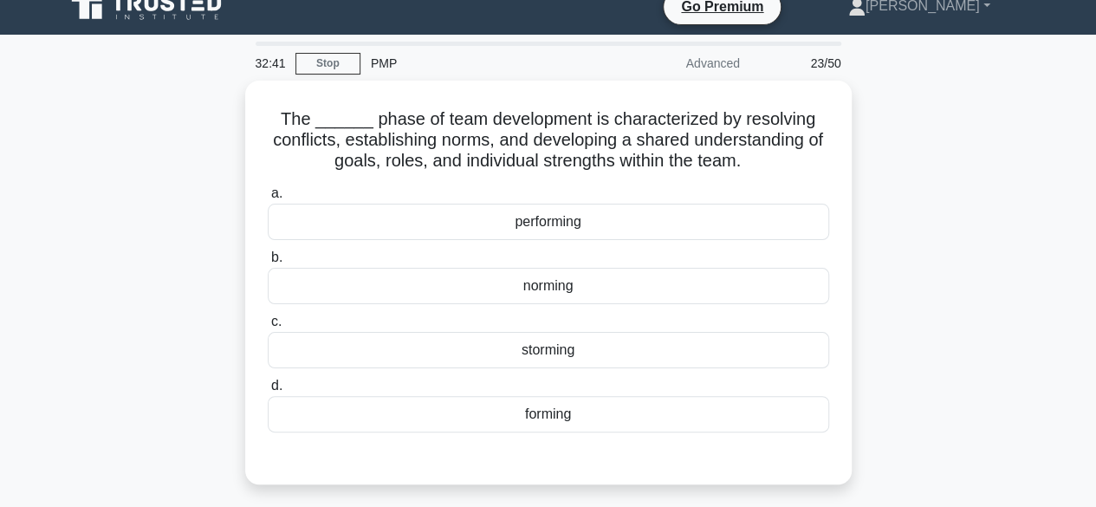
scroll to position [10, 0]
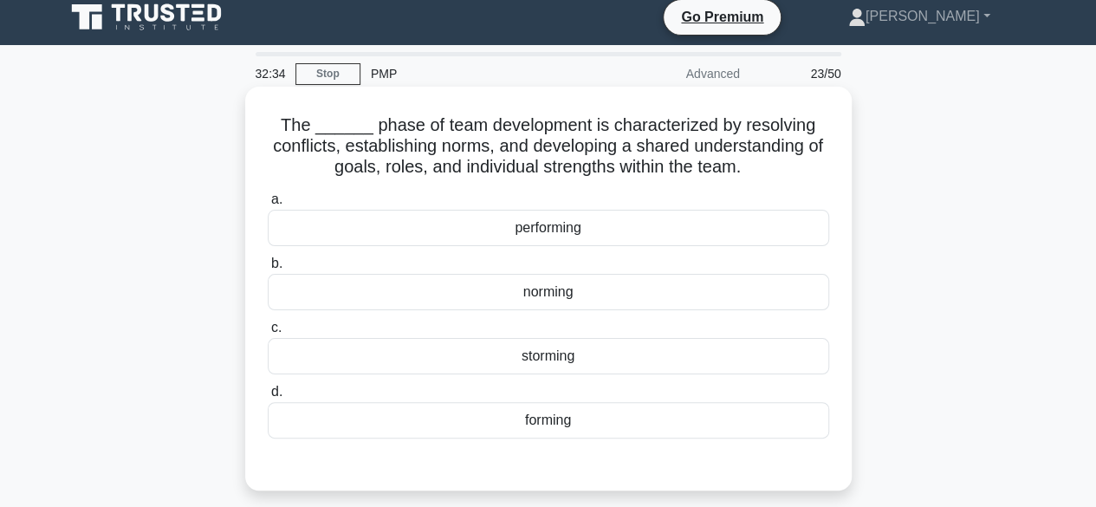
click at [645, 305] on div "norming" at bounding box center [548, 292] width 561 height 36
click at [268, 269] on input "b. norming" at bounding box center [268, 263] width 0 height 11
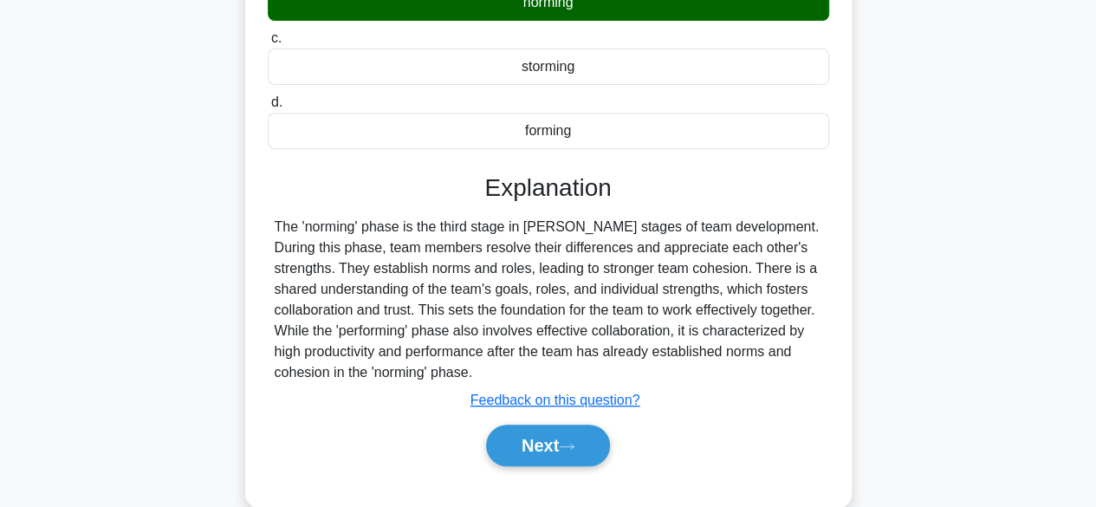
scroll to position [307, 0]
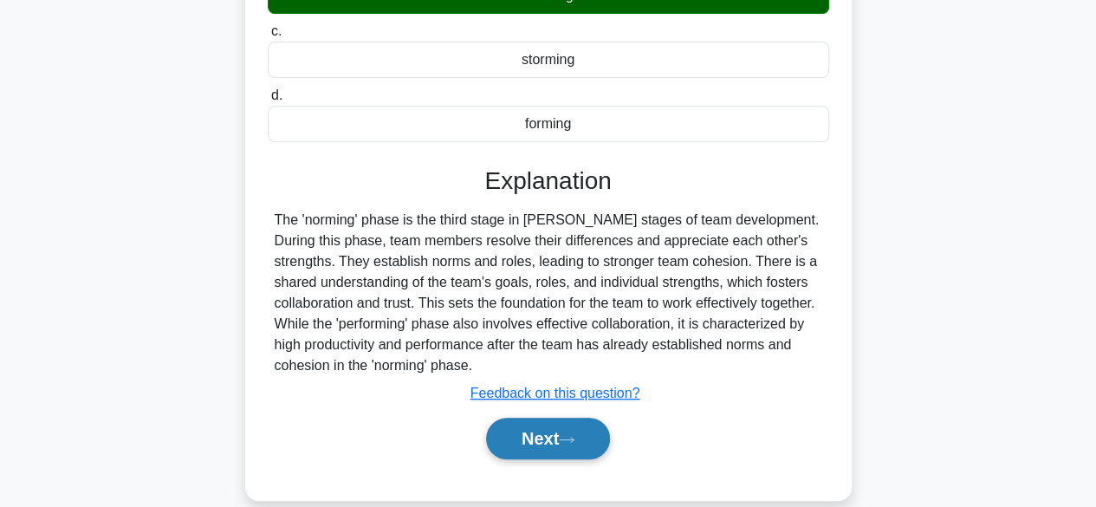
click at [575, 431] on button "Next" at bounding box center [548, 439] width 124 height 42
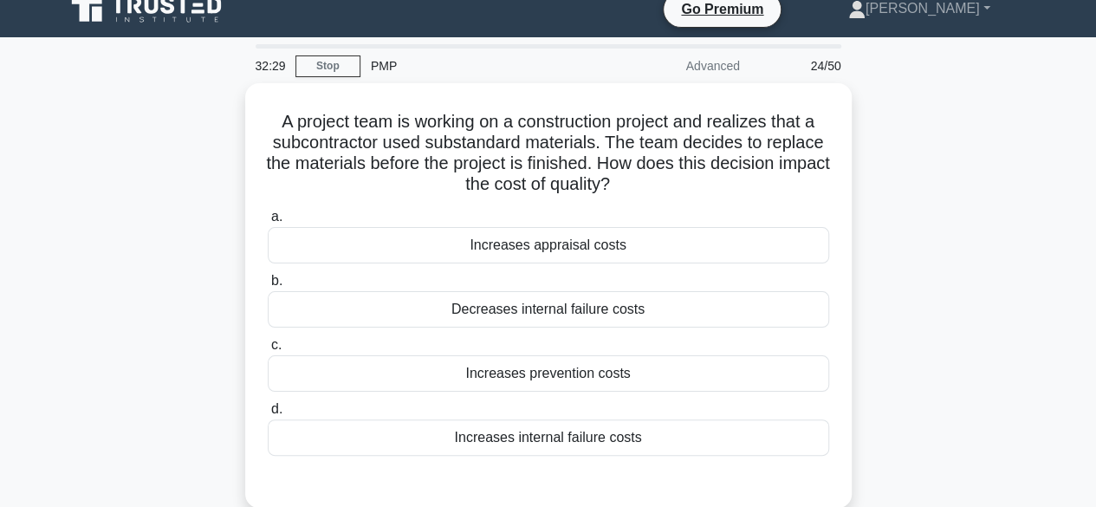
scroll to position [16, 0]
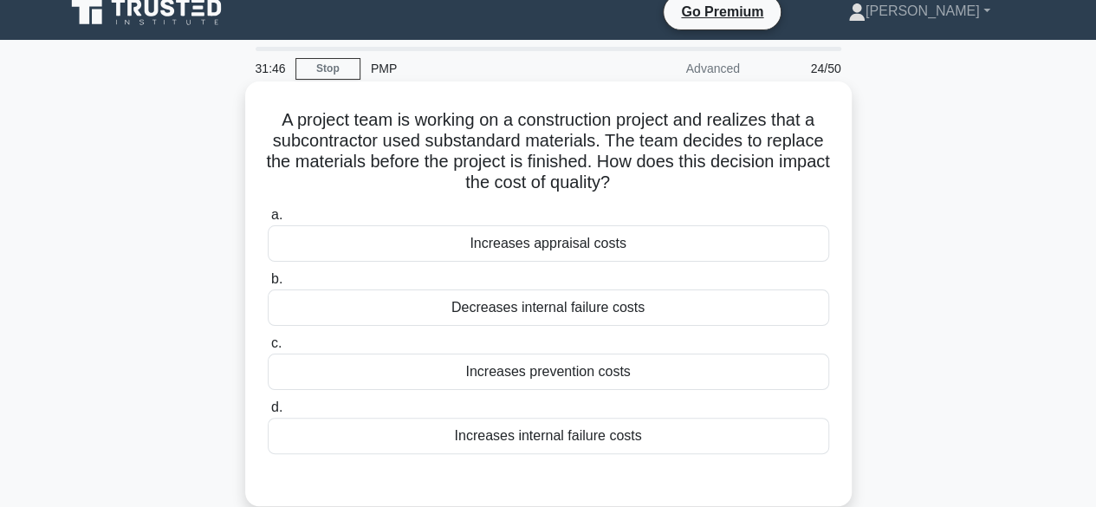
click at [591, 435] on div "Increases internal failure costs" at bounding box center [548, 436] width 561 height 36
click at [268, 413] on input "d. Increases internal failure costs" at bounding box center [268, 407] width 0 height 11
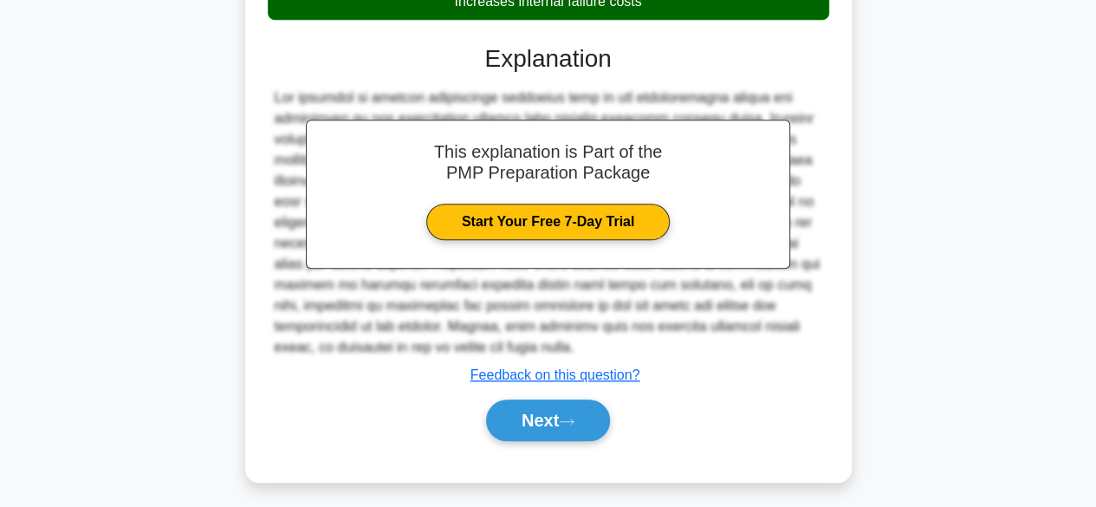
scroll to position [455, 0]
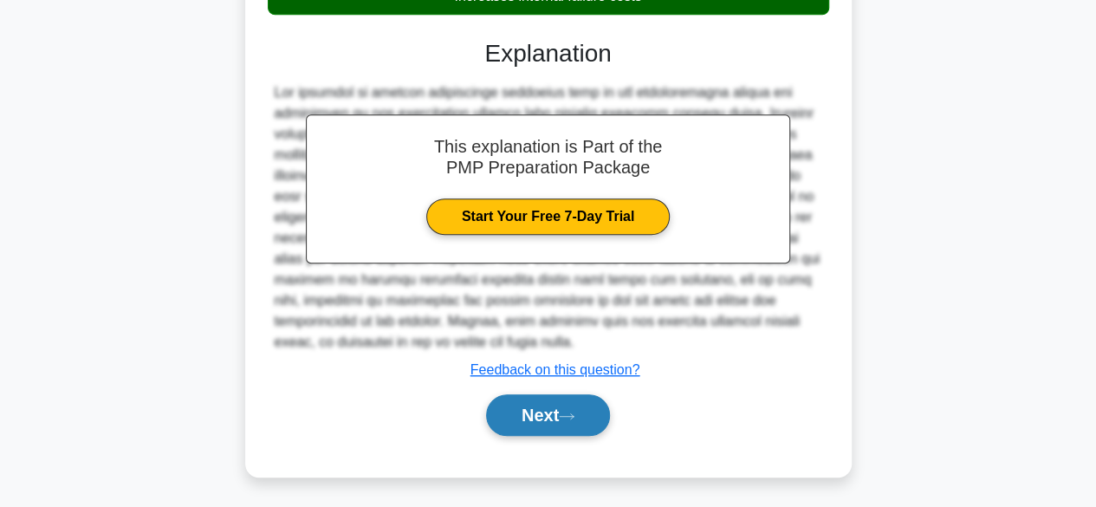
click at [570, 408] on button "Next" at bounding box center [548, 415] width 124 height 42
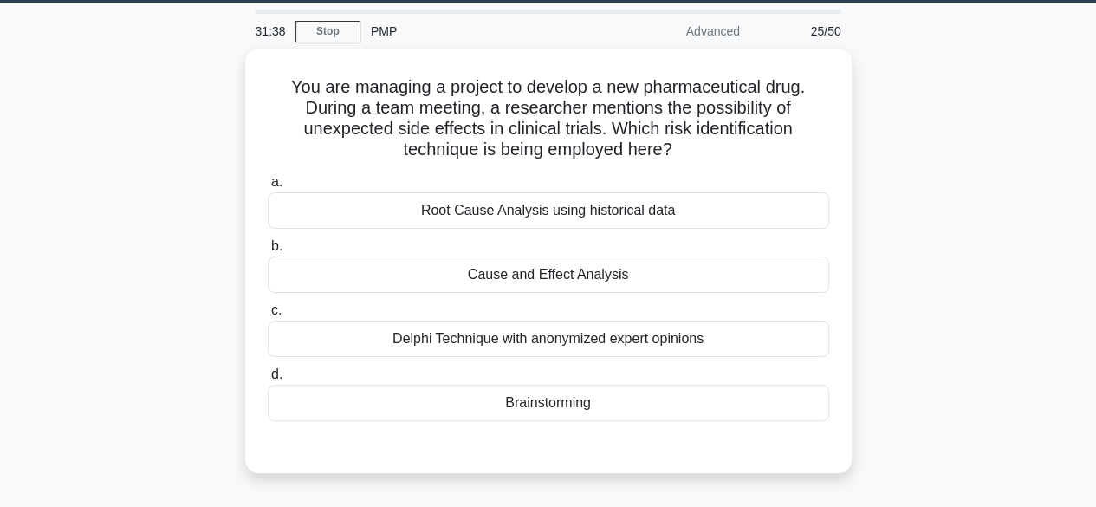
scroll to position [54, 0]
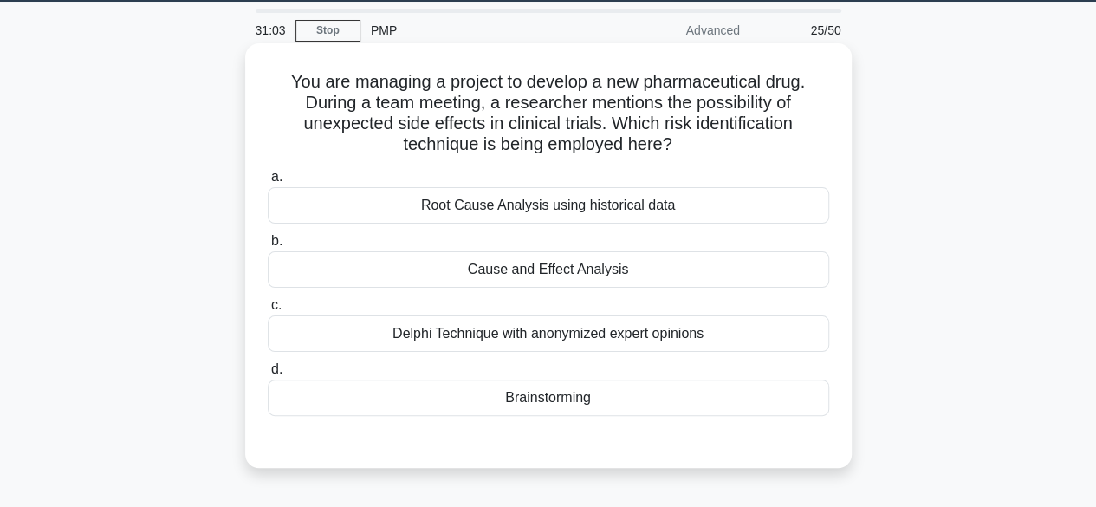
click at [615, 324] on div "Delphi Technique with anonymized expert opinions" at bounding box center [548, 333] width 561 height 36
click at [268, 311] on input "c. Delphi Technique with anonymized expert opinions" at bounding box center [268, 305] width 0 height 11
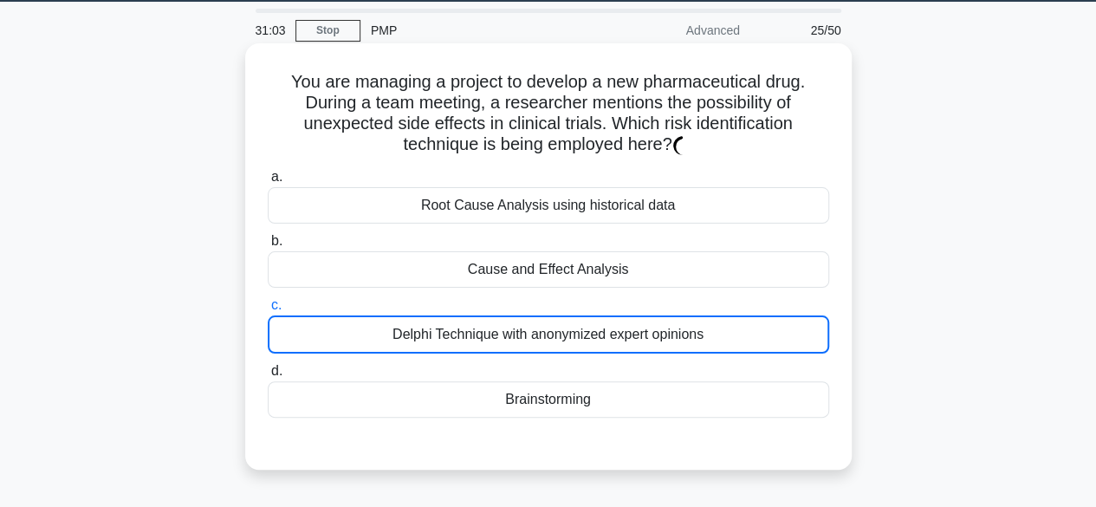
click at [625, 333] on div "Delphi Technique with anonymized expert opinions" at bounding box center [548, 334] width 561 height 38
click at [268, 311] on input "c. Delphi Technique with anonymized expert opinions" at bounding box center [268, 305] width 0 height 11
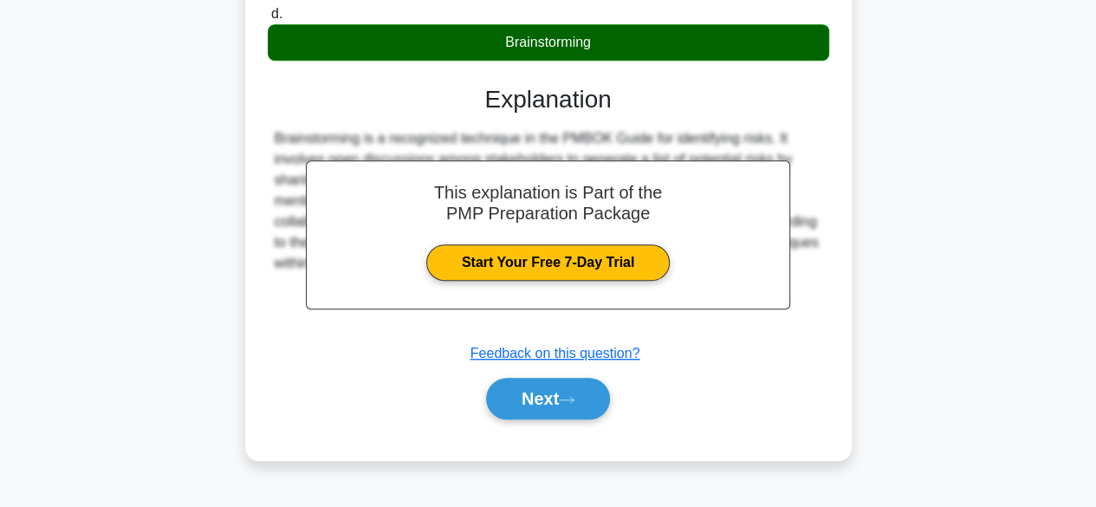
scroll to position [429, 0]
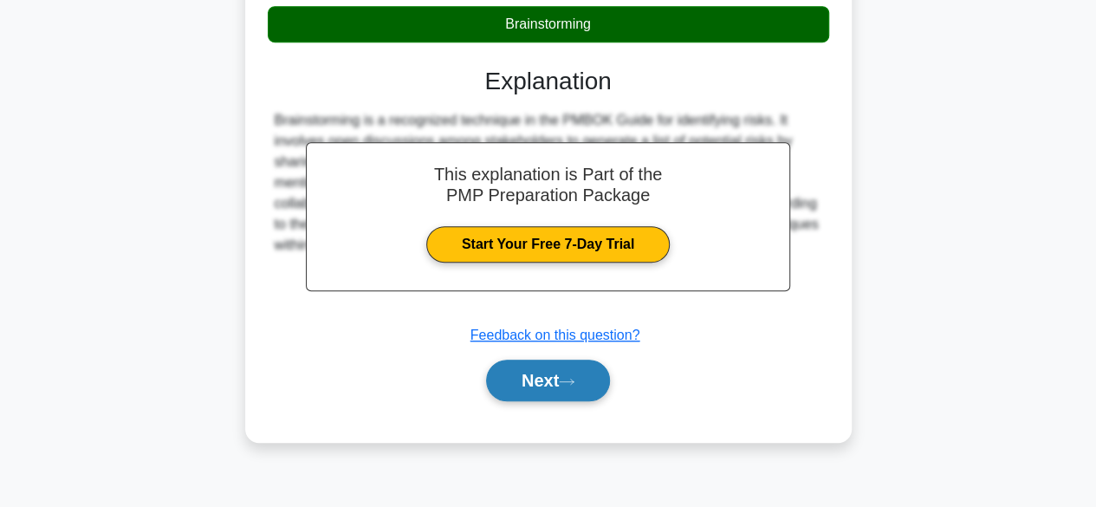
click at [566, 359] on button "Next" at bounding box center [548, 380] width 124 height 42
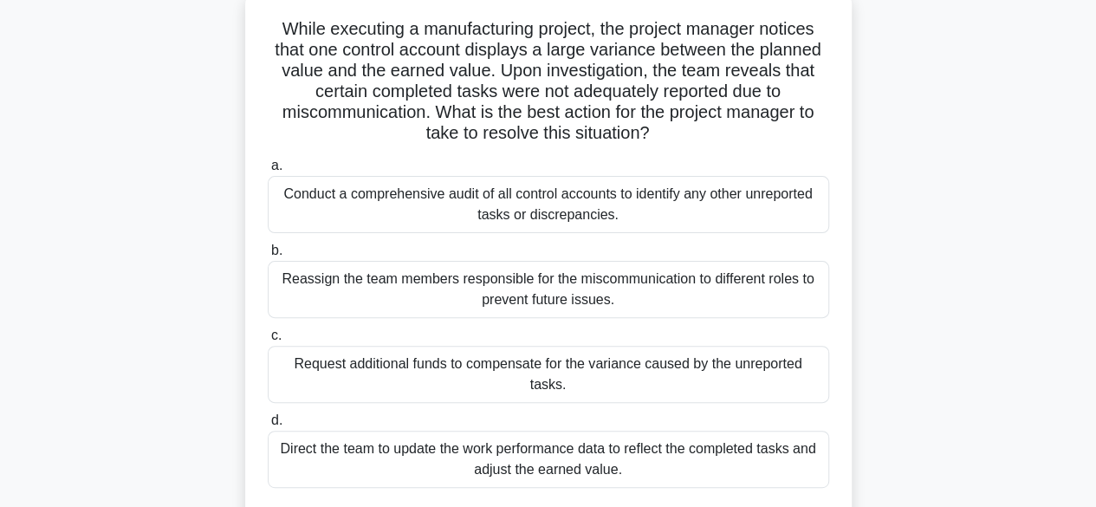
scroll to position [114, 0]
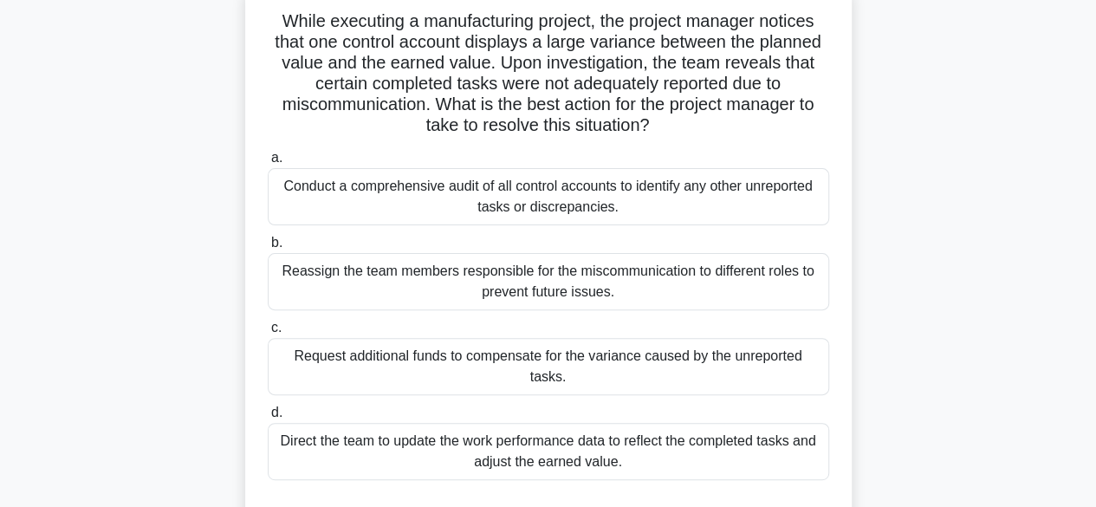
click at [697, 206] on div "Conduct a comprehensive audit of all control accounts to identify any other unr…" at bounding box center [548, 196] width 561 height 57
click at [268, 164] on input "a. Conduct a comprehensive audit of all control accounts to identify any other …" at bounding box center [268, 157] width 0 height 11
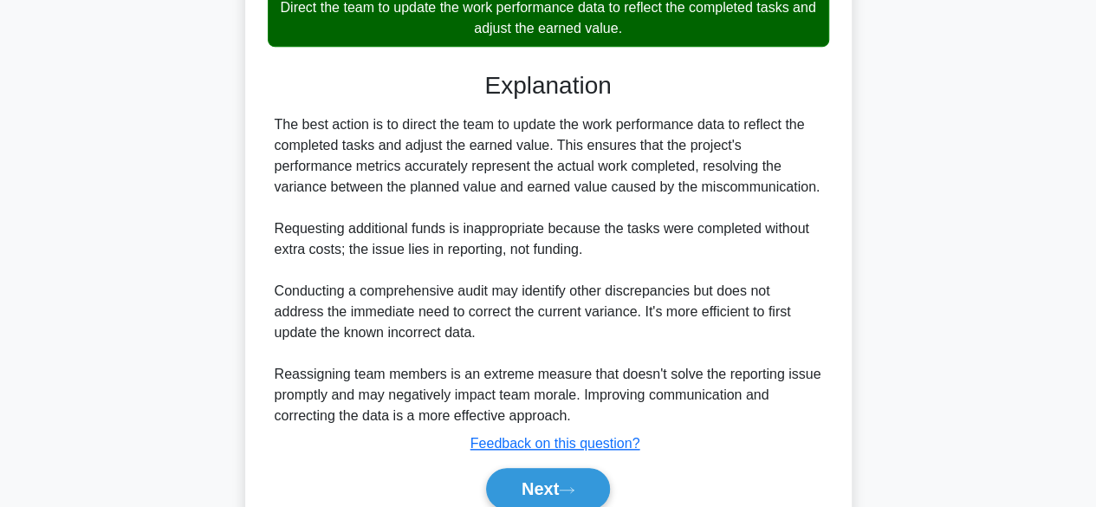
scroll to position [603, 0]
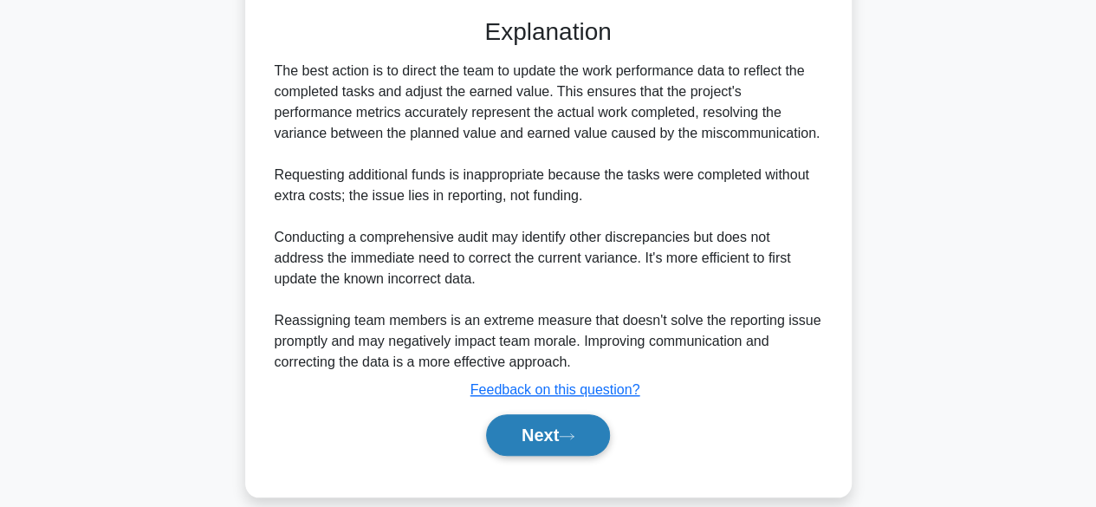
click at [571, 431] on icon at bounding box center [567, 436] width 16 height 10
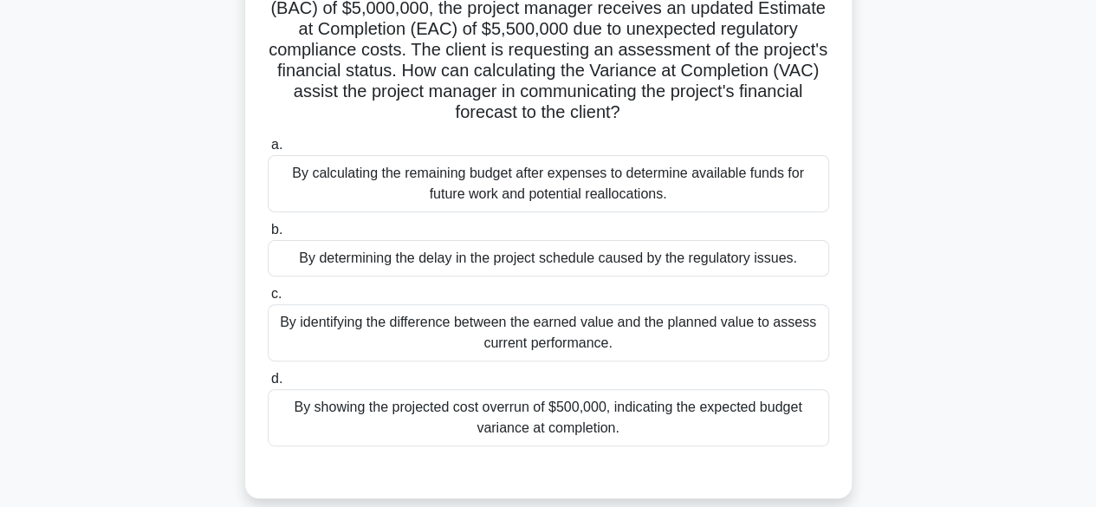
scroll to position [166, 0]
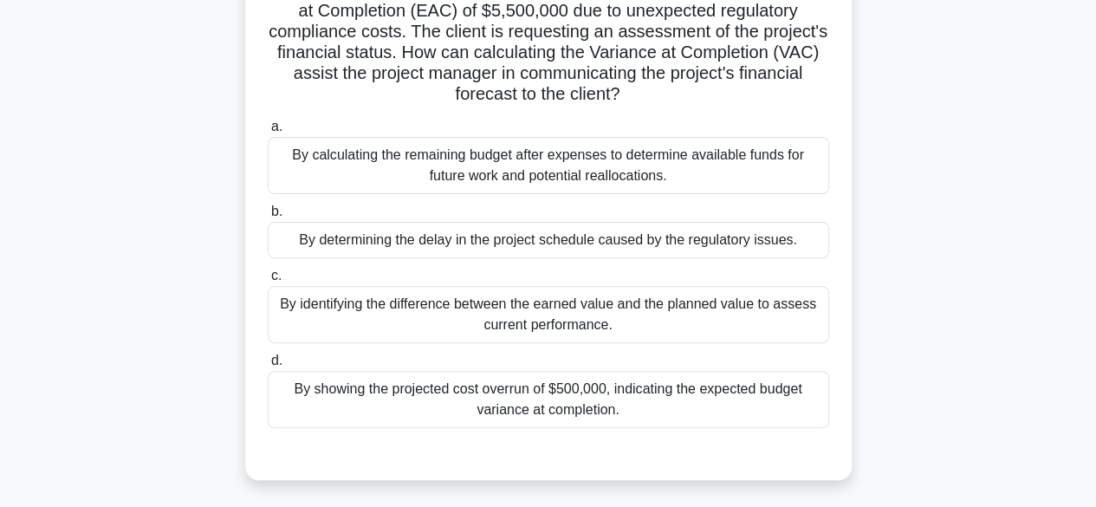
click at [605, 411] on div "By showing the projected cost overrun of $500,000, indicating the expected budg…" at bounding box center [548, 399] width 561 height 57
click at [268, 366] on input "d. By showing the projected cost overrun of $500,000, indicating the expected b…" at bounding box center [268, 360] width 0 height 11
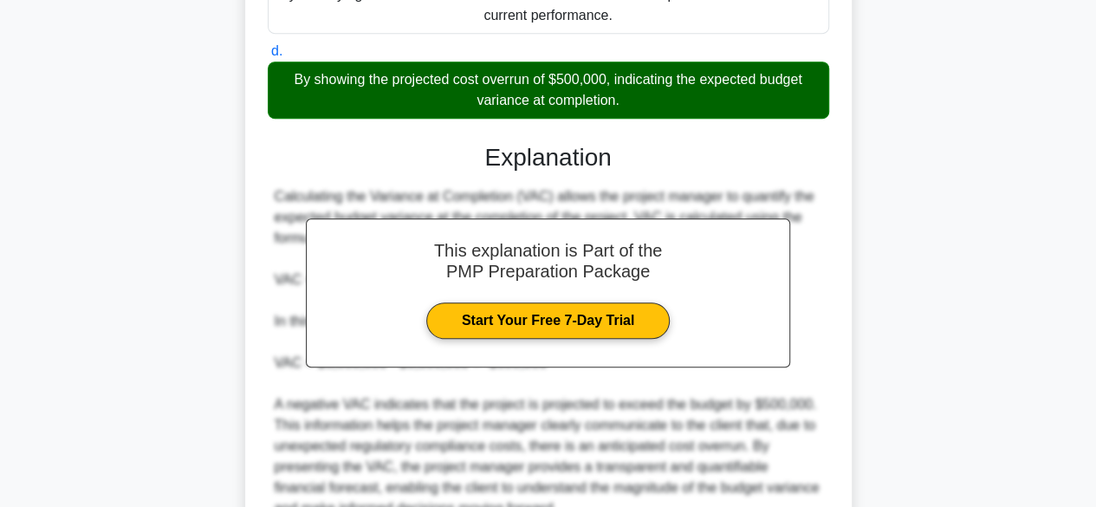
scroll to position [642, 0]
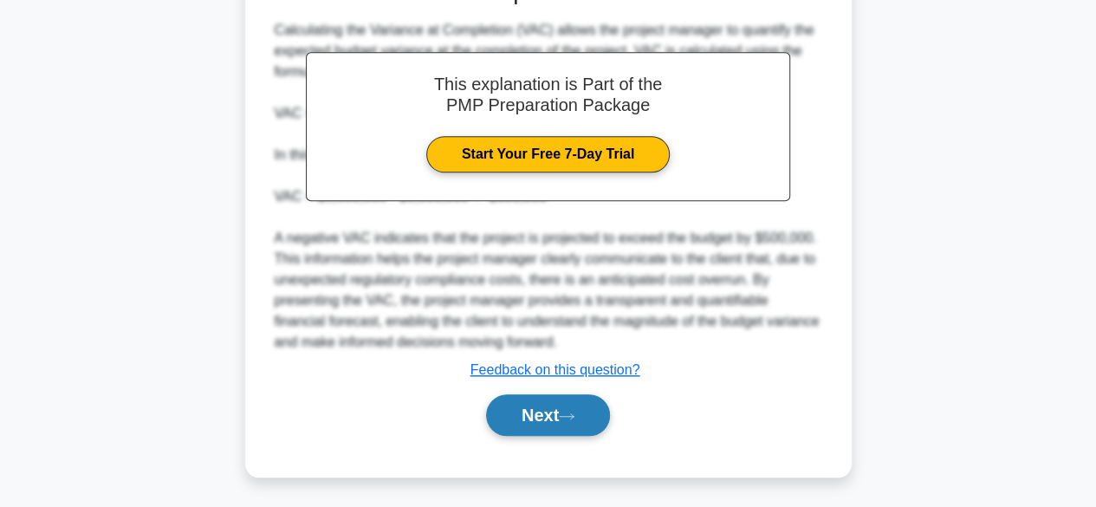
click at [566, 423] on button "Next" at bounding box center [548, 415] width 124 height 42
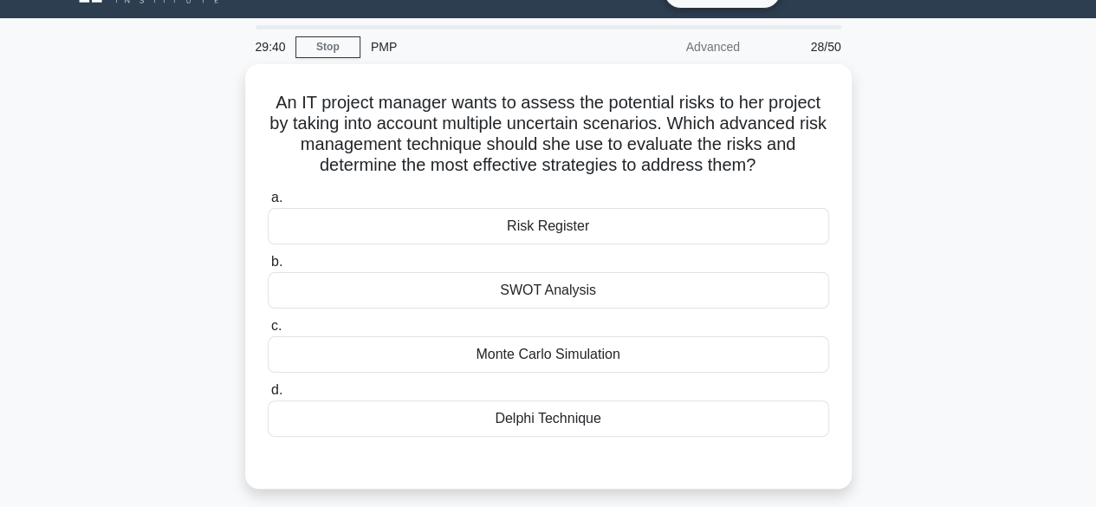
scroll to position [23, 0]
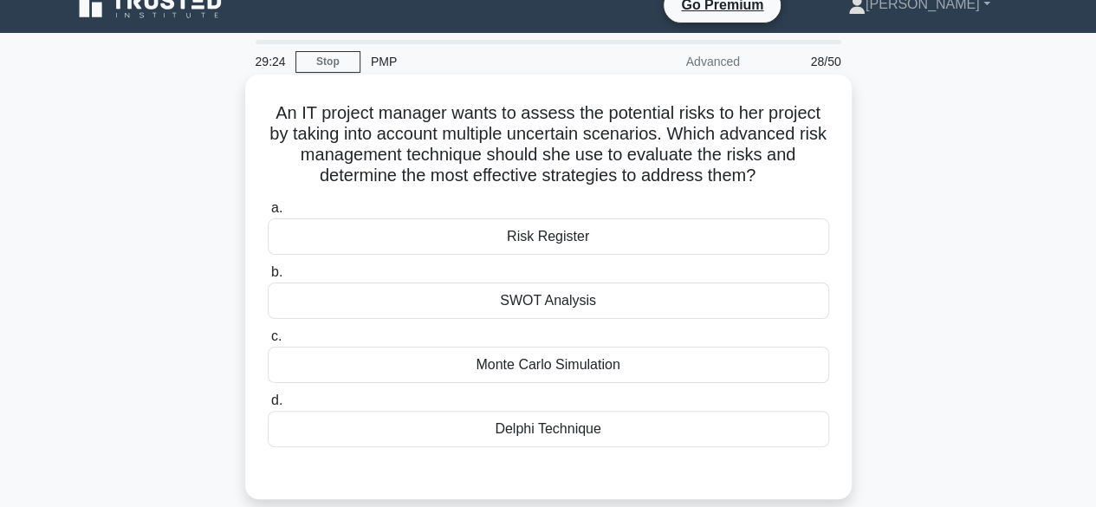
click at [615, 371] on div "Monte Carlo Simulation" at bounding box center [548, 364] width 561 height 36
click at [268, 342] on input "c. Monte Carlo Simulation" at bounding box center [268, 336] width 0 height 11
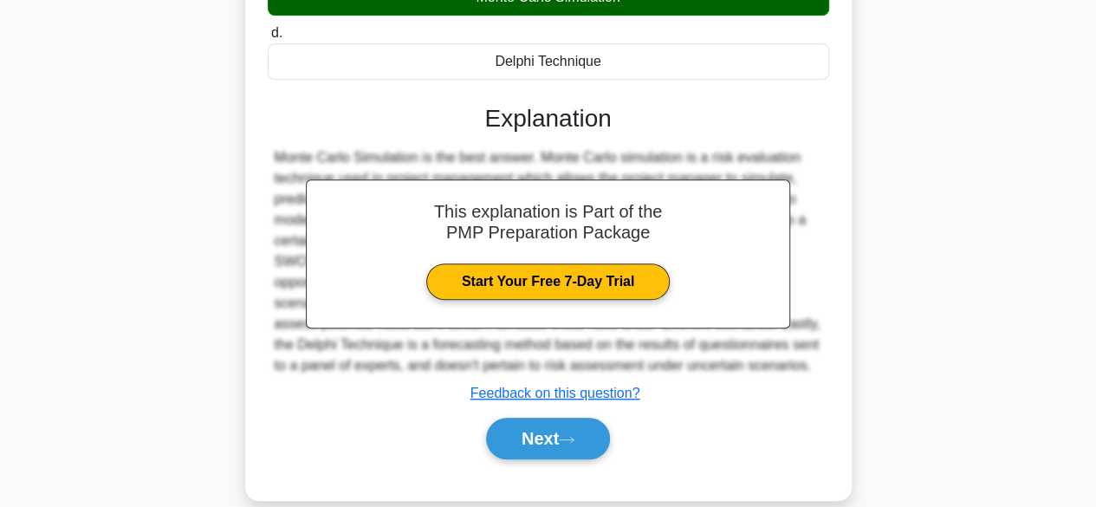
scroll to position [429, 0]
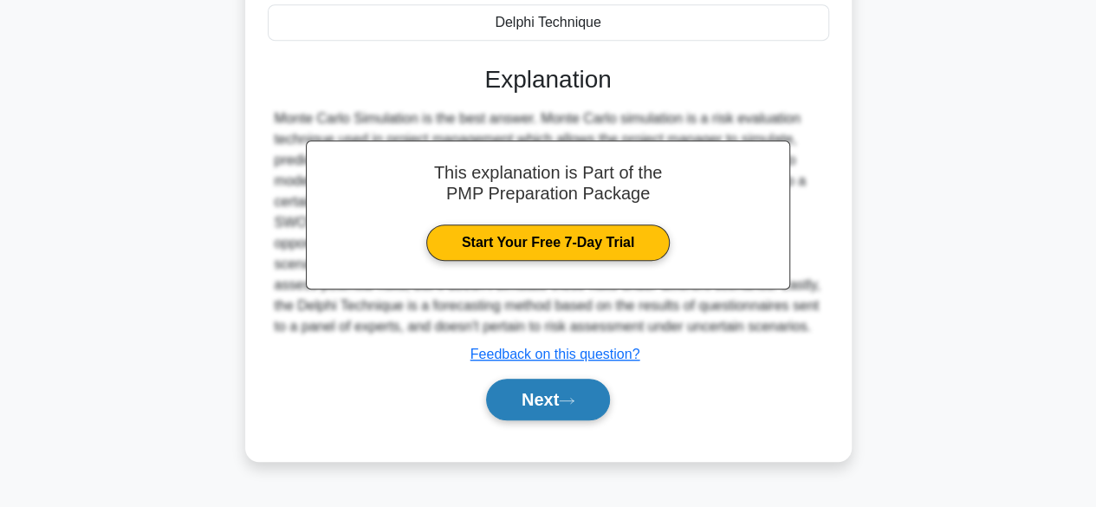
click at [560, 389] on button "Next" at bounding box center [548, 400] width 124 height 42
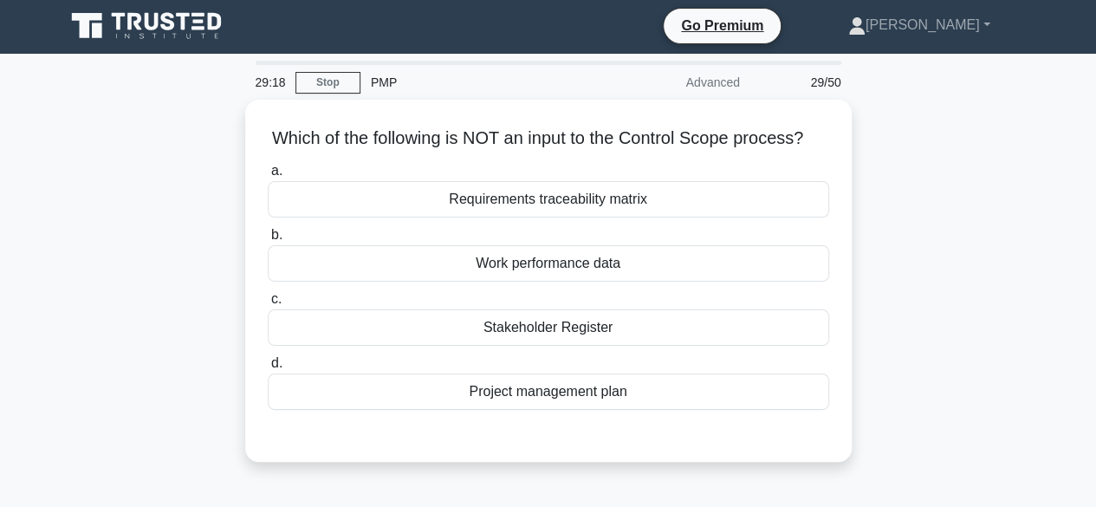
scroll to position [0, 0]
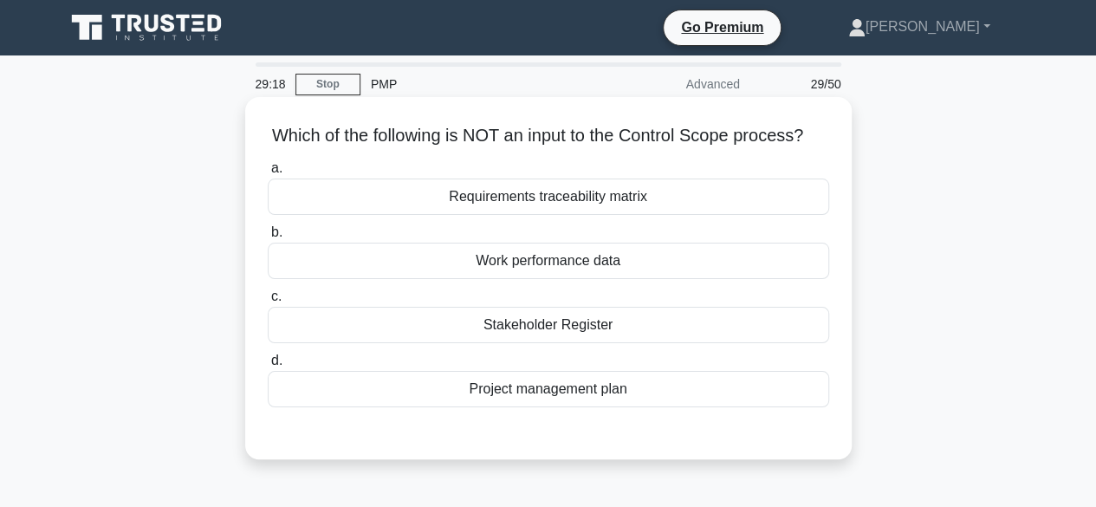
click at [676, 210] on div "Requirements traceability matrix" at bounding box center [548, 196] width 561 height 36
click at [268, 174] on input "a. Requirements traceability matrix" at bounding box center [268, 168] width 0 height 11
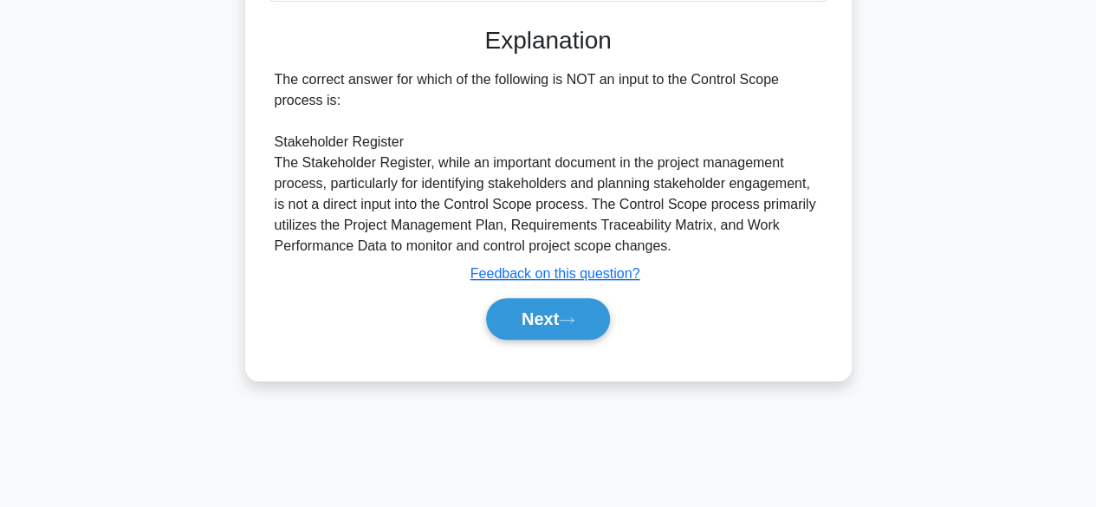
scroll to position [414, 0]
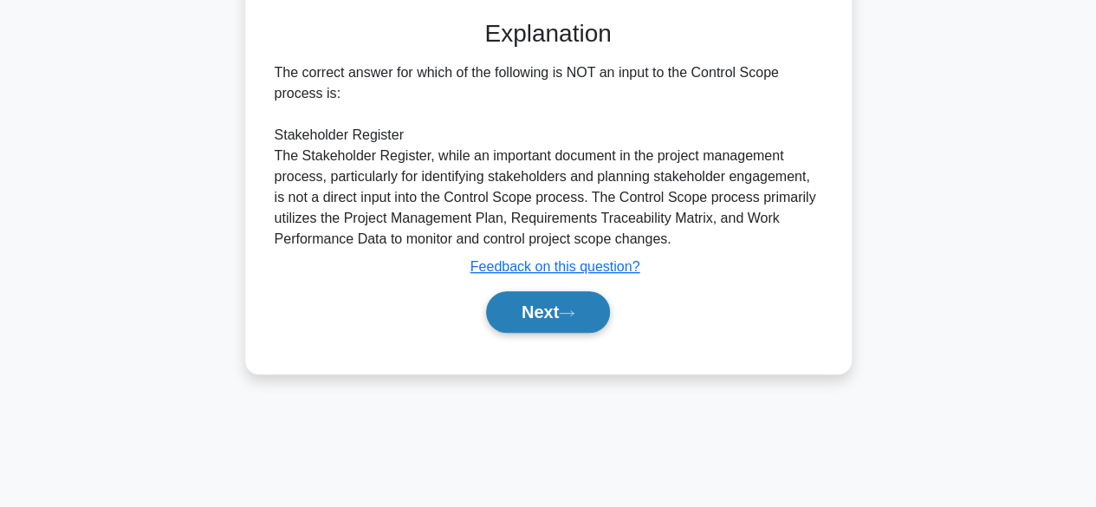
click at [560, 330] on button "Next" at bounding box center [548, 312] width 124 height 42
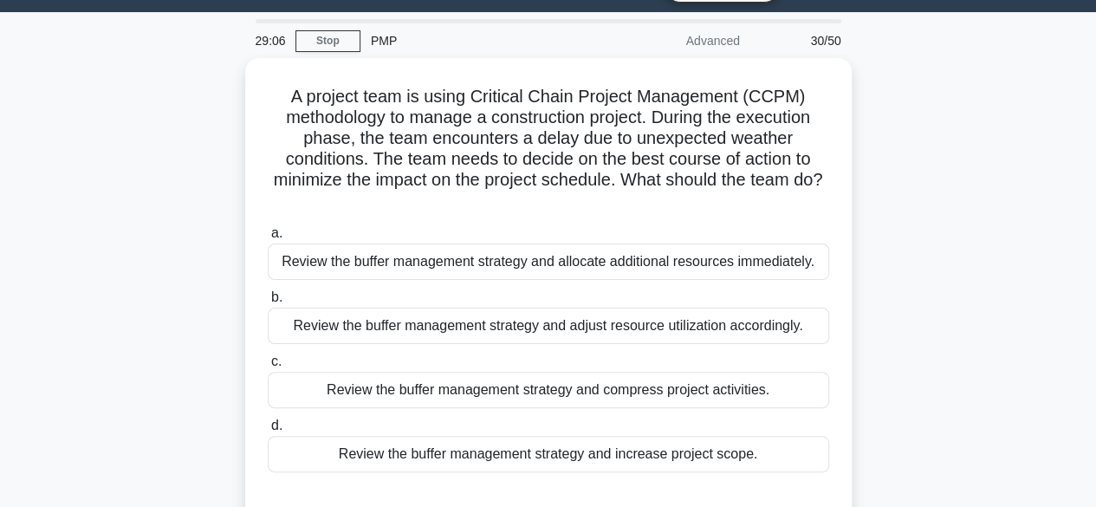
scroll to position [42, 0]
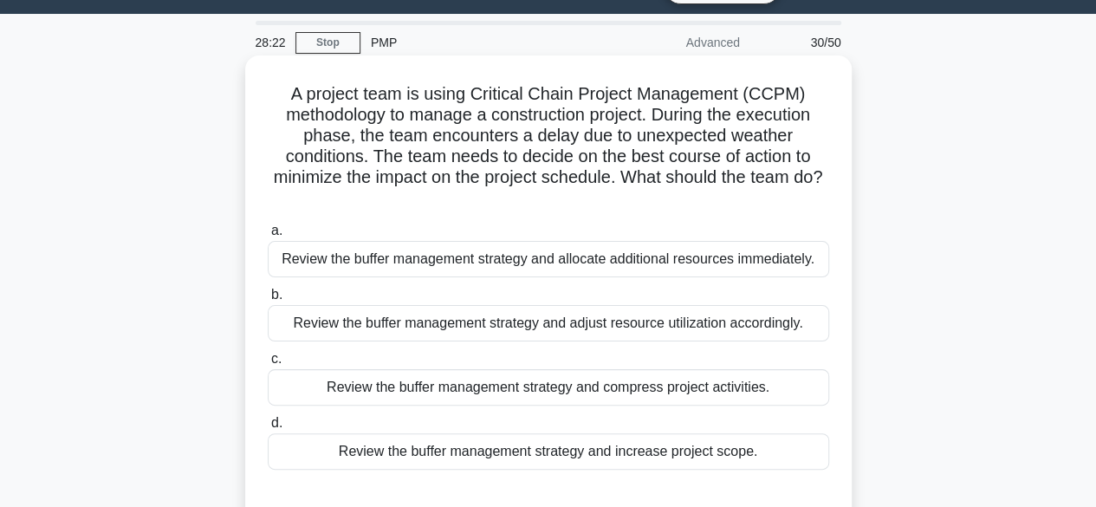
click at [612, 401] on div "Review the buffer management strategy and compress project activities." at bounding box center [548, 387] width 561 height 36
click at [268, 365] on input "c. Review the buffer management strategy and compress project activities." at bounding box center [268, 358] width 0 height 11
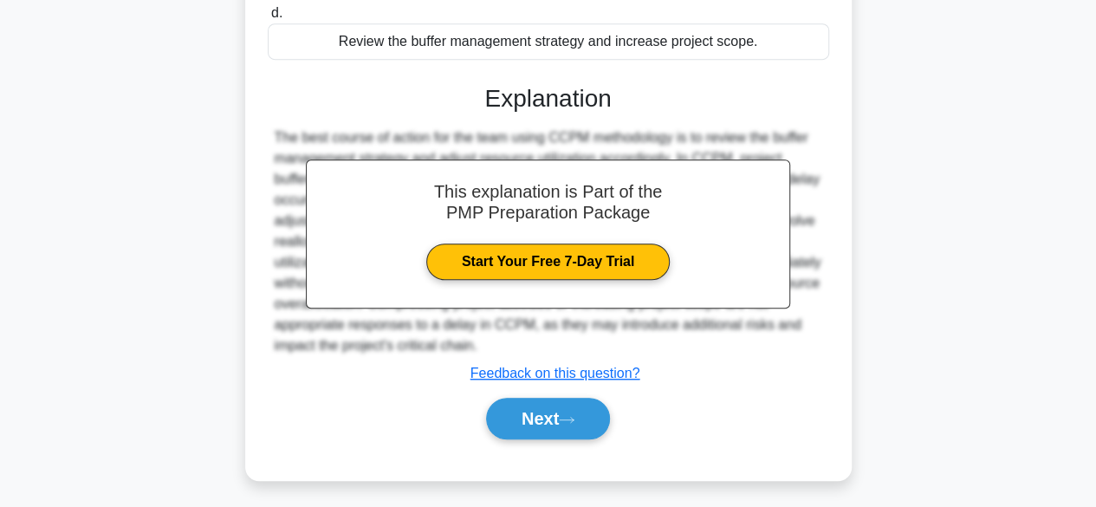
scroll to position [456, 0]
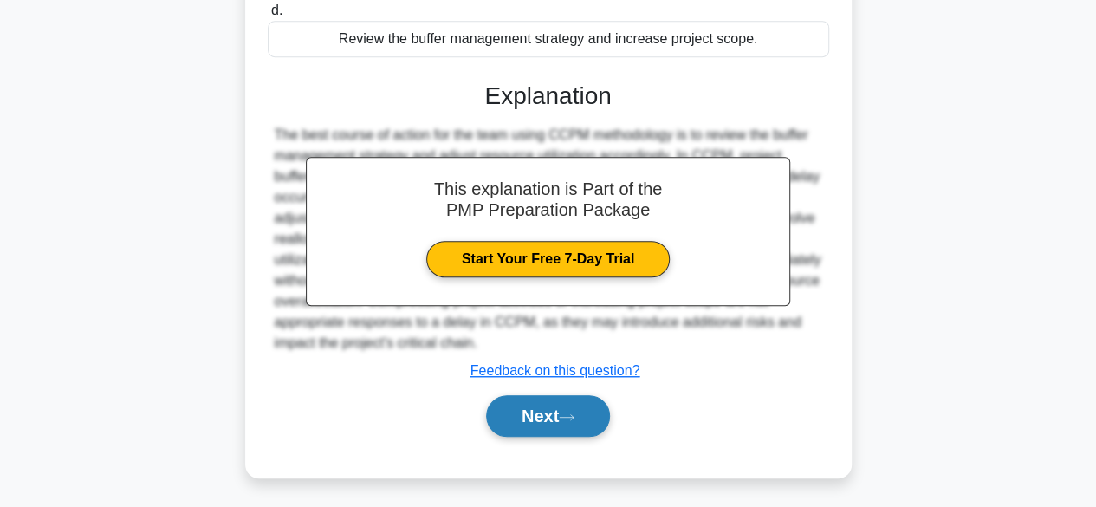
click at [563, 414] on button "Next" at bounding box center [548, 416] width 124 height 42
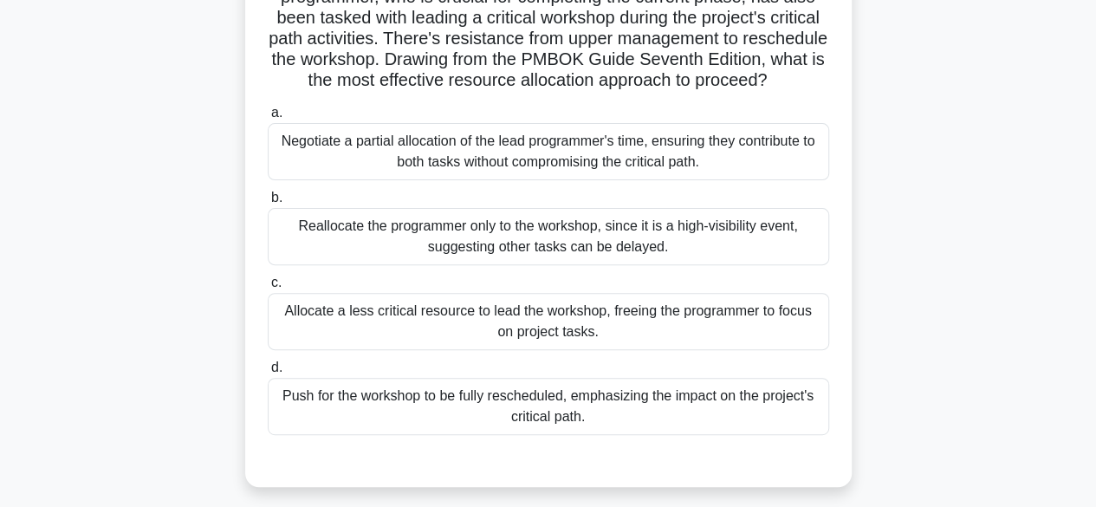
scroll to position [162, 0]
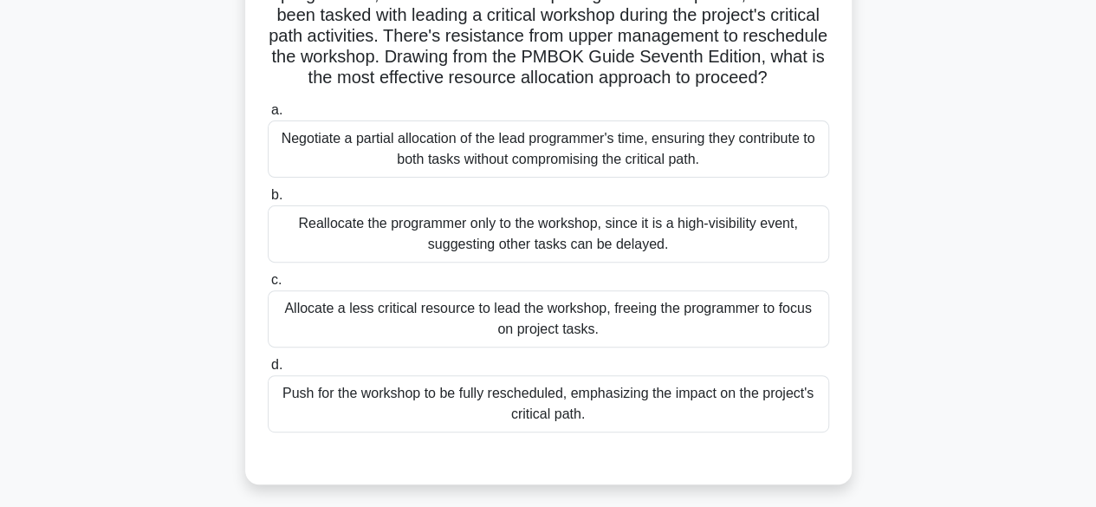
click at [716, 168] on div "Negotiate a partial allocation of the lead programmer's time, ensuring they con…" at bounding box center [548, 148] width 561 height 57
click at [268, 116] on input "a. Negotiate a partial allocation of the lead programmer's time, ensuring they …" at bounding box center [268, 110] width 0 height 11
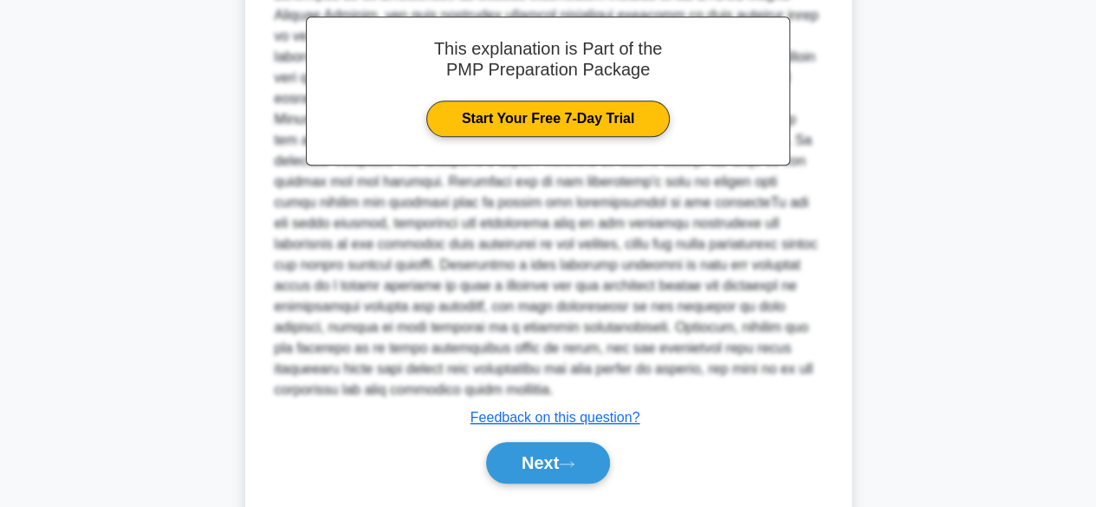
scroll to position [725, 0]
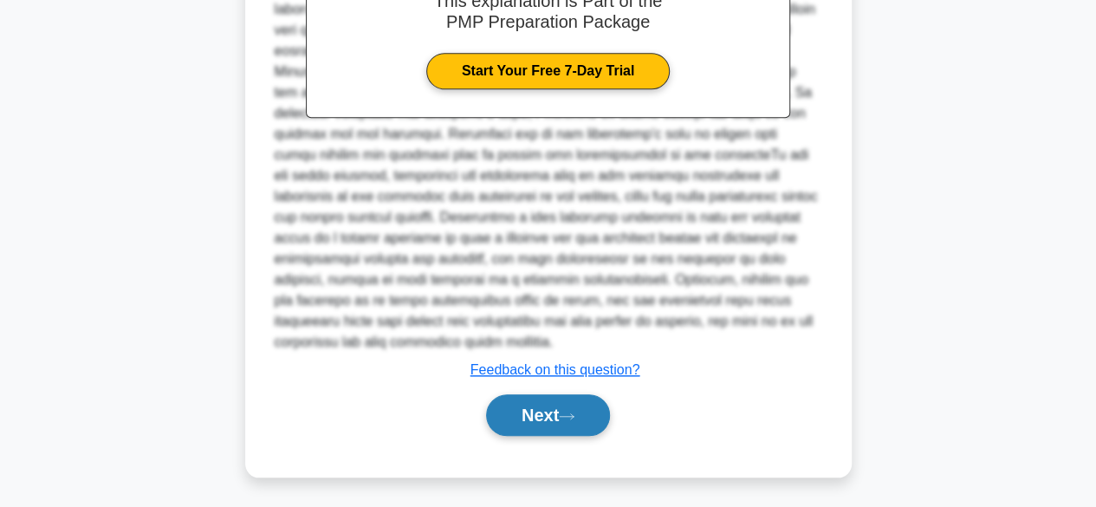
click at [562, 406] on button "Next" at bounding box center [548, 415] width 124 height 42
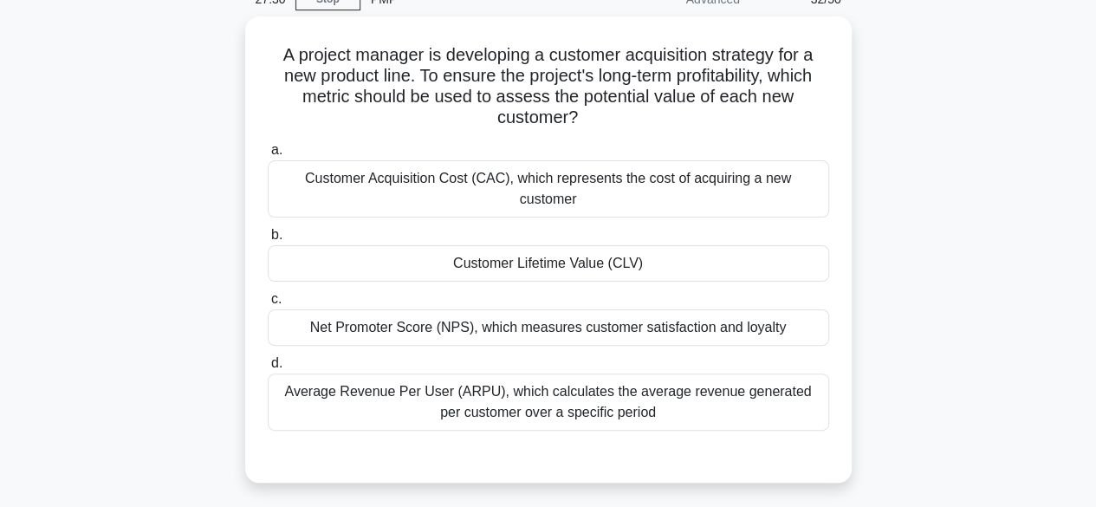
scroll to position [59, 0]
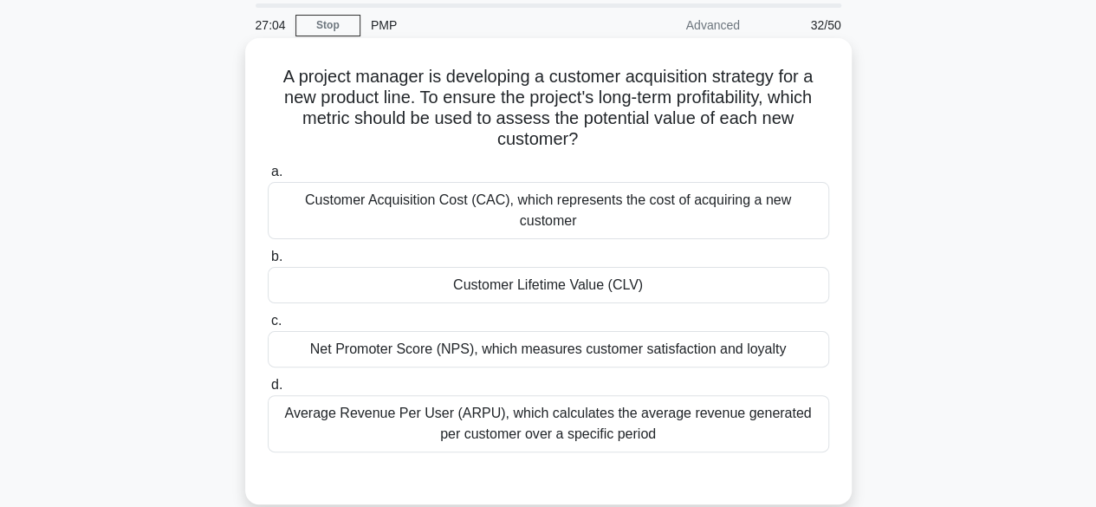
click at [700, 210] on div "Customer Acquisition Cost (CAC), which represents the cost of acquiring a new c…" at bounding box center [548, 210] width 561 height 57
click at [268, 178] on input "a. Customer Acquisition Cost (CAC), which represents the cost of acquiring a ne…" at bounding box center [268, 171] width 0 height 11
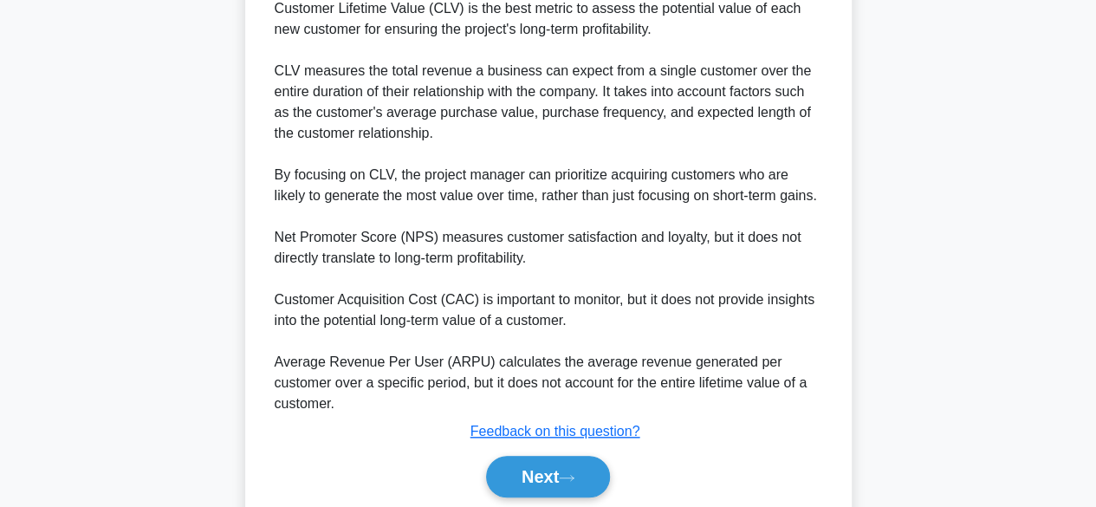
scroll to position [644, 0]
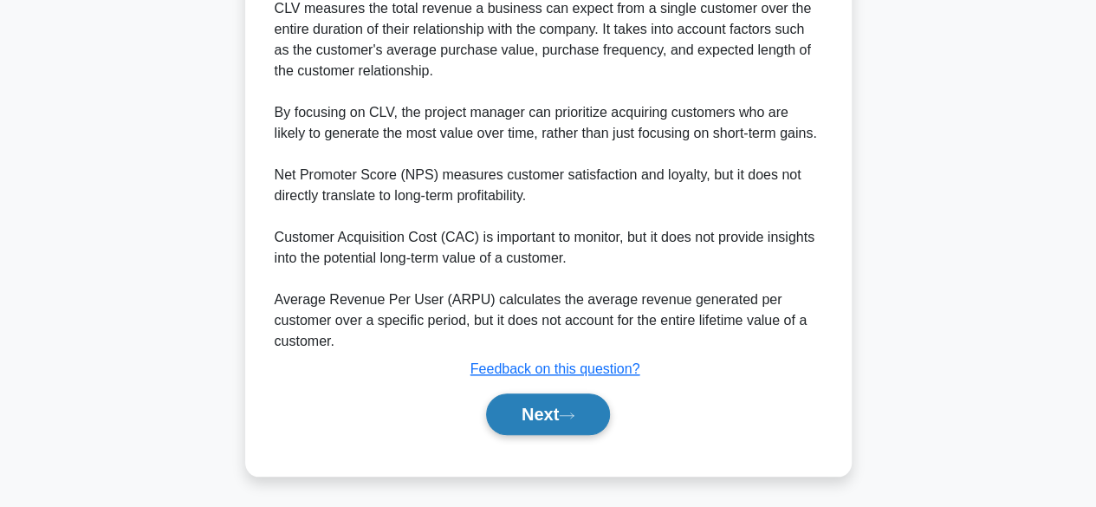
click at [558, 422] on button "Next" at bounding box center [548, 414] width 124 height 42
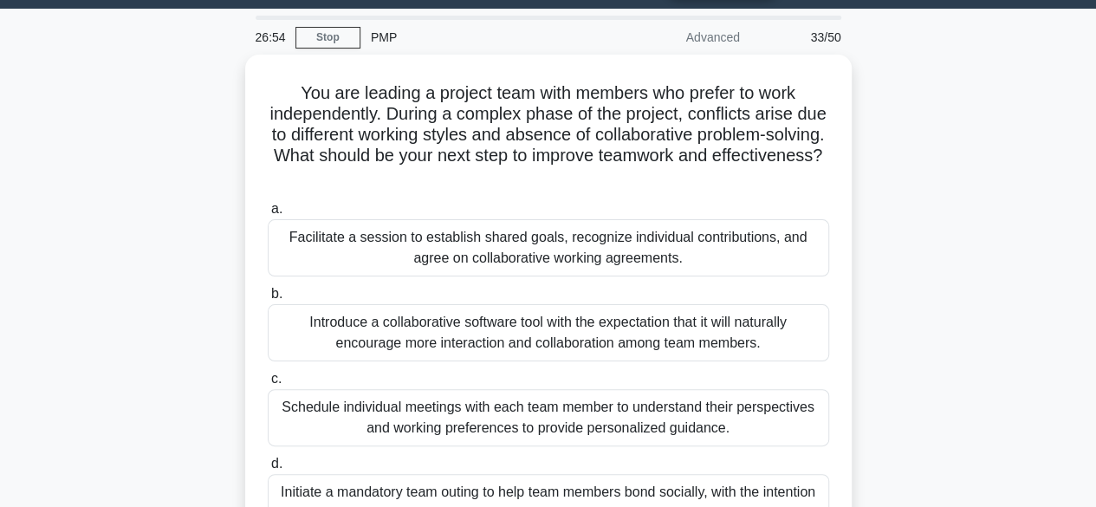
scroll to position [44, 0]
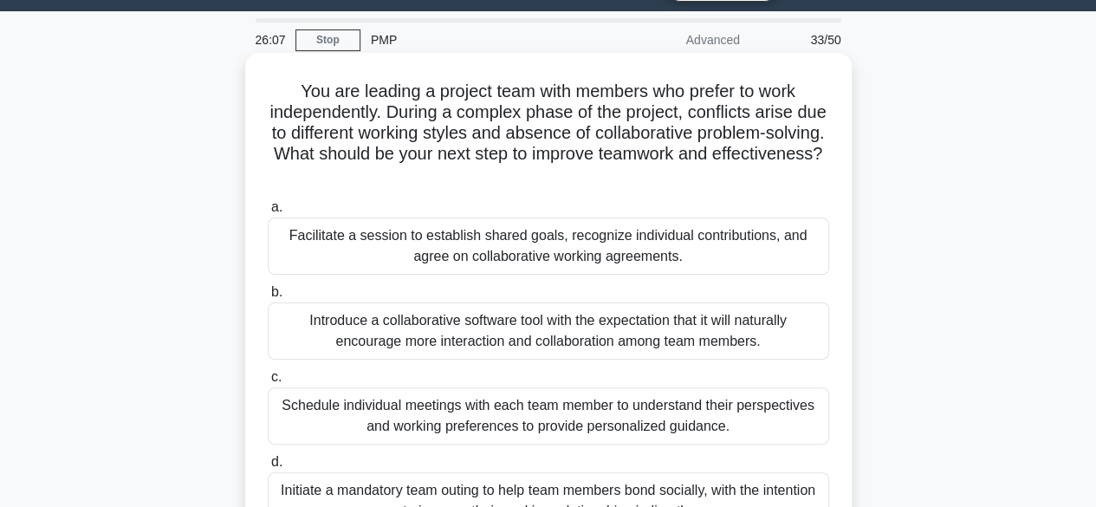
click at [657, 247] on div "Facilitate a session to establish shared goals, recognize individual contributi…" at bounding box center [548, 245] width 561 height 57
click at [268, 213] on input "a. Facilitate a session to establish shared goals, recognize individual contrib…" at bounding box center [268, 207] width 0 height 11
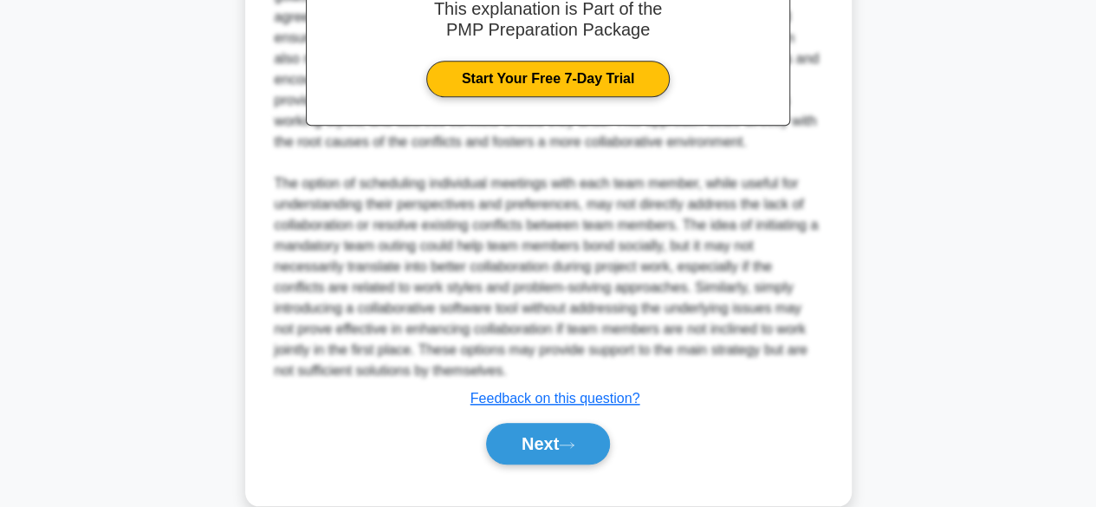
scroll to position [725, 0]
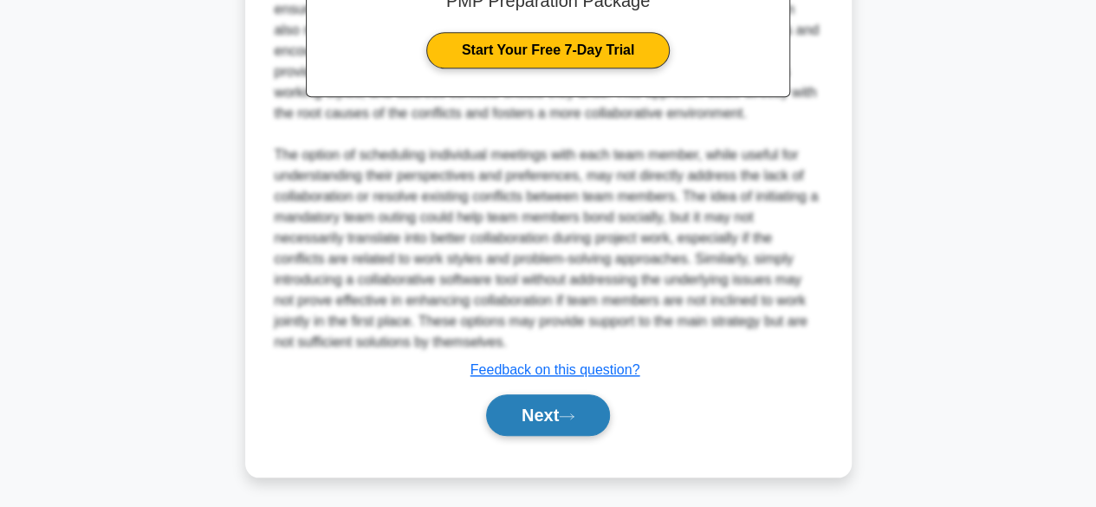
click at [568, 411] on icon at bounding box center [567, 416] width 16 height 10
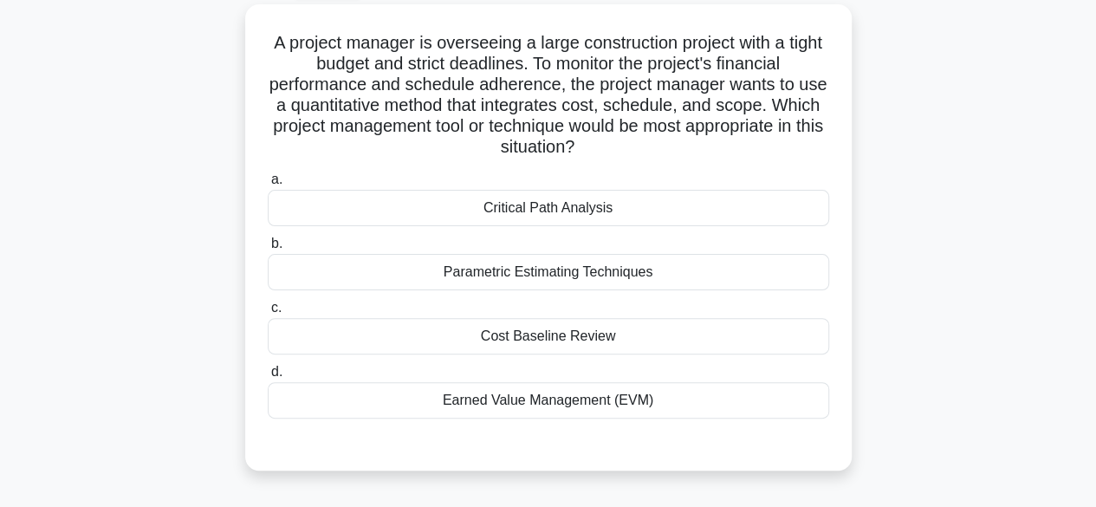
scroll to position [68, 0]
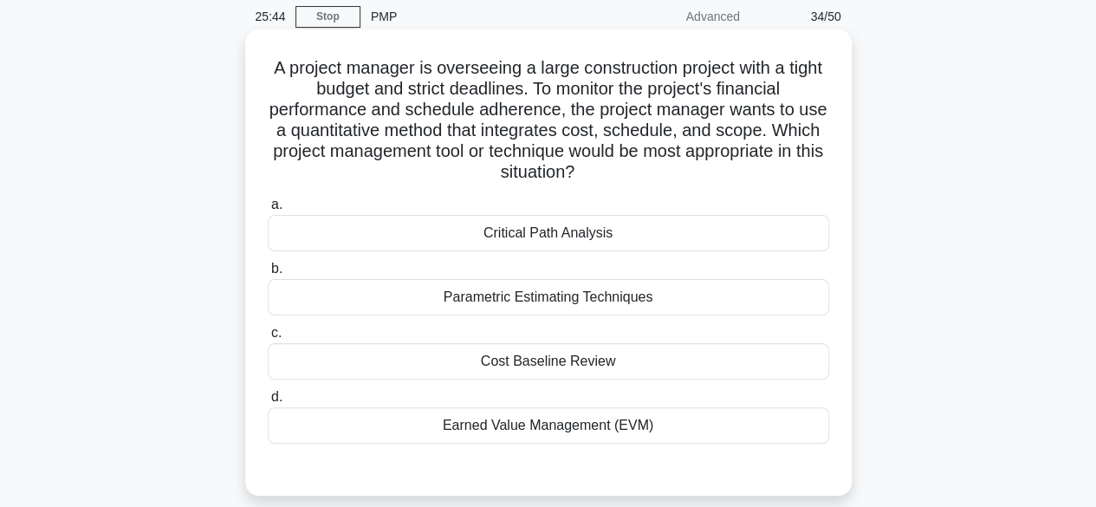
click at [629, 295] on div "Parametric Estimating Techniques" at bounding box center [548, 297] width 561 height 36
click at [268, 275] on input "b. Parametric Estimating Techniques" at bounding box center [268, 268] width 0 height 11
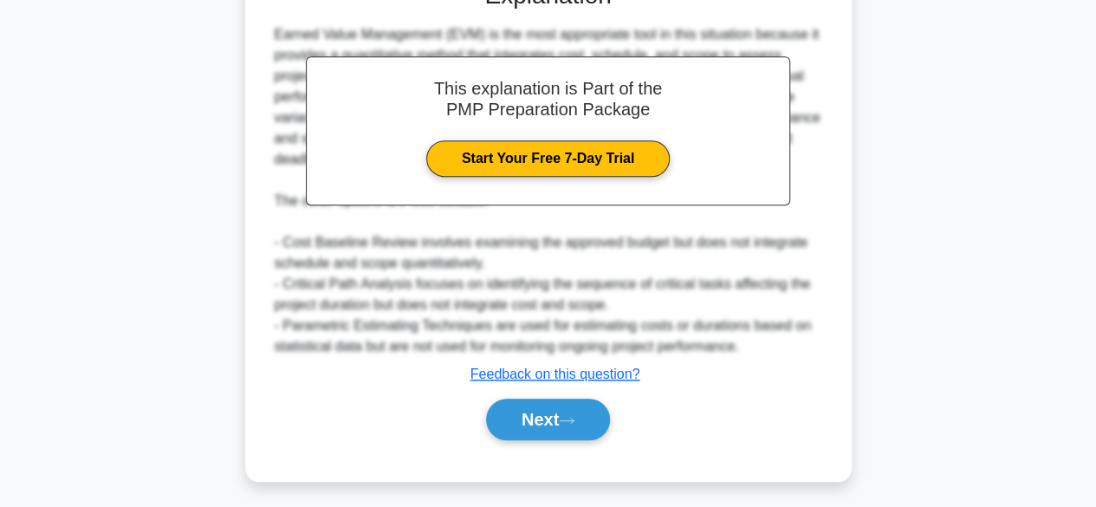
scroll to position [561, 0]
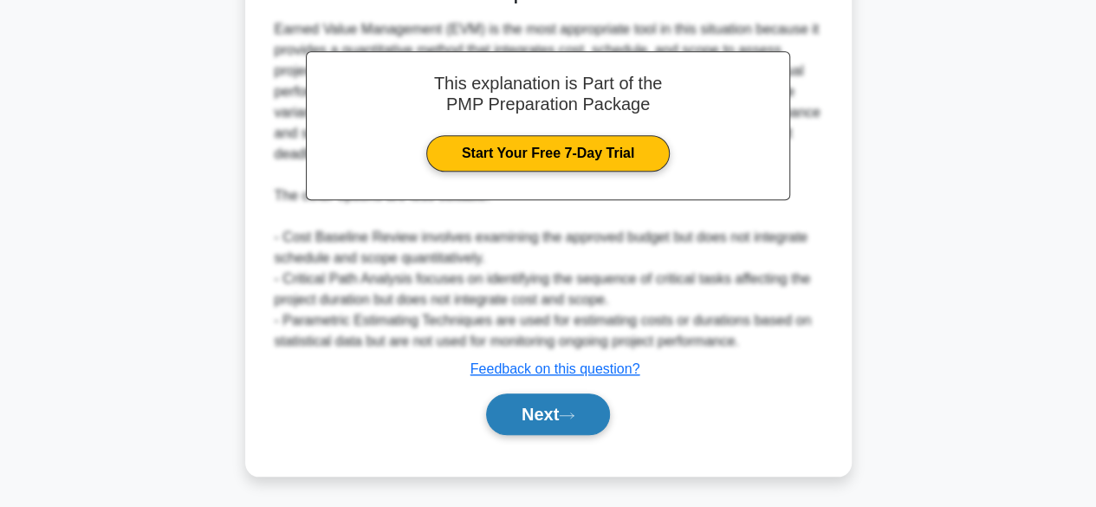
click at [574, 411] on icon at bounding box center [567, 416] width 16 height 10
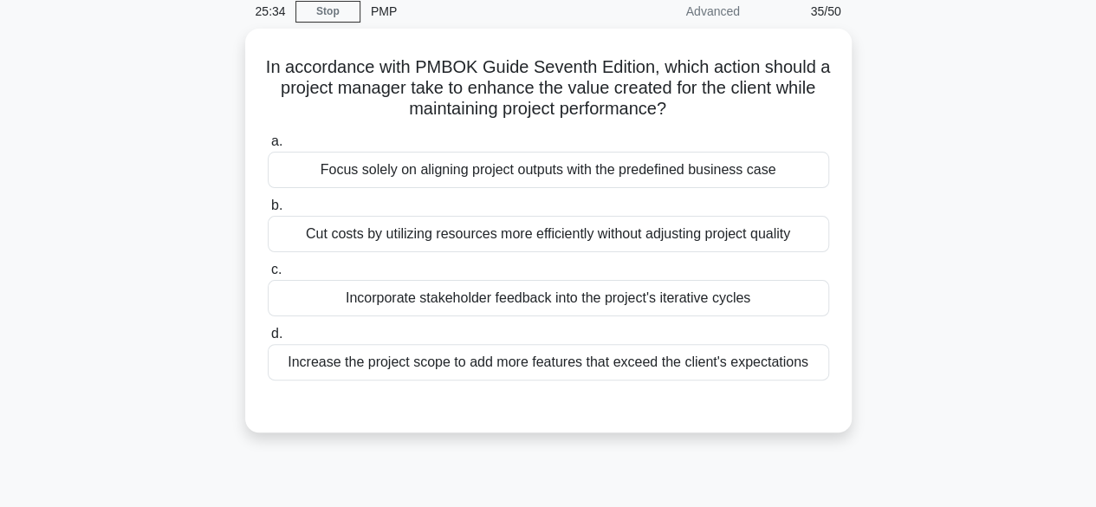
scroll to position [68, 0]
click at [658, 308] on div "Incorporate stakeholder feedback into the project's iterative cycles" at bounding box center [548, 298] width 561 height 36
click at [268, 275] on input "c. Incorporate stakeholder feedback into the project's iterative cycles" at bounding box center [268, 269] width 0 height 11
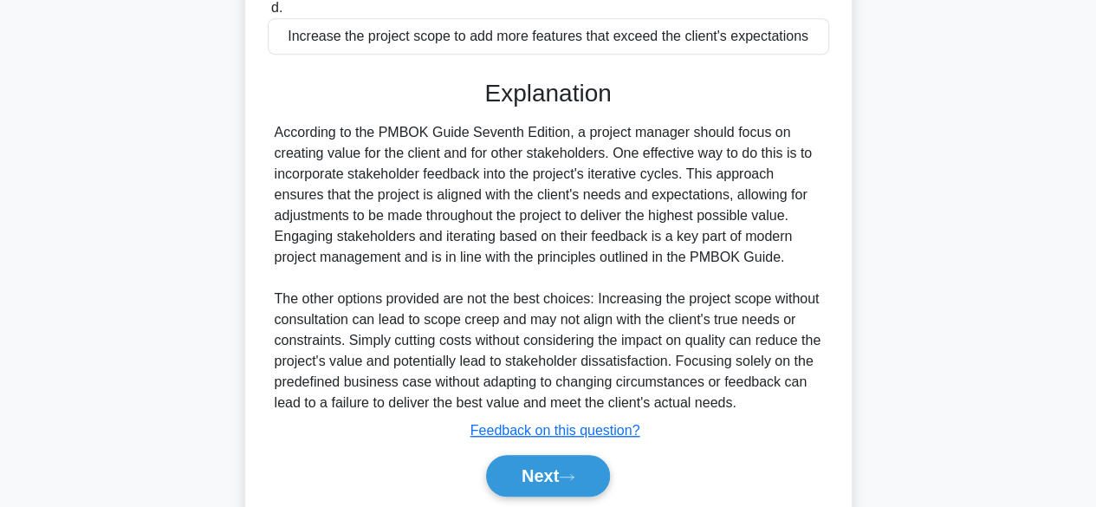
scroll to position [395, 0]
click at [558, 464] on button "Next" at bounding box center [548, 475] width 124 height 42
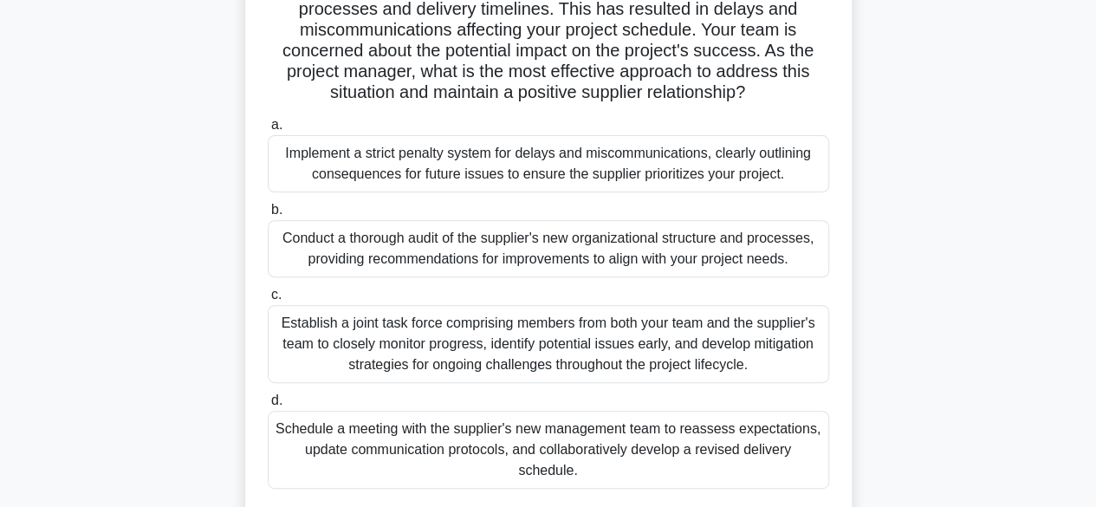
scroll to position [194, 0]
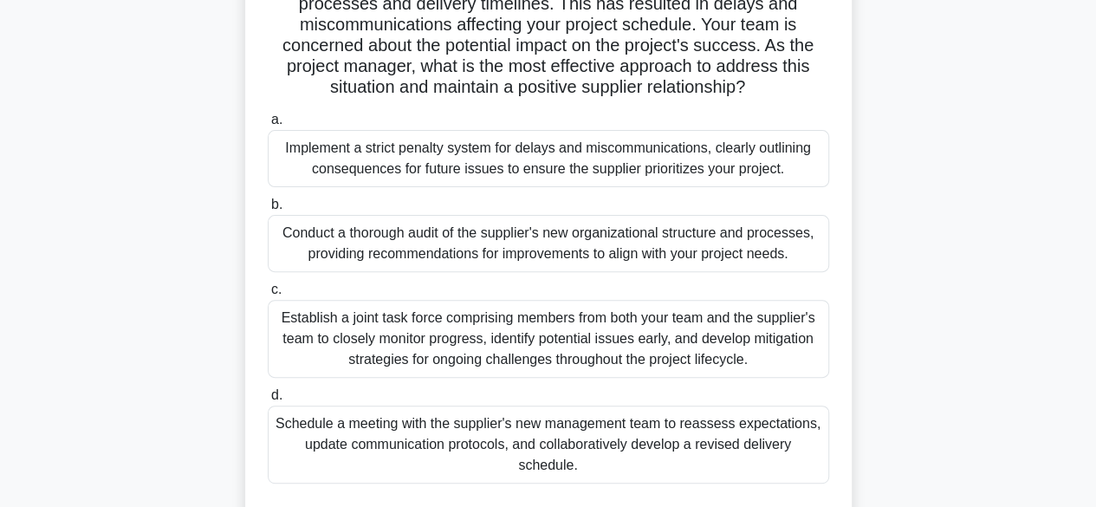
click at [779, 450] on div "Schedule a meeting with the supplier's new management team to reassess expectat…" at bounding box center [548, 444] width 561 height 78
click at [268, 401] on input "d. Schedule a meeting with the supplier's new management team to reassess expec…" at bounding box center [268, 395] width 0 height 11
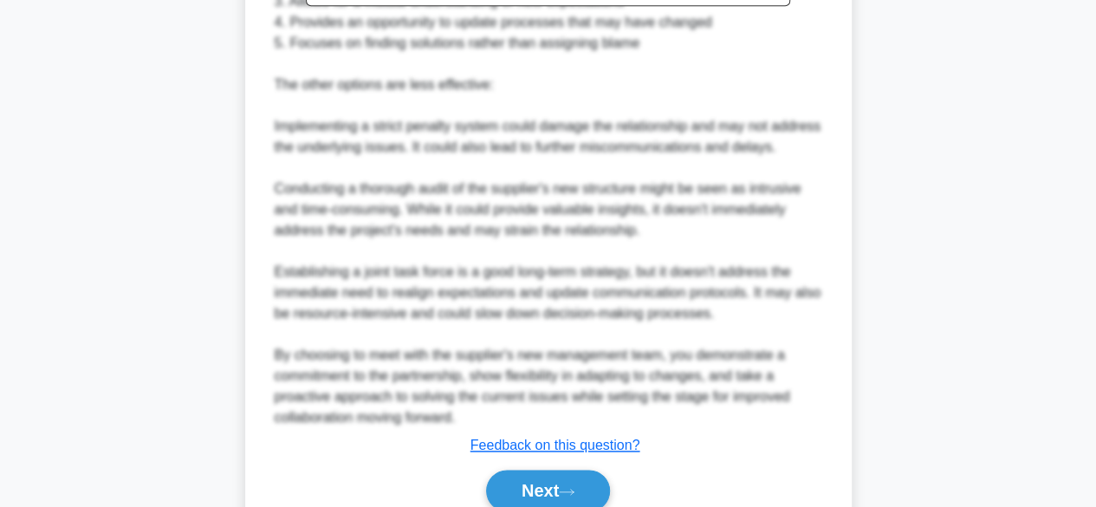
scroll to position [922, 0]
click at [556, 490] on button "Next" at bounding box center [548, 489] width 124 height 42
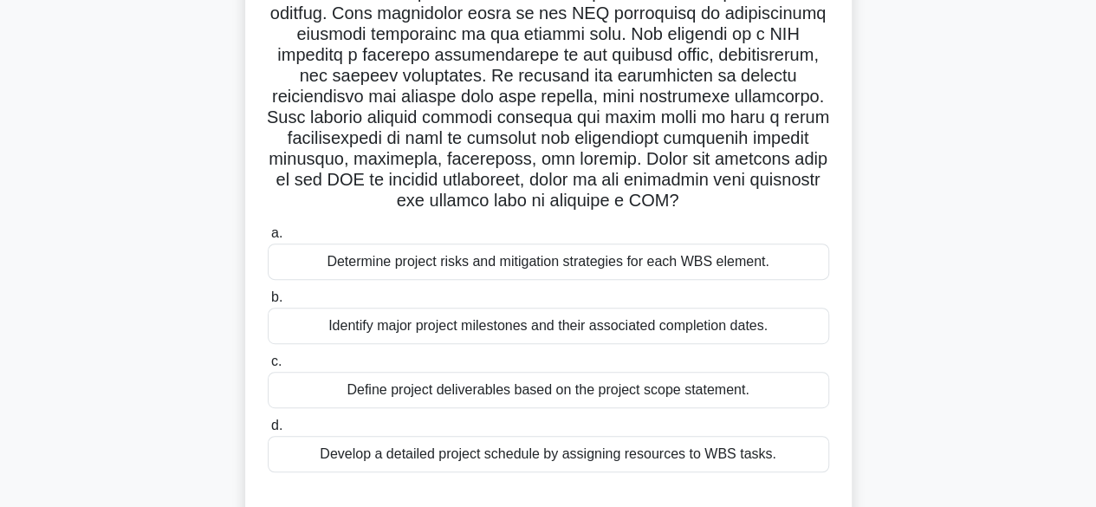
scroll to position [252, 0]
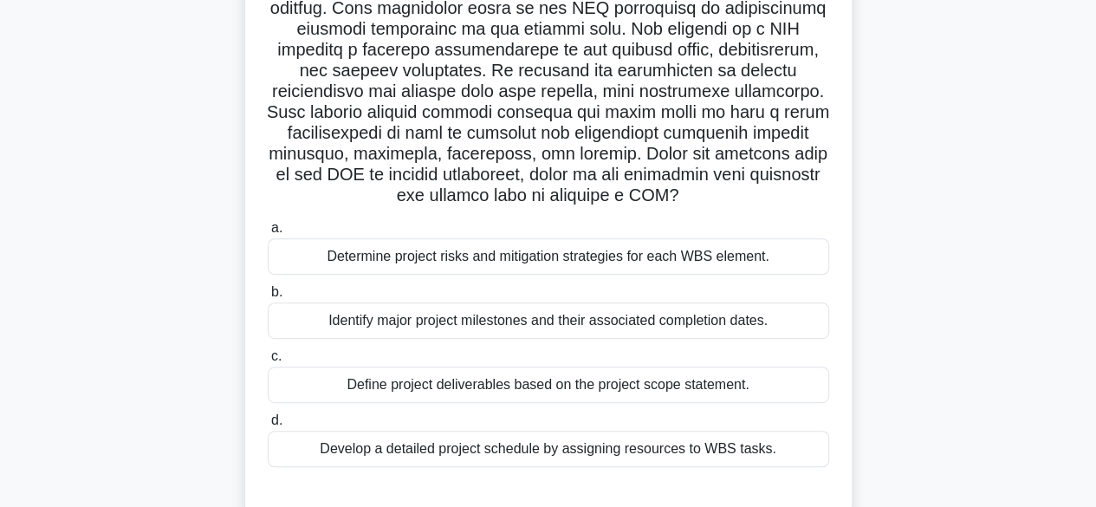
click at [659, 389] on div "Define project deliverables based on the project scope statement." at bounding box center [548, 384] width 561 height 36
click at [268, 362] on input "c. Define project deliverables based on the project scope statement." at bounding box center [268, 356] width 0 height 11
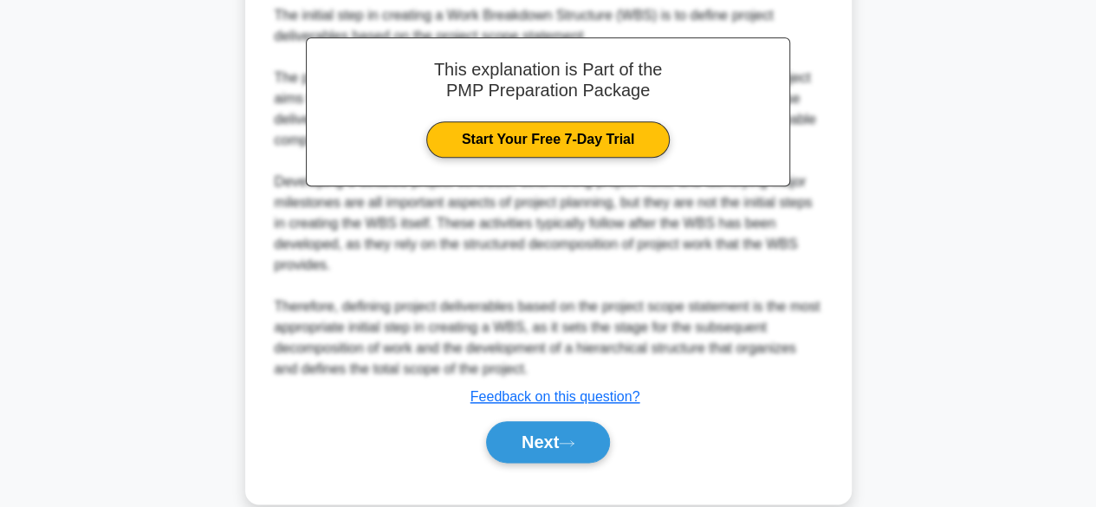
scroll to position [808, 0]
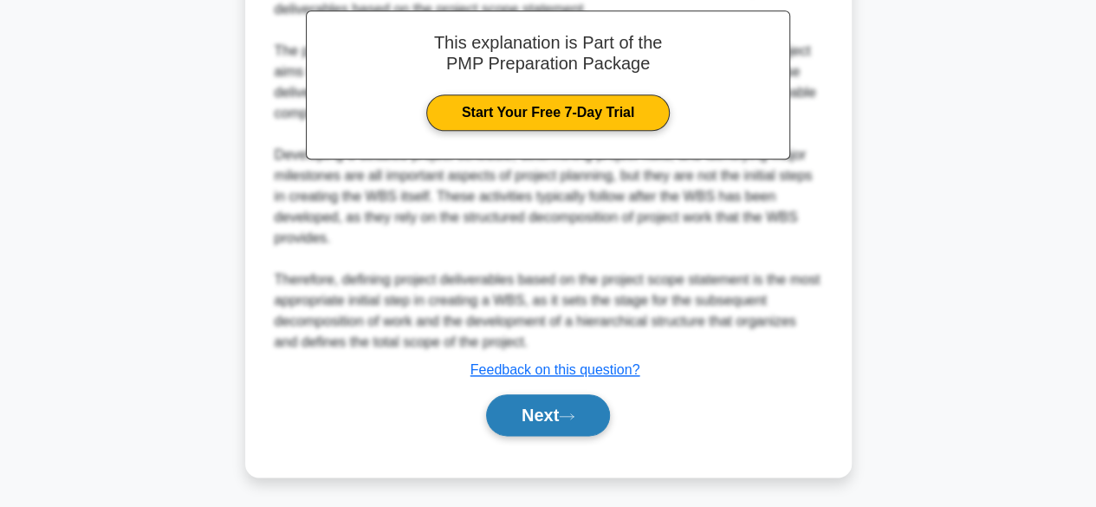
click at [577, 405] on button "Next" at bounding box center [548, 415] width 124 height 42
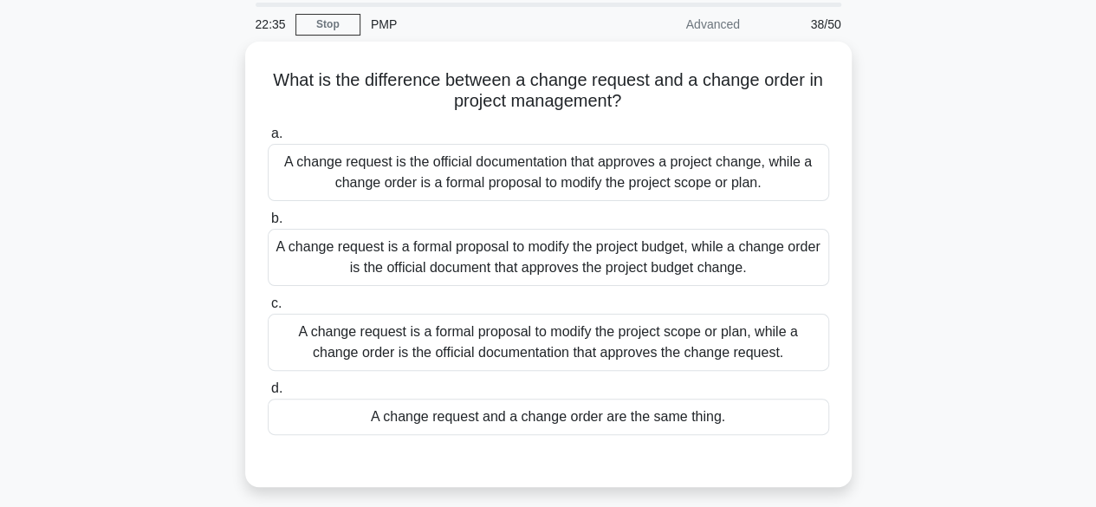
scroll to position [52, 0]
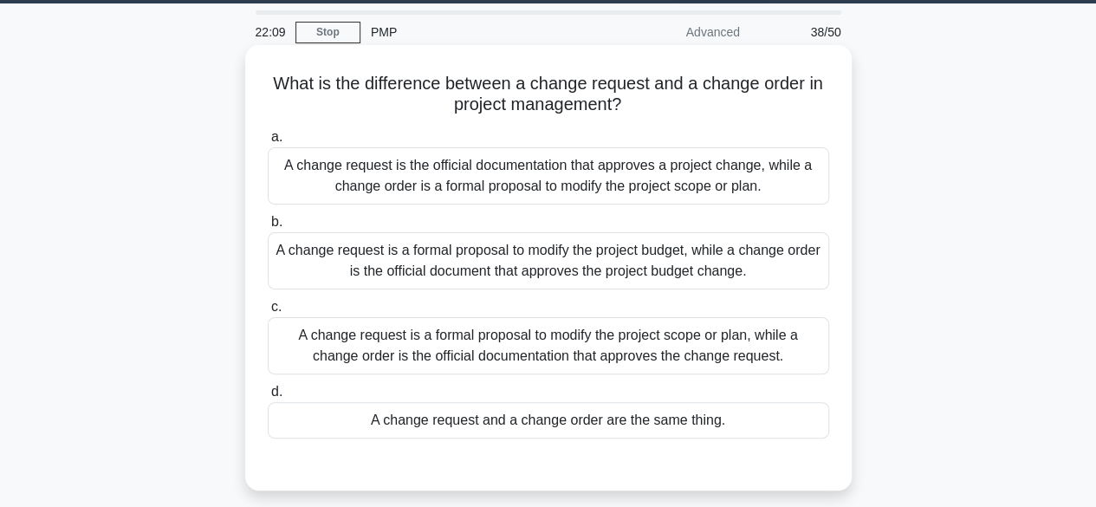
click at [660, 342] on div "A change request is a formal proposal to modify the project scope or plan, whil…" at bounding box center [548, 345] width 561 height 57
click at [268, 313] on input "c. A change request is a formal proposal to modify the project scope or plan, w…" at bounding box center [268, 306] width 0 height 11
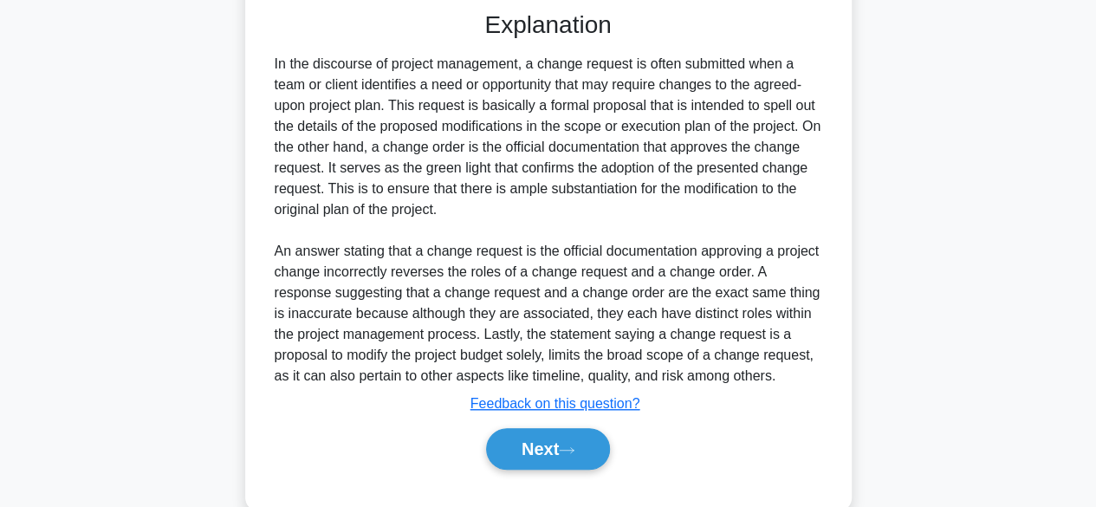
scroll to position [538, 0]
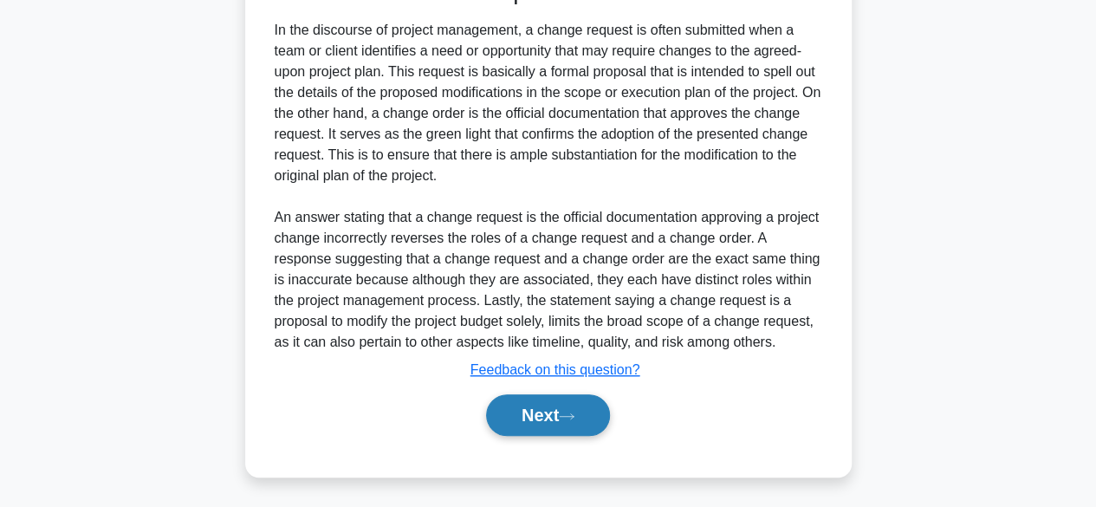
click at [573, 414] on icon at bounding box center [567, 415] width 14 height 5
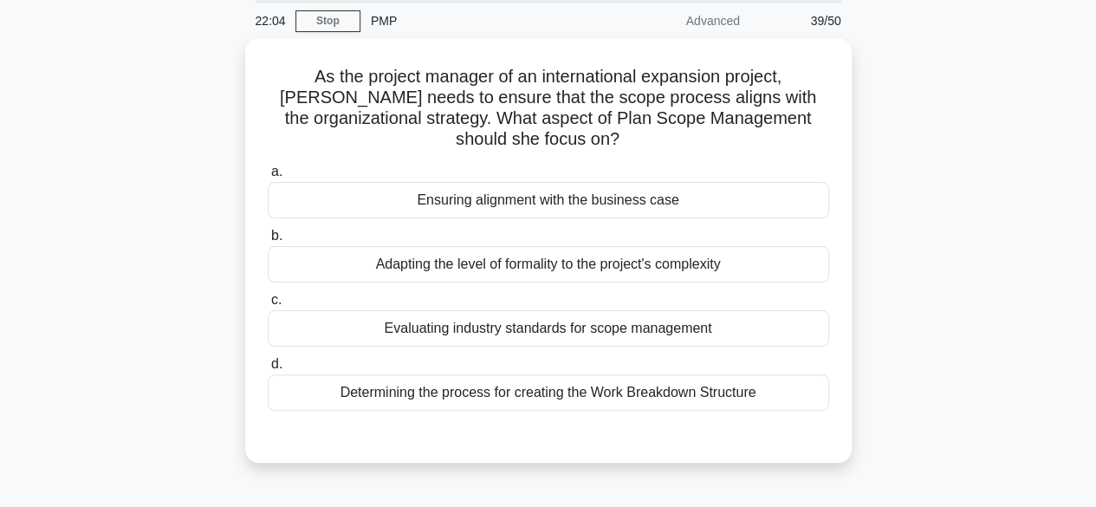
scroll to position [0, 0]
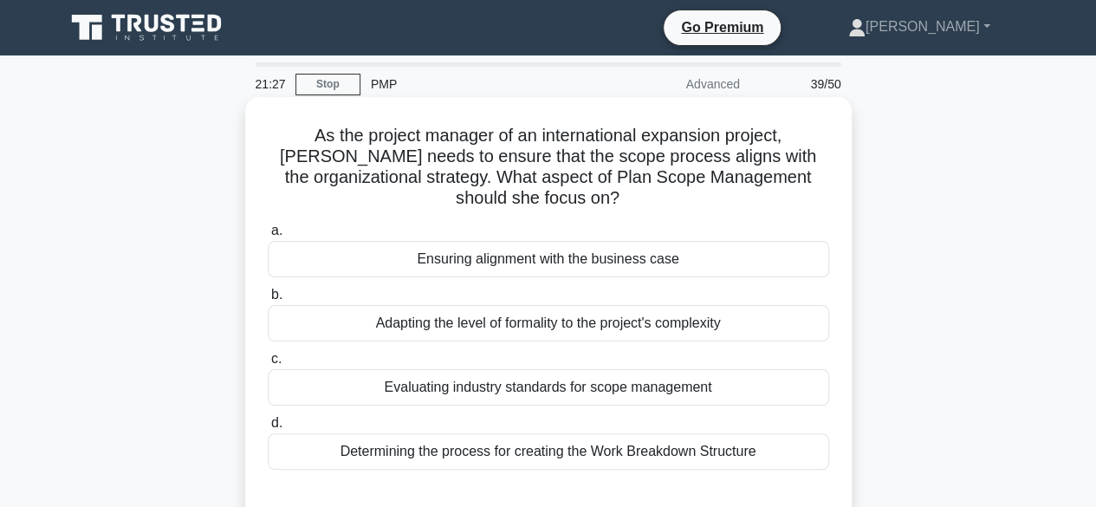
click at [400, 269] on div "Ensuring alignment with the business case" at bounding box center [548, 259] width 561 height 36
click at [268, 236] on input "a. Ensuring alignment with the business case" at bounding box center [268, 230] width 0 height 11
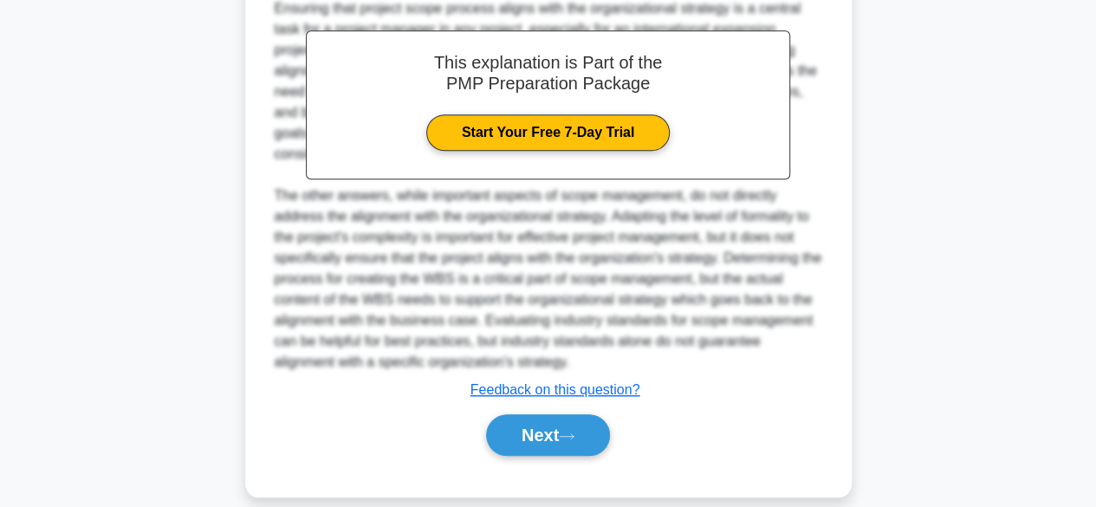
scroll to position [559, 0]
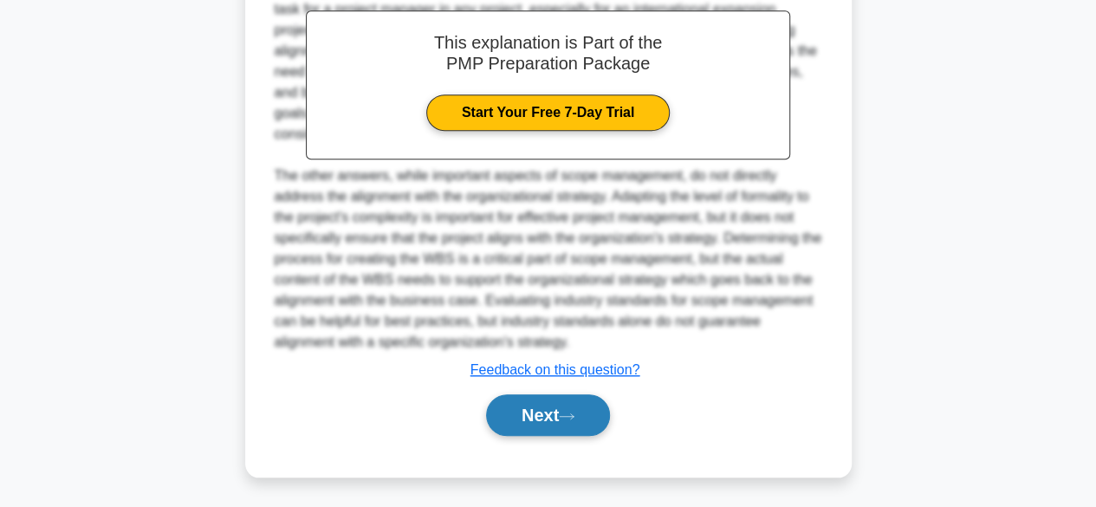
click at [547, 411] on button "Next" at bounding box center [548, 415] width 124 height 42
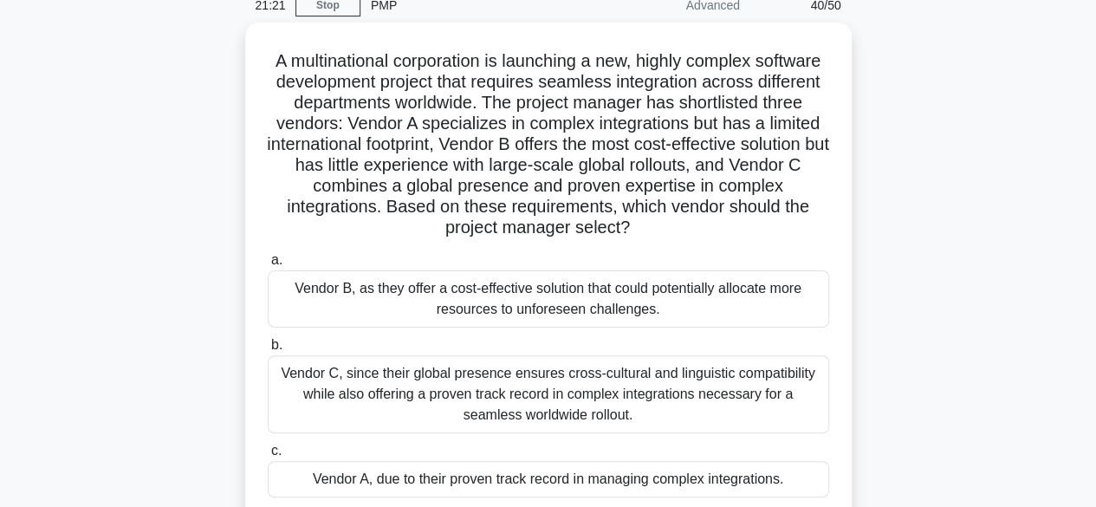
scroll to position [80, 0]
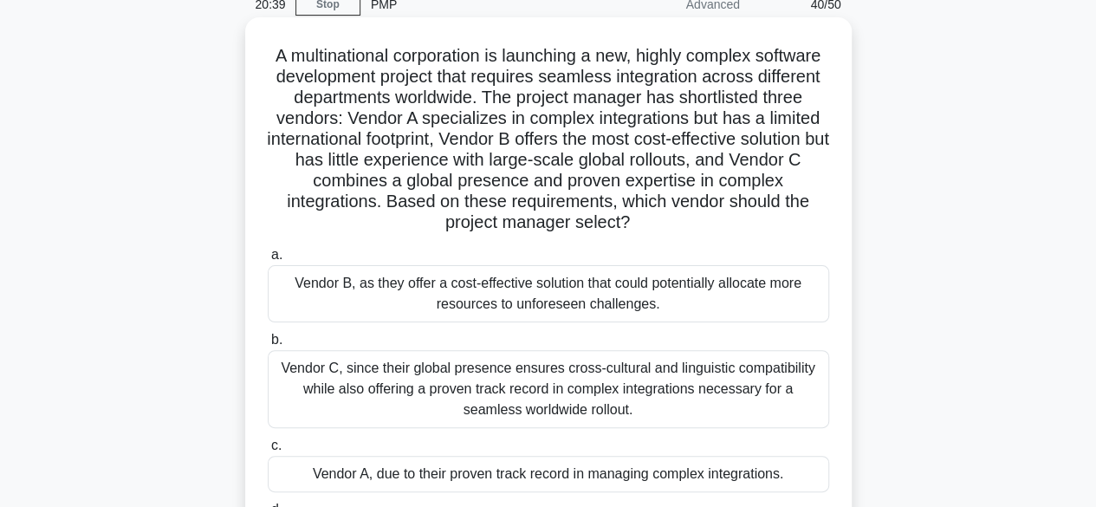
click at [368, 380] on div "Vendor C, since their global presence ensures cross-cultural and linguistic com…" at bounding box center [548, 389] width 561 height 78
click at [268, 346] on input "b. Vendor C, since their global presence ensures cross-cultural and linguistic …" at bounding box center [268, 339] width 0 height 11
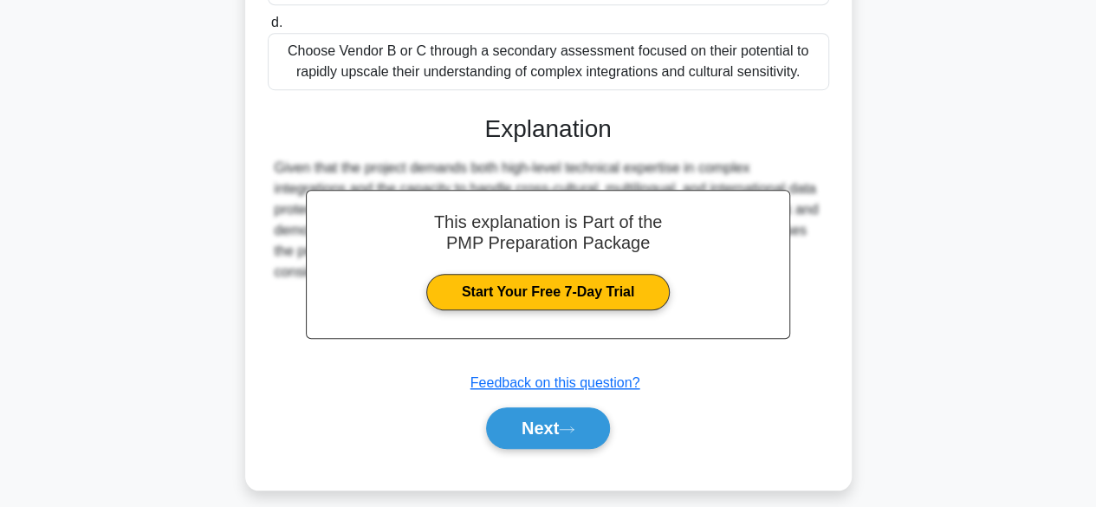
scroll to position [579, 0]
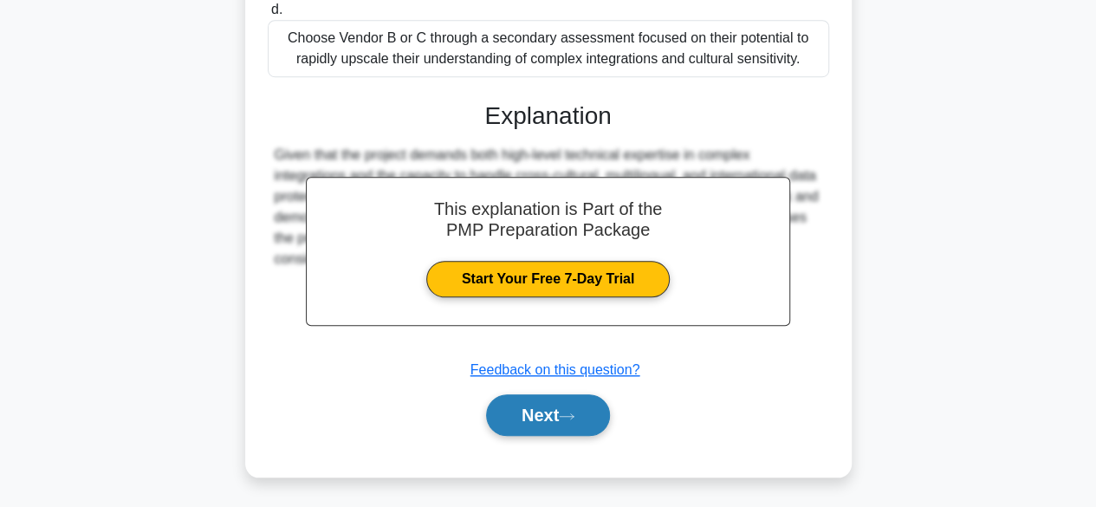
click at [573, 414] on icon at bounding box center [567, 415] width 14 height 5
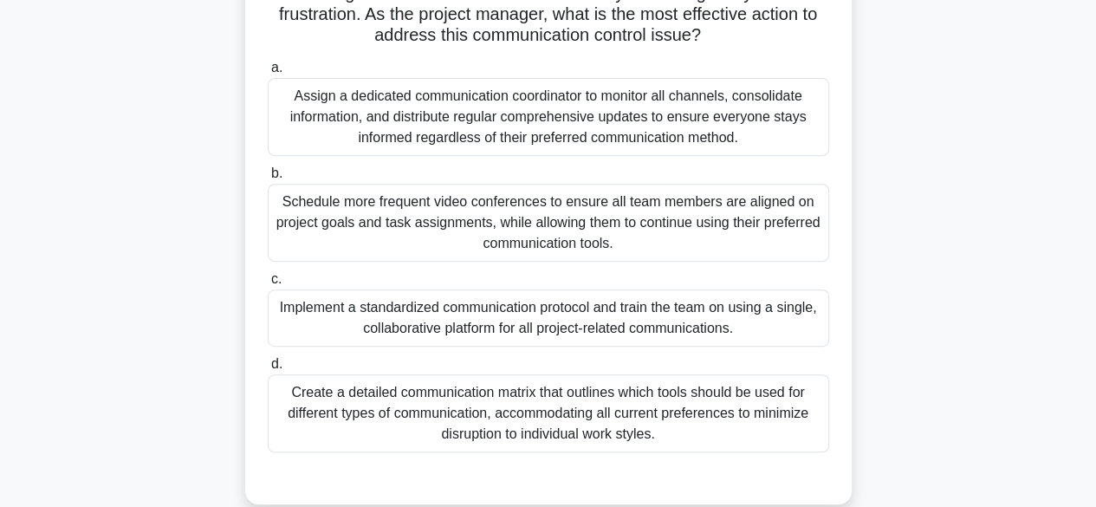
scroll to position [270, 0]
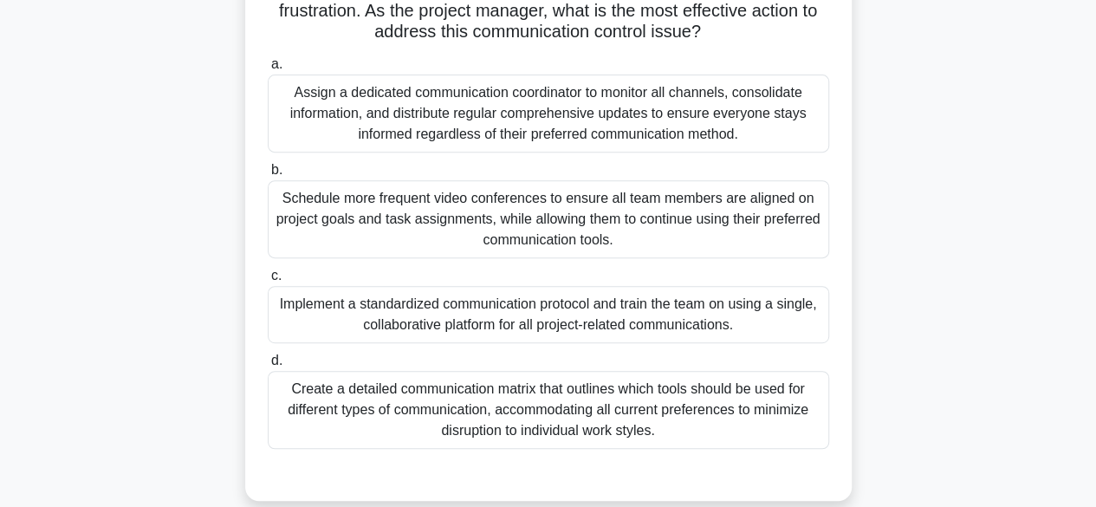
click at [651, 416] on div "Create a detailed communication matrix that outlines which tools should be used…" at bounding box center [548, 410] width 561 height 78
click at [268, 366] on input "d. Create a detailed communication matrix that outlines which tools should be u…" at bounding box center [268, 360] width 0 height 11
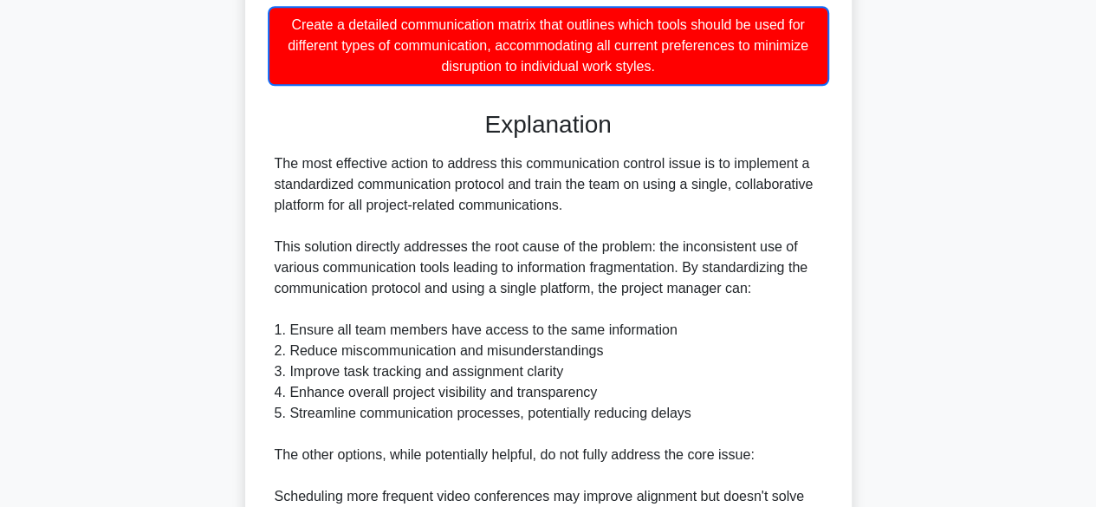
click at [987, 334] on div "You are managing a software development project with a team distributed across …" at bounding box center [548, 171] width 987 height 1418
click at [1001, 308] on div "You are managing a software development project with a team distributed across …" at bounding box center [548, 171] width 987 height 1418
click at [1014, 293] on div "You are managing a software development project with a team distributed across …" at bounding box center [548, 171] width 987 height 1418
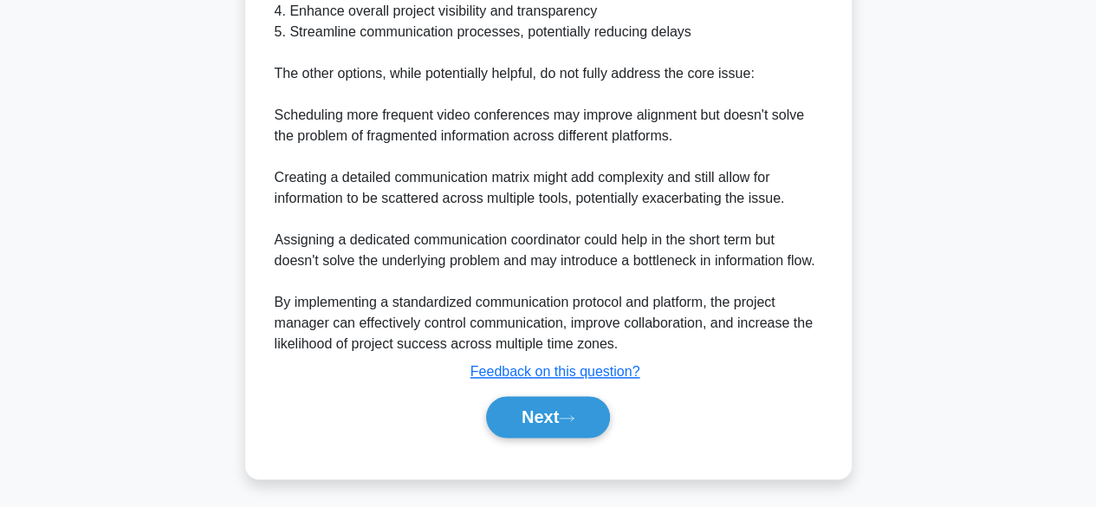
scroll to position [1039, 0]
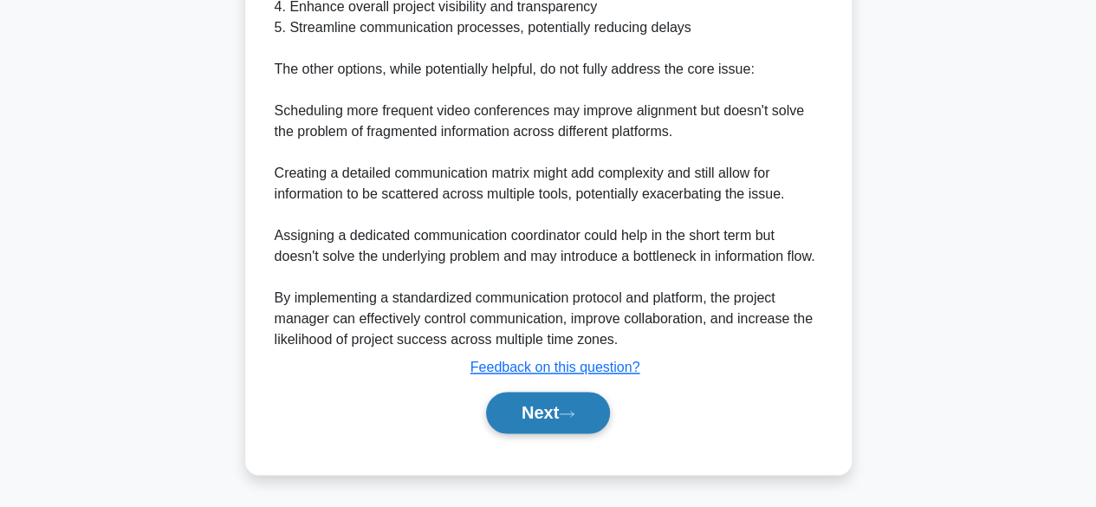
click at [570, 409] on button "Next" at bounding box center [548, 413] width 124 height 42
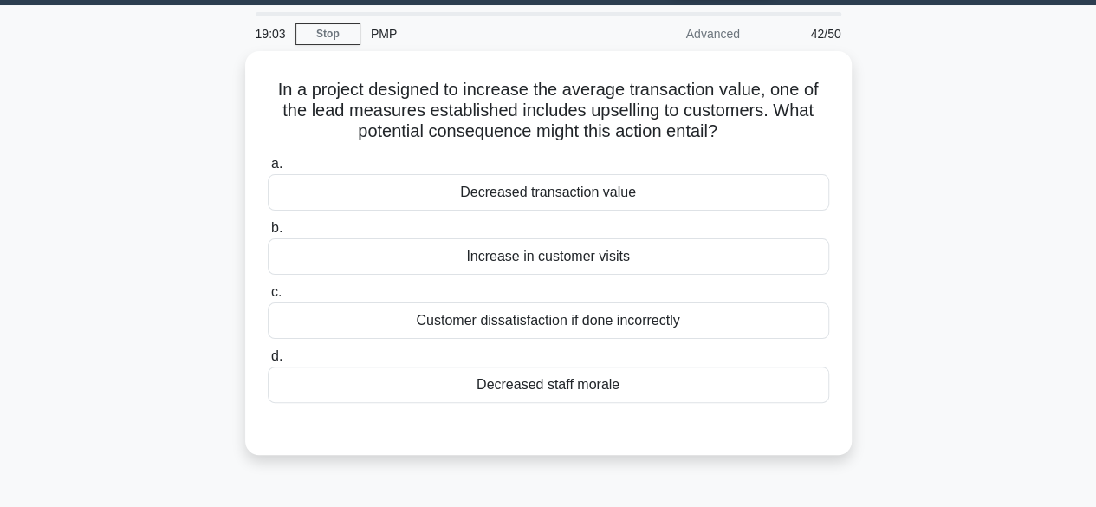
scroll to position [47, 0]
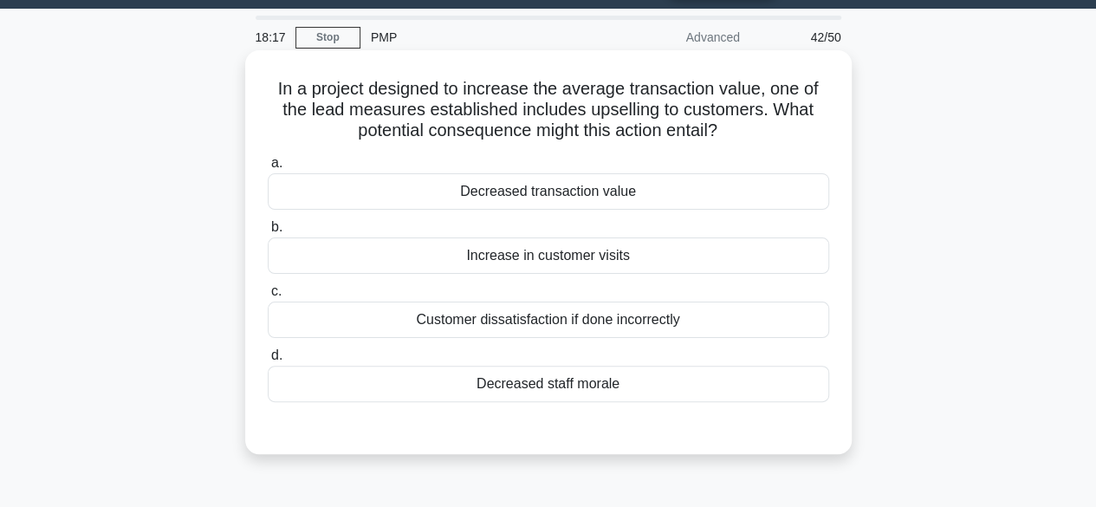
click at [657, 307] on div "Customer dissatisfaction if done incorrectly" at bounding box center [548, 319] width 561 height 36
click at [268, 297] on input "c. Customer dissatisfaction if done incorrectly" at bounding box center [268, 291] width 0 height 11
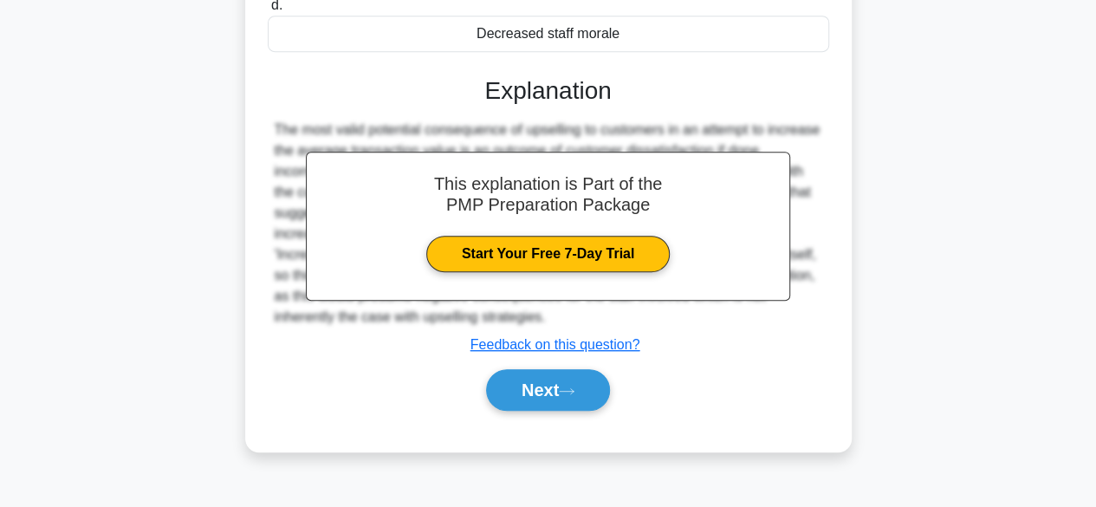
scroll to position [414, 0]
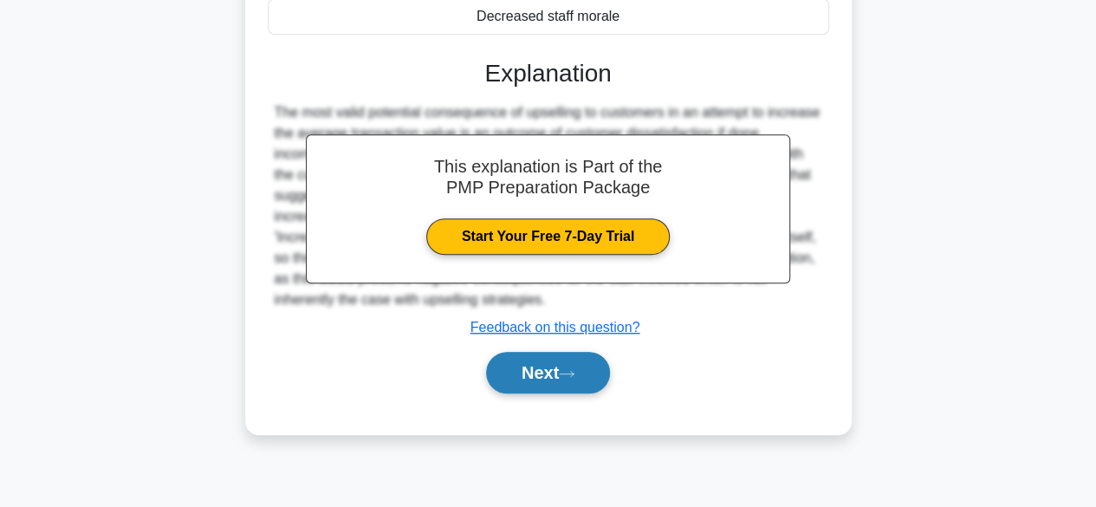
click at [571, 369] on icon at bounding box center [567, 374] width 16 height 10
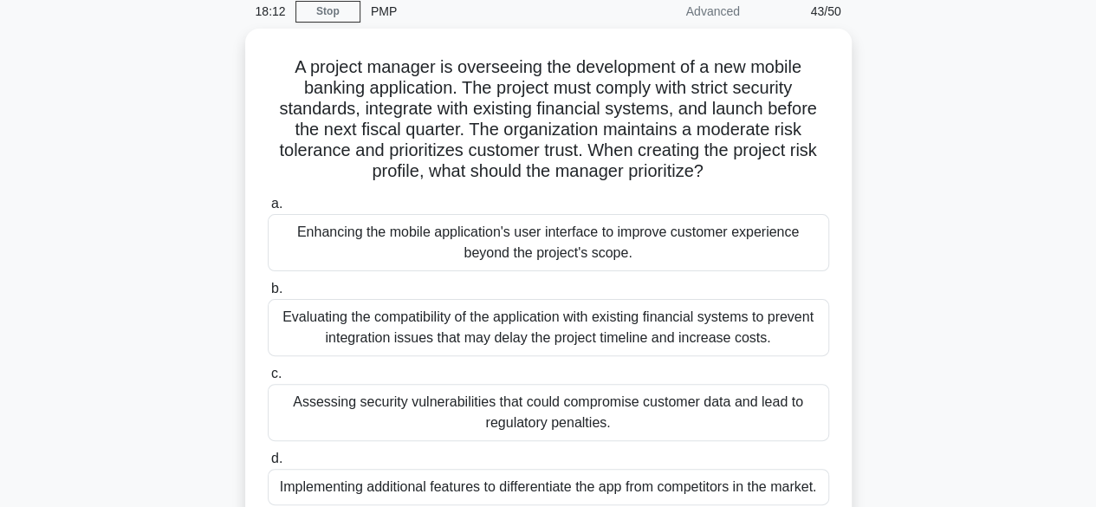
scroll to position [67, 0]
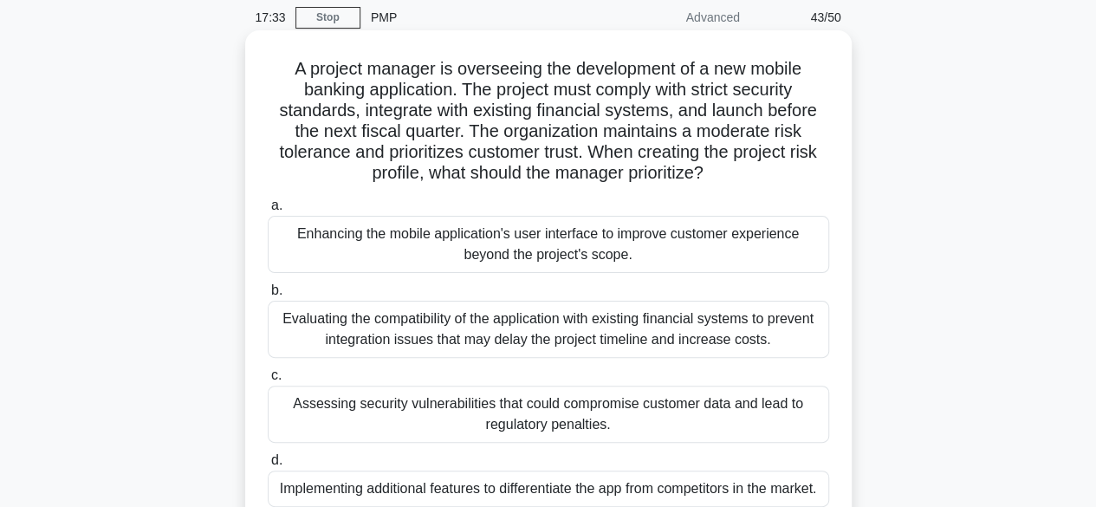
click at [563, 332] on div "Evaluating the compatibility of the application with existing financial systems…" at bounding box center [548, 329] width 561 height 57
click at [268, 296] on input "b. Evaluating the compatibility of the application with existing financial syst…" at bounding box center [268, 290] width 0 height 11
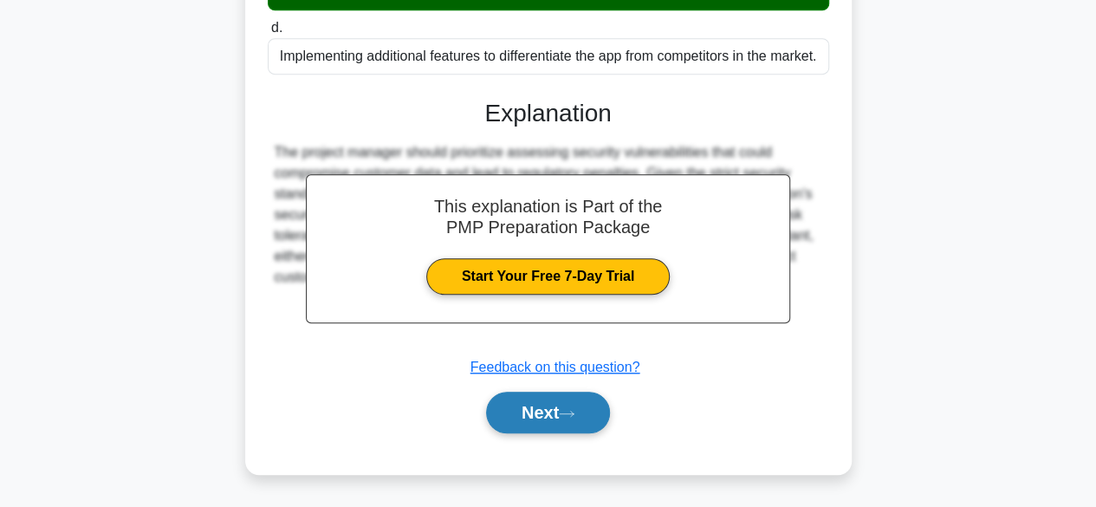
click at [556, 412] on button "Next" at bounding box center [548, 413] width 124 height 42
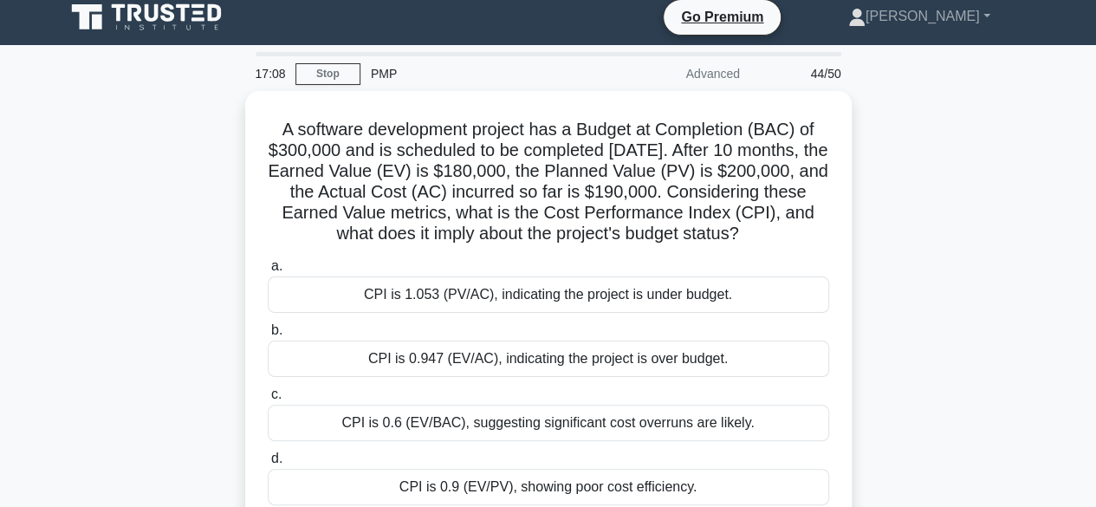
scroll to position [9, 0]
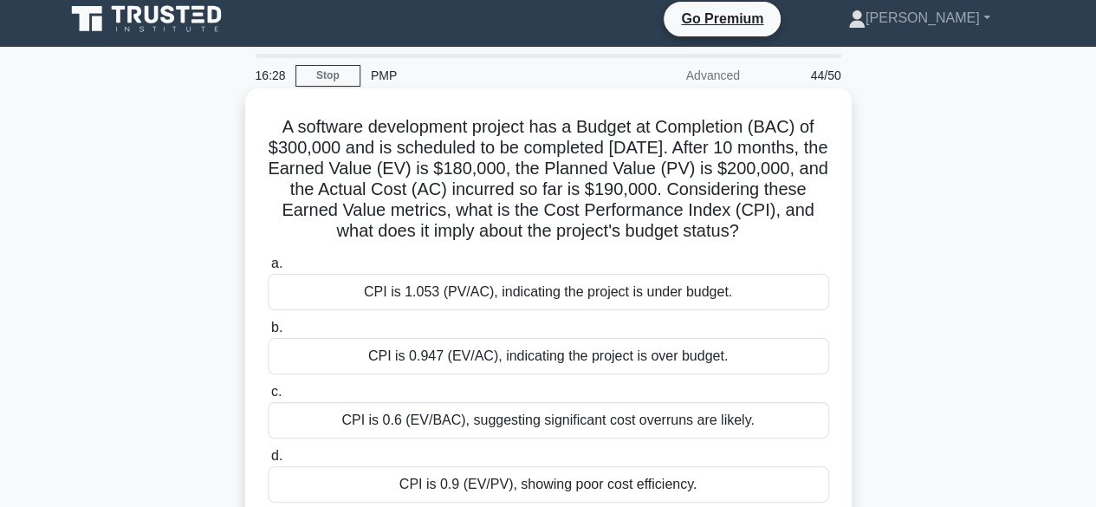
click at [534, 308] on div "CPI is 1.053 (PV/AC), indicating the project is under budget." at bounding box center [548, 292] width 561 height 36
click at [268, 269] on input "a. CPI is 1.053 (PV/AC), indicating the project is under budget." at bounding box center [268, 263] width 0 height 11
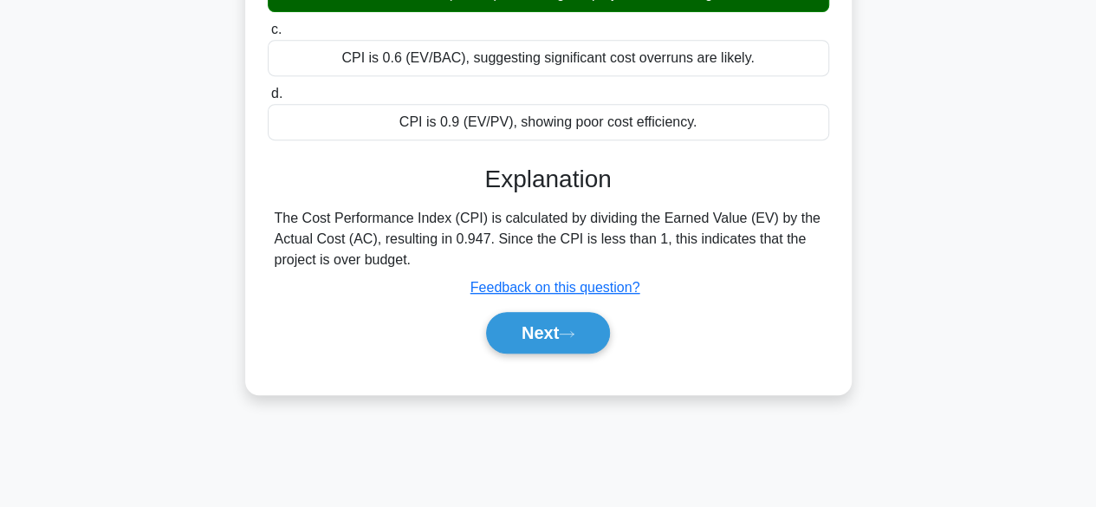
scroll to position [373, 0]
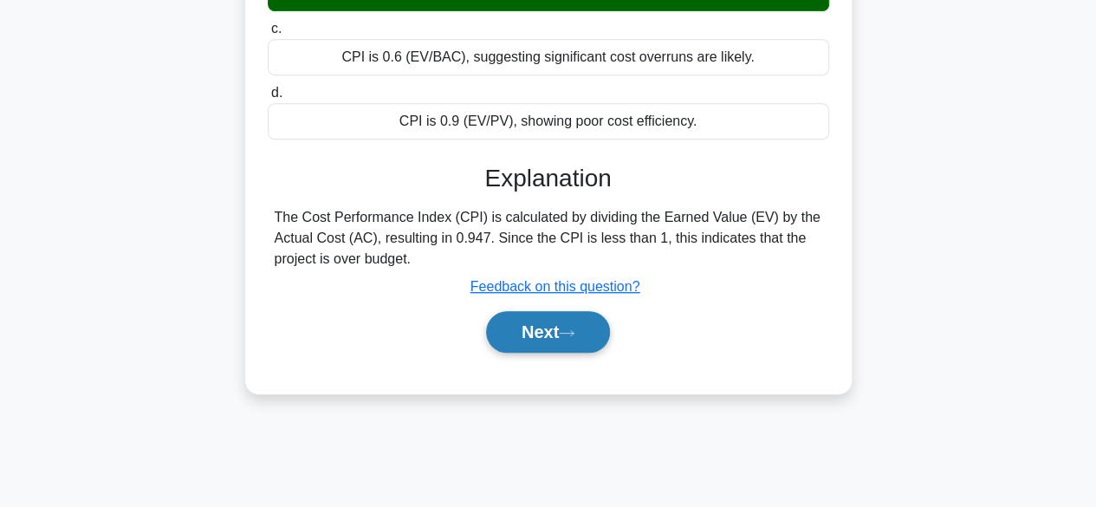
click at [558, 353] on button "Next" at bounding box center [548, 332] width 124 height 42
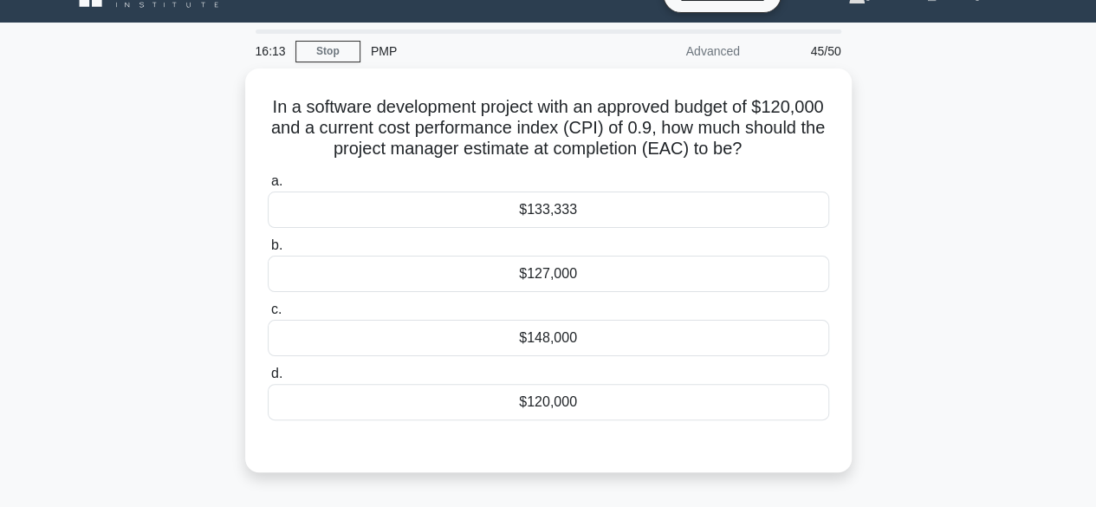
scroll to position [31, 0]
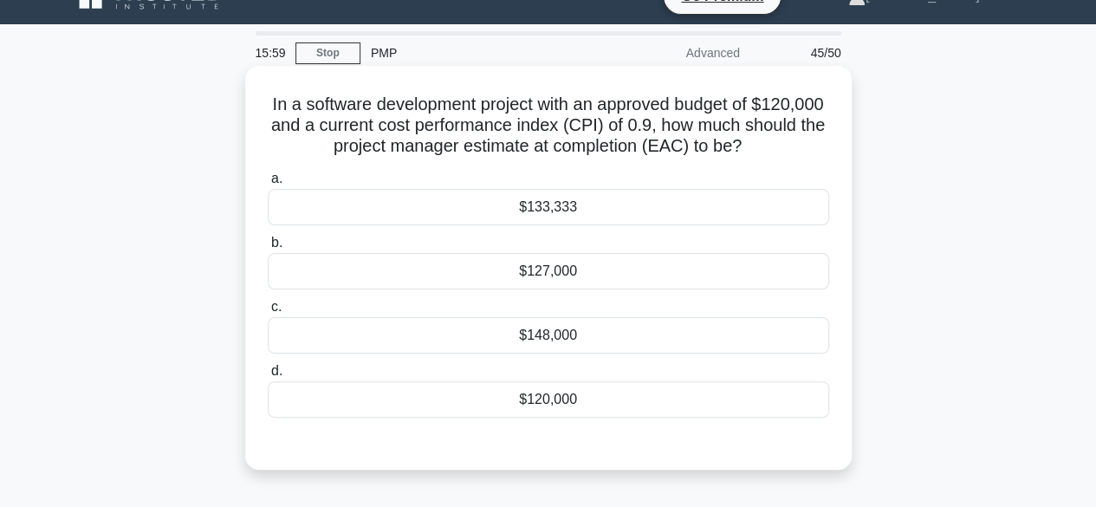
click at [572, 209] on div "$133,333" at bounding box center [548, 207] width 561 height 36
click at [268, 185] on input "a. $133,333" at bounding box center [268, 178] width 0 height 11
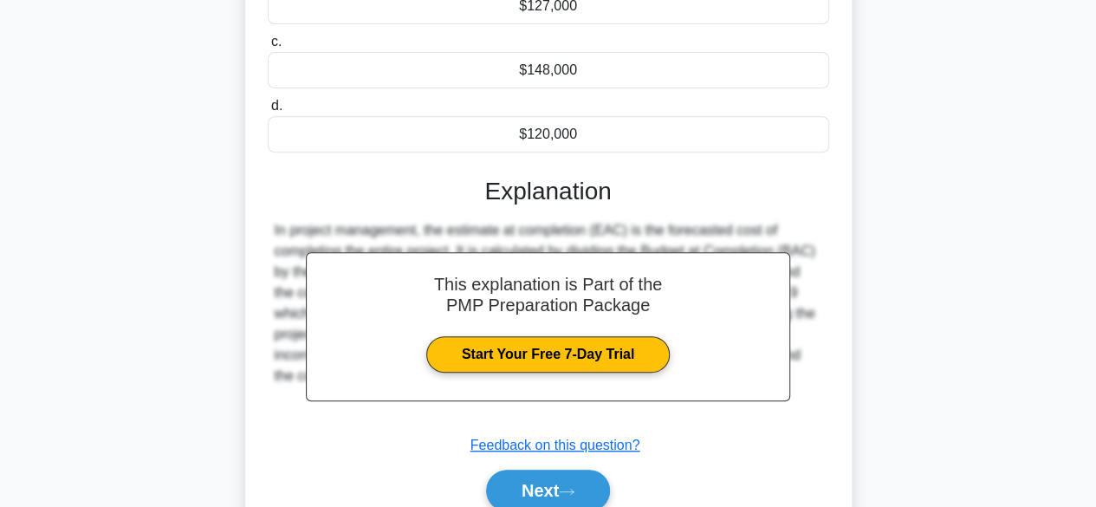
scroll to position [335, 0]
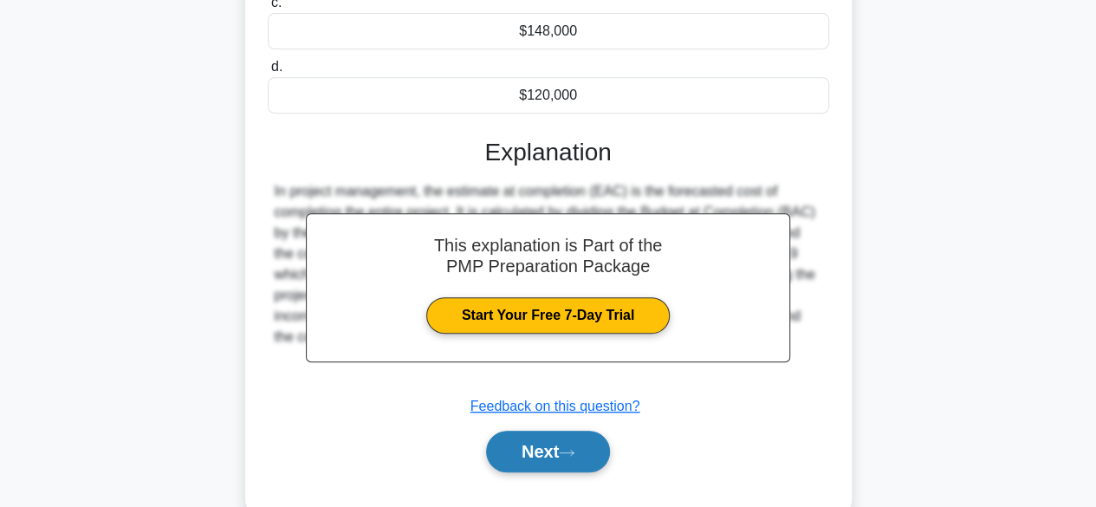
click at [563, 449] on button "Next" at bounding box center [548, 452] width 124 height 42
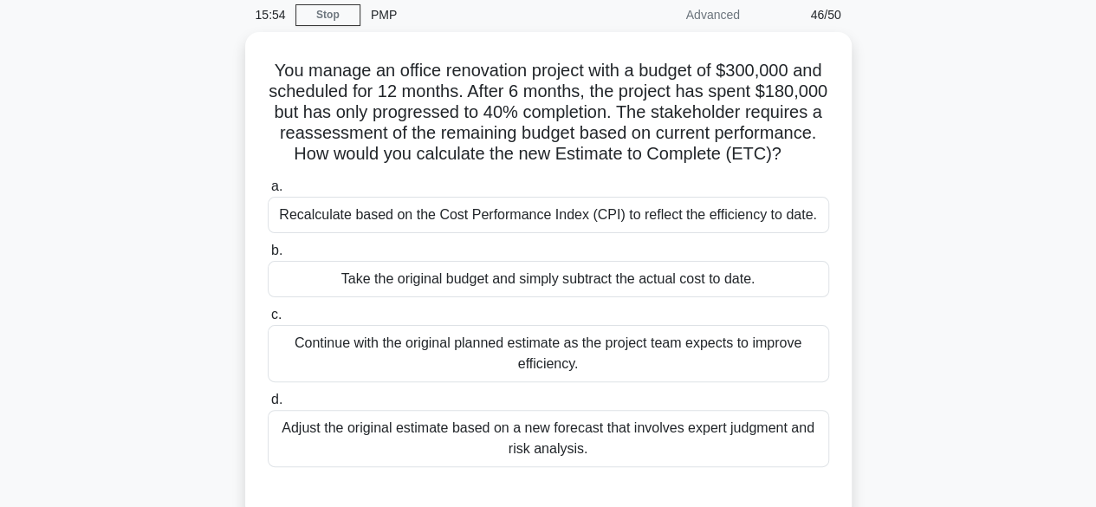
scroll to position [69, 0]
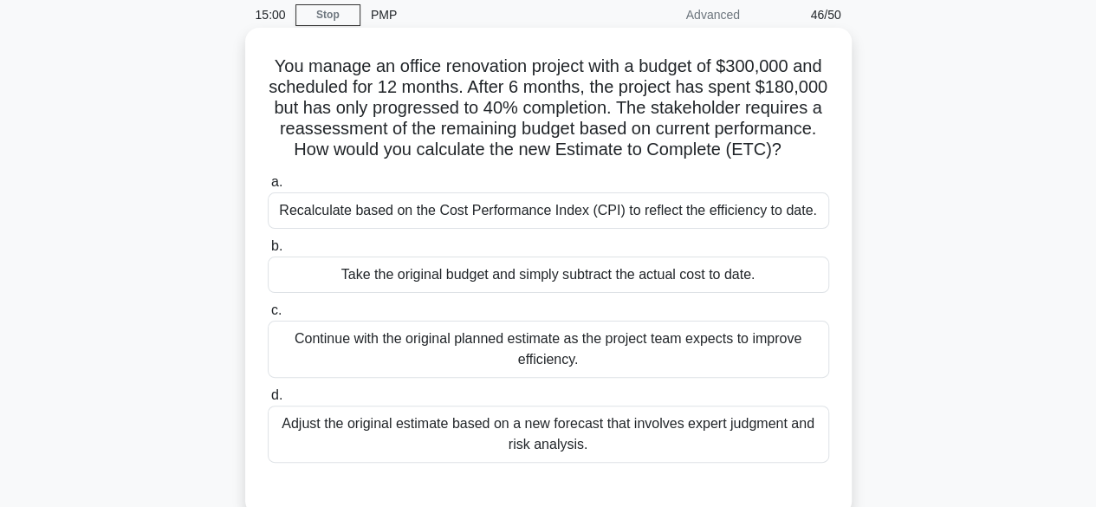
click at [357, 229] on div "Recalculate based on the Cost Performance Index (CPI) to reflect the efficiency…" at bounding box center [548, 210] width 561 height 36
click at [268, 188] on input "a. Recalculate based on the Cost Performance Index (CPI) to reflect the efficie…" at bounding box center [268, 182] width 0 height 11
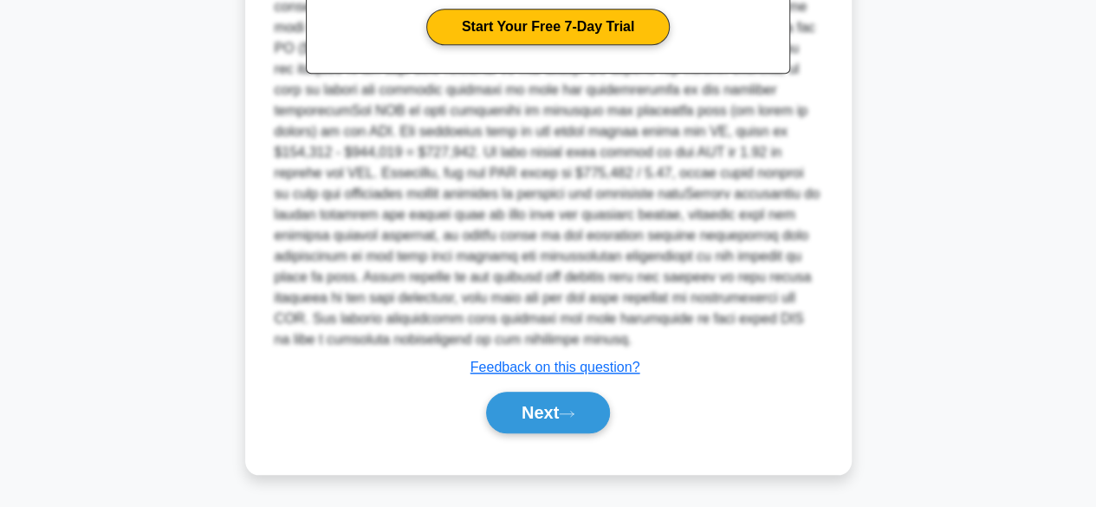
scroll to position [725, 0]
click at [547, 409] on button "Next" at bounding box center [548, 413] width 124 height 42
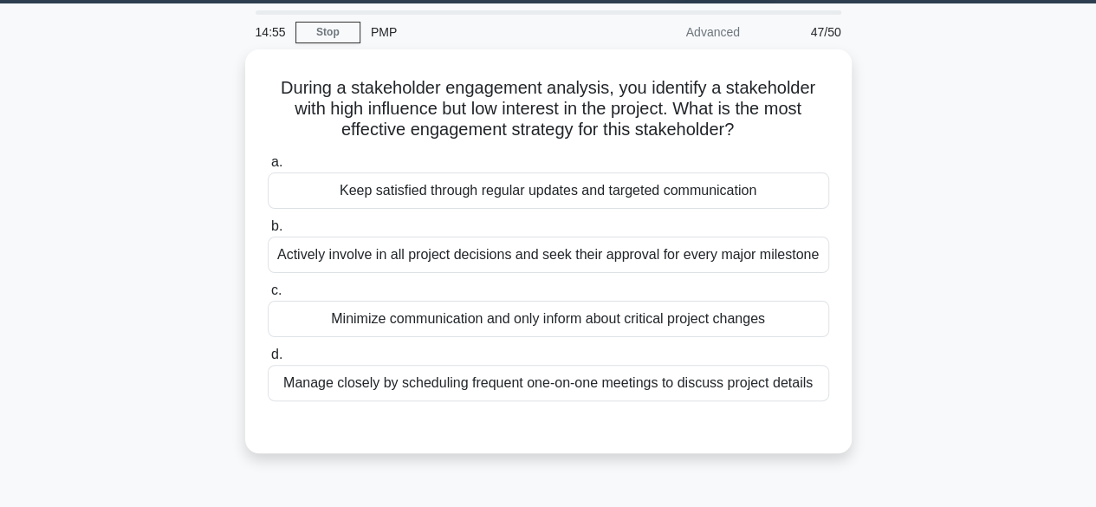
scroll to position [43, 0]
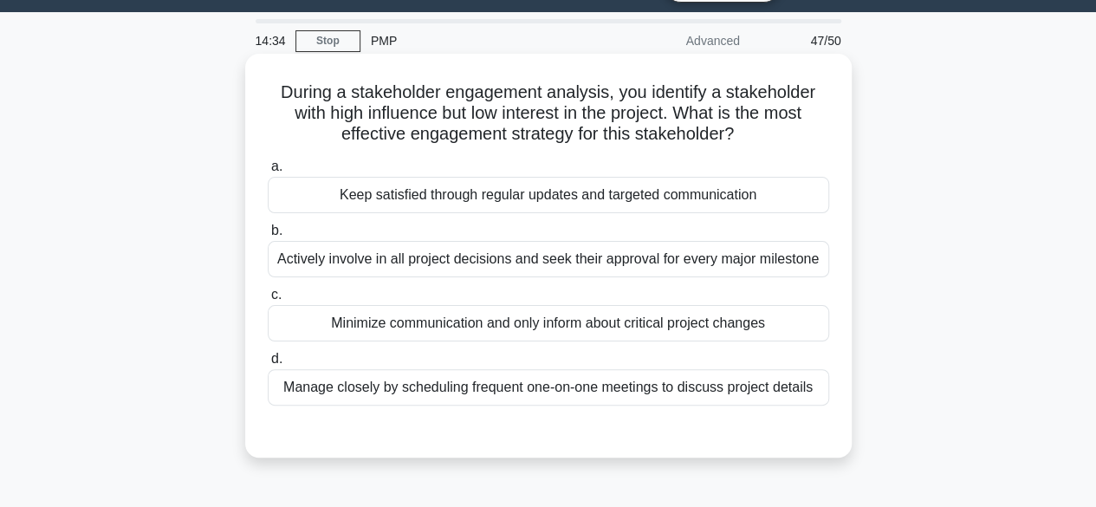
click at [662, 389] on div "Manage closely by scheduling frequent one-on-one meetings to discuss project de…" at bounding box center [548, 387] width 561 height 36
click at [268, 365] on input "d. Manage closely by scheduling frequent one-on-one meetings to discuss project…" at bounding box center [268, 358] width 0 height 11
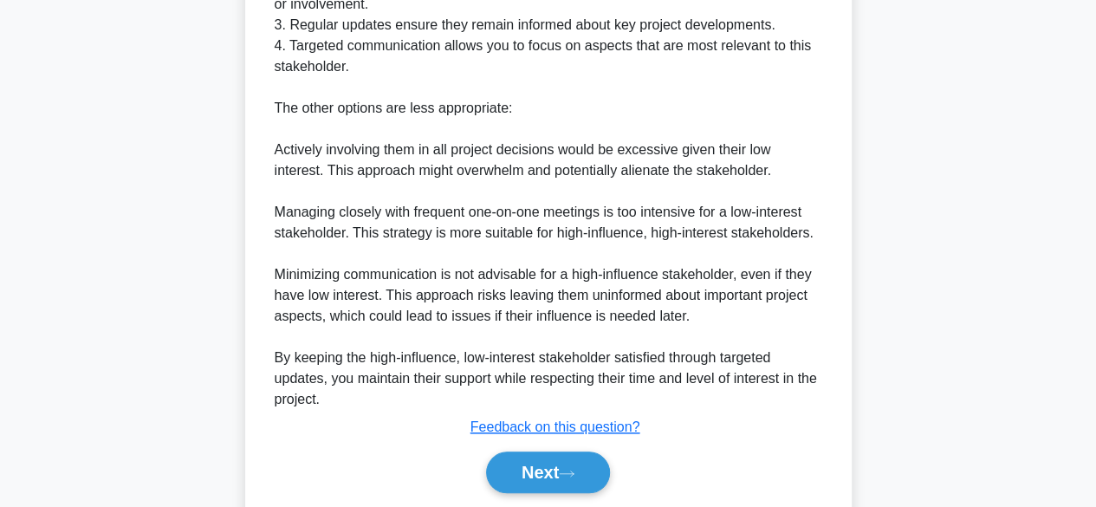
scroll to position [790, 0]
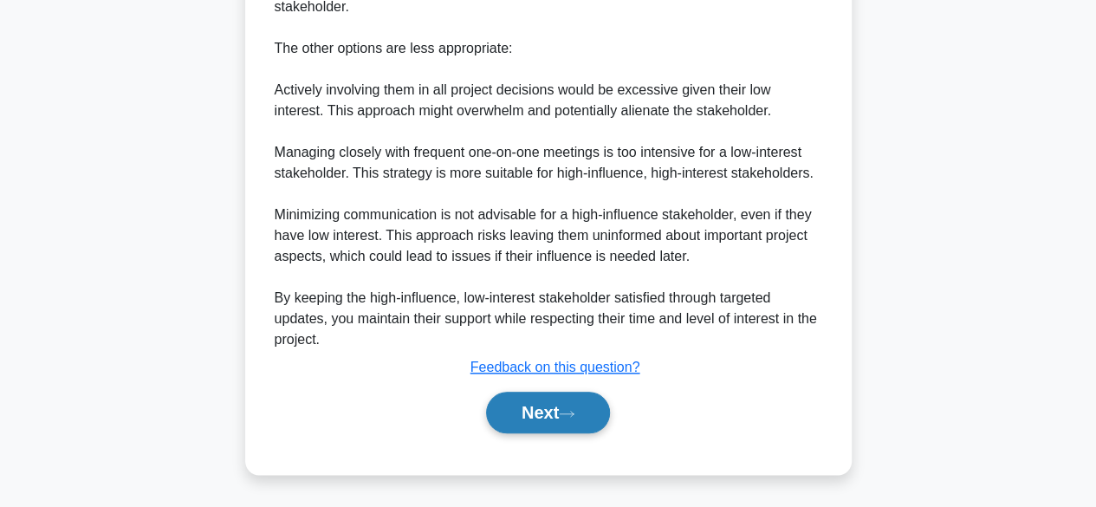
click at [564, 406] on button "Next" at bounding box center [548, 413] width 124 height 42
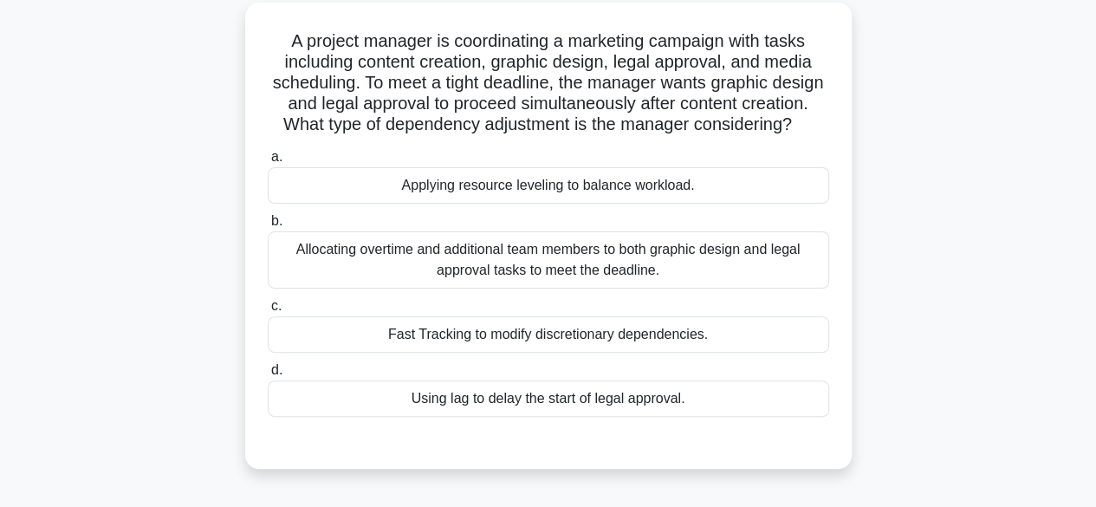
scroll to position [99, 0]
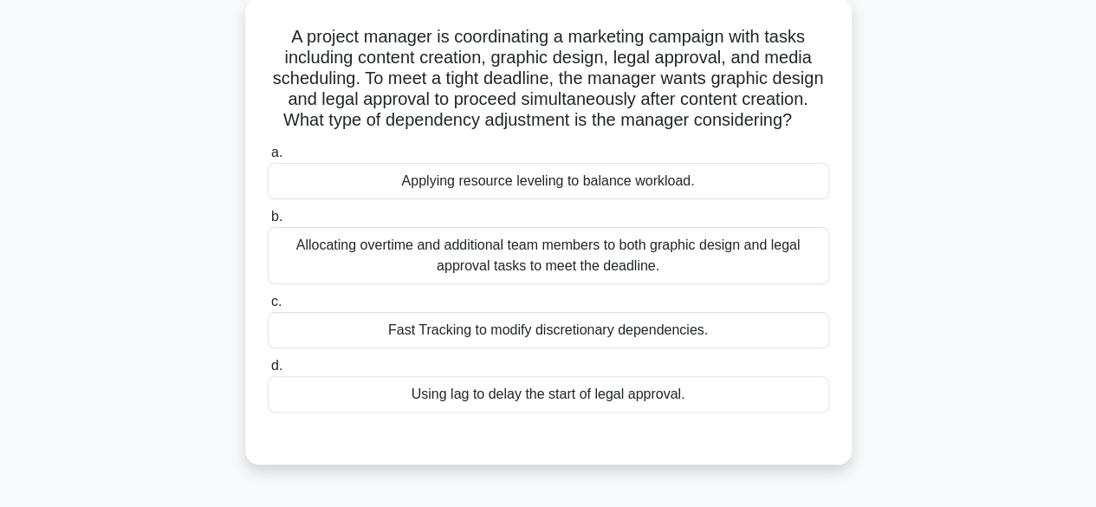
click at [642, 348] on div "Fast Tracking to modify discretionary dependencies." at bounding box center [548, 330] width 561 height 36
click at [268, 308] on input "c. Fast Tracking to modify discretionary dependencies." at bounding box center [268, 301] width 0 height 11
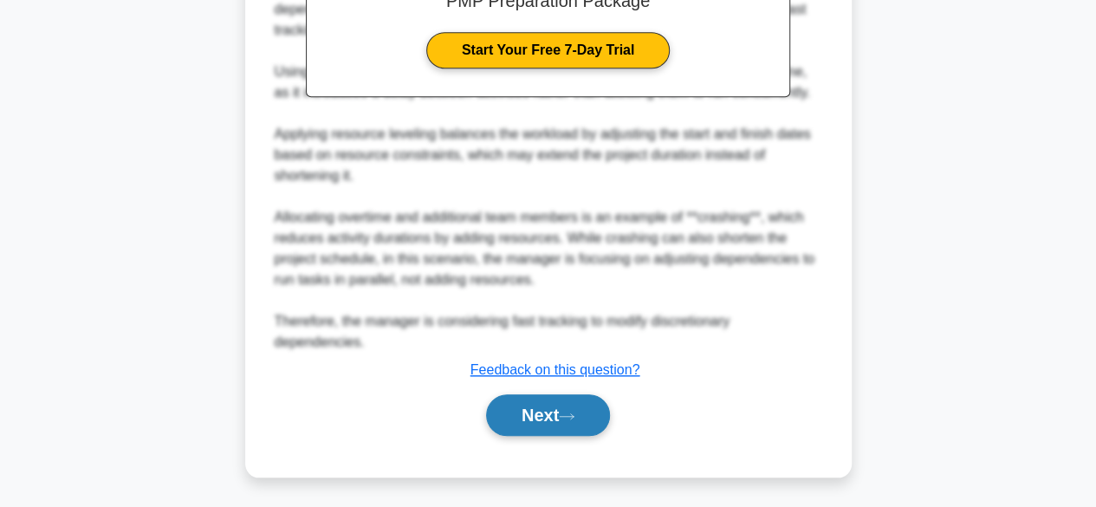
click at [574, 411] on icon at bounding box center [567, 416] width 16 height 10
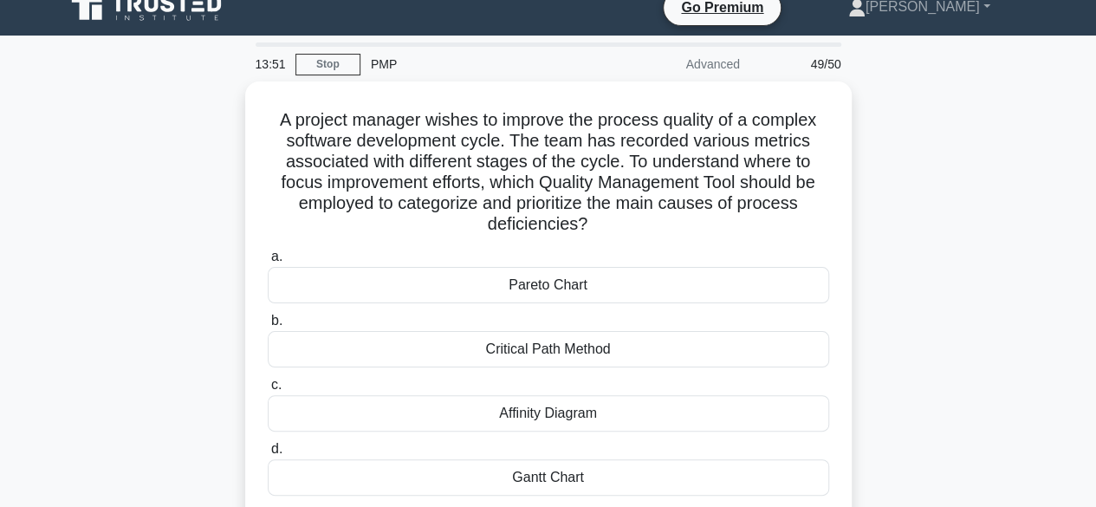
scroll to position [19, 0]
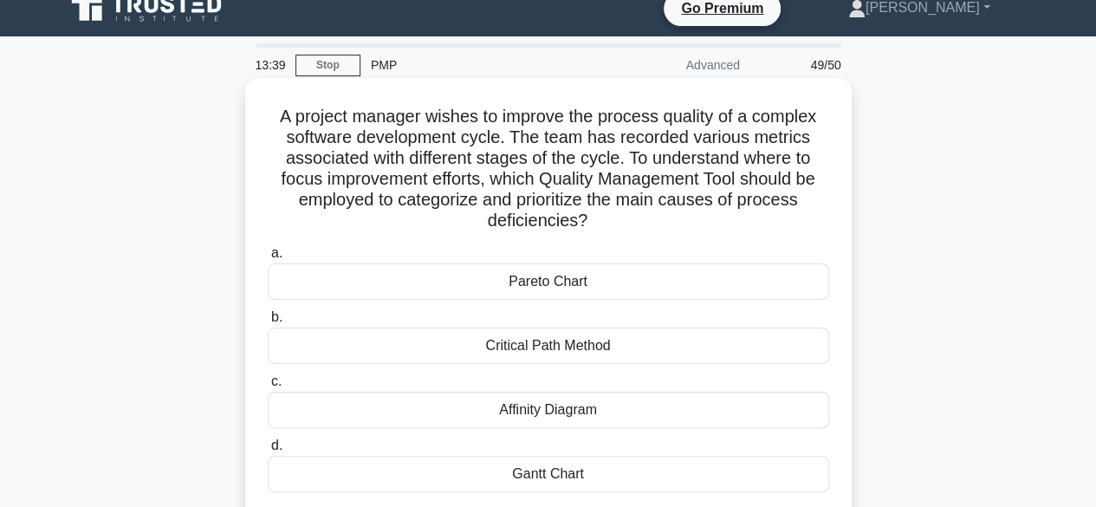
click at [632, 283] on div "Pareto Chart" at bounding box center [548, 281] width 561 height 36
click at [268, 259] on input "a. Pareto Chart" at bounding box center [268, 253] width 0 height 11
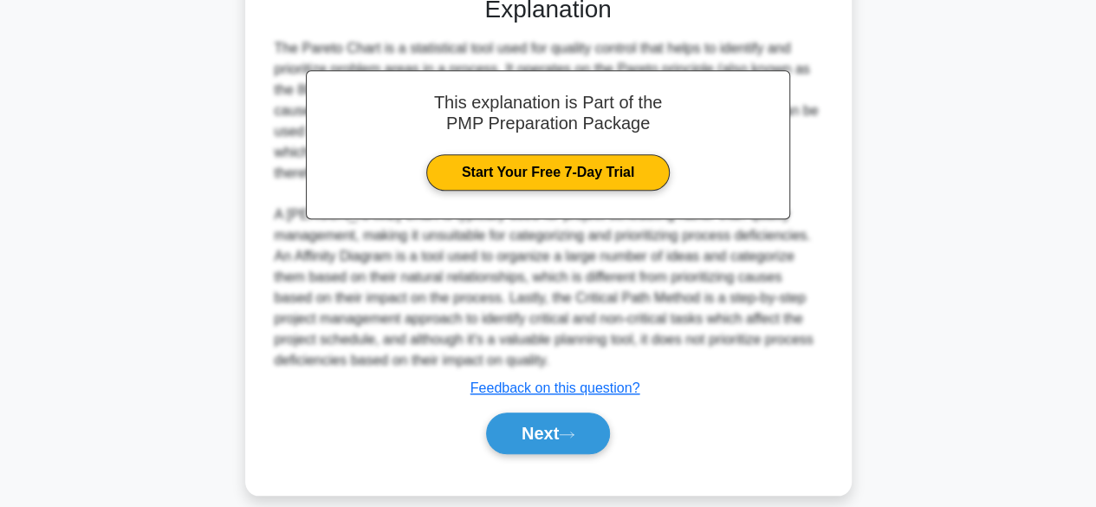
scroll to position [559, 0]
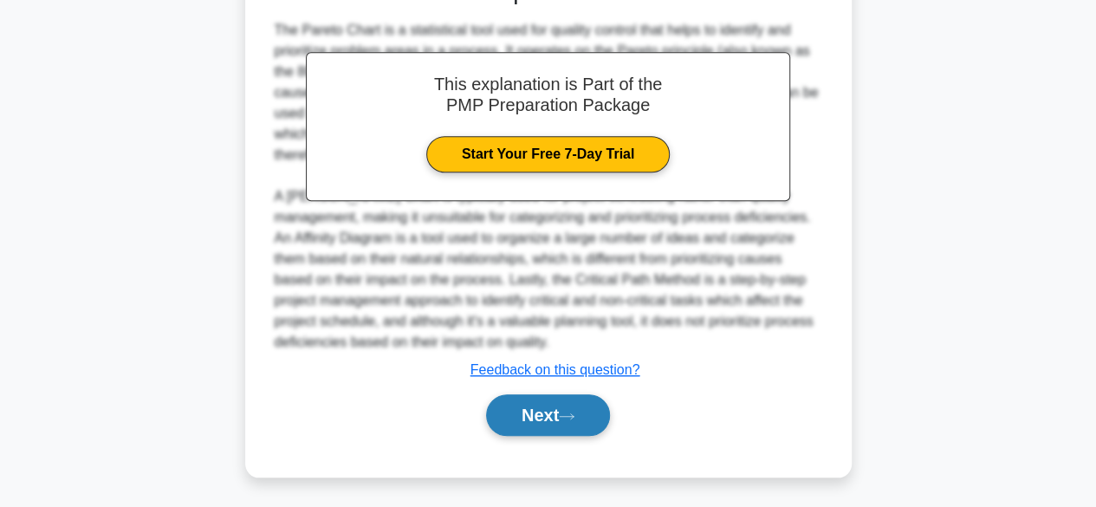
click at [574, 411] on icon at bounding box center [567, 416] width 16 height 10
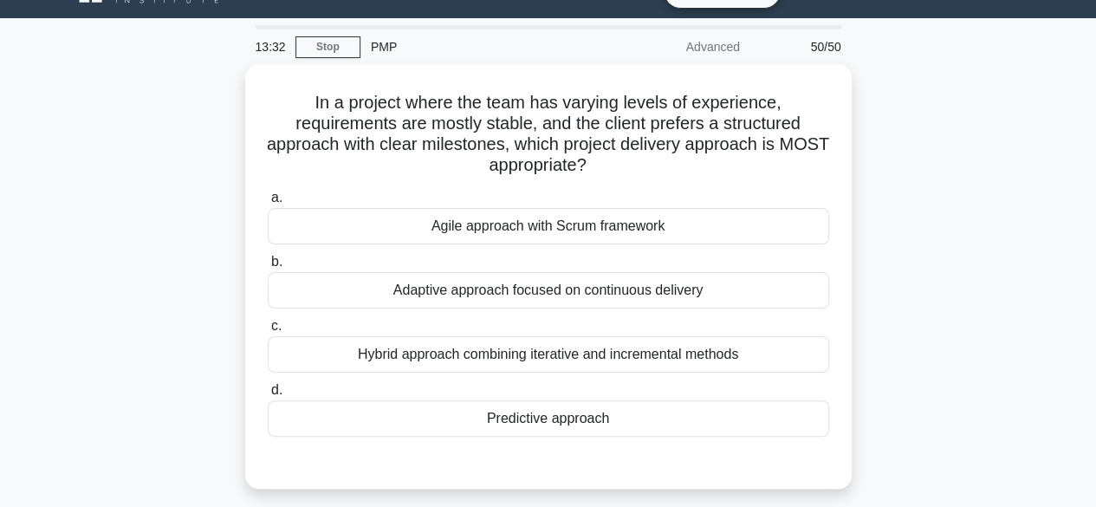
scroll to position [36, 0]
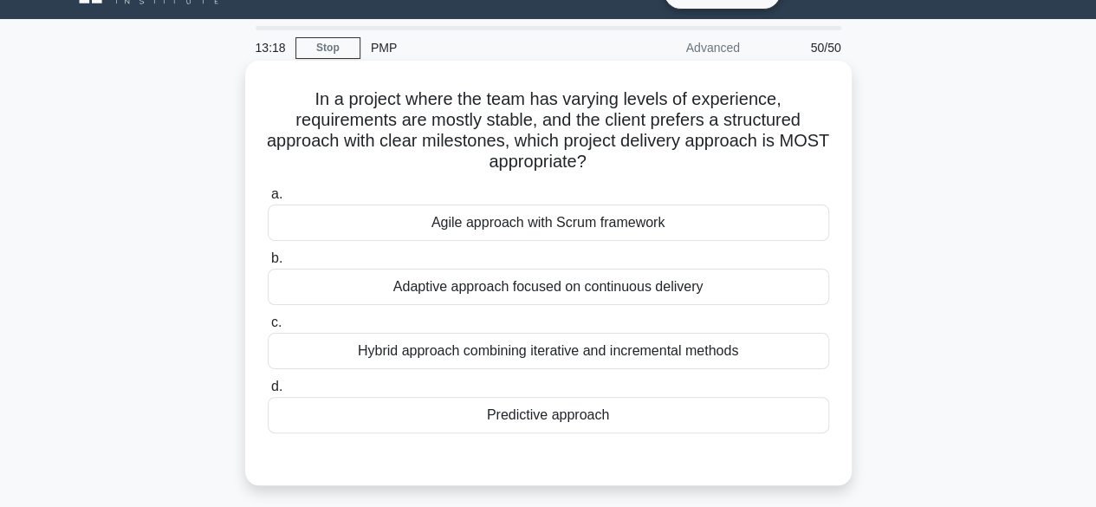
click at [596, 418] on div "Predictive approach" at bounding box center [548, 415] width 561 height 36
click at [268, 392] on input "d. Predictive approach" at bounding box center [268, 386] width 0 height 11
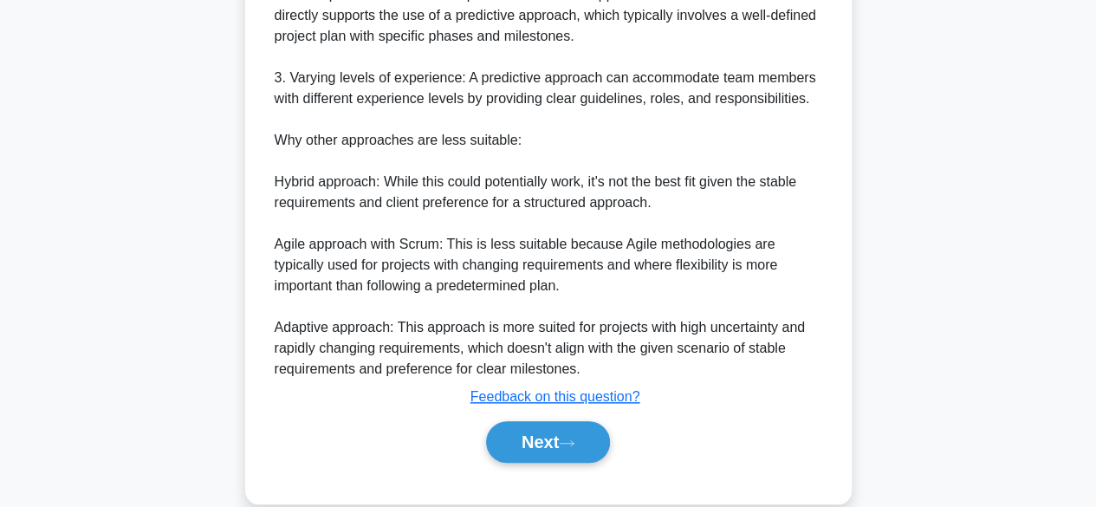
scroll to position [725, 0]
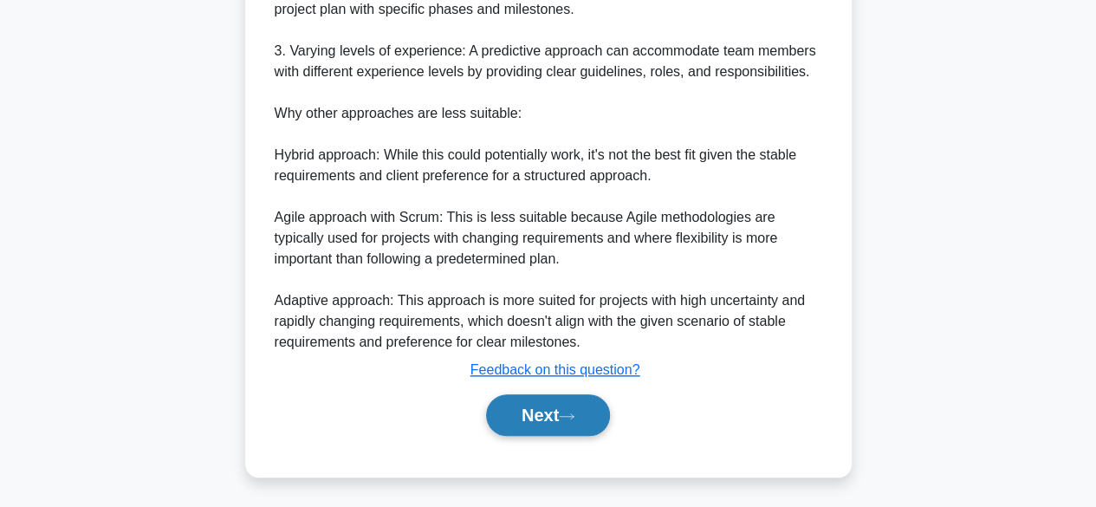
click at [563, 409] on button "Next" at bounding box center [548, 415] width 124 height 42
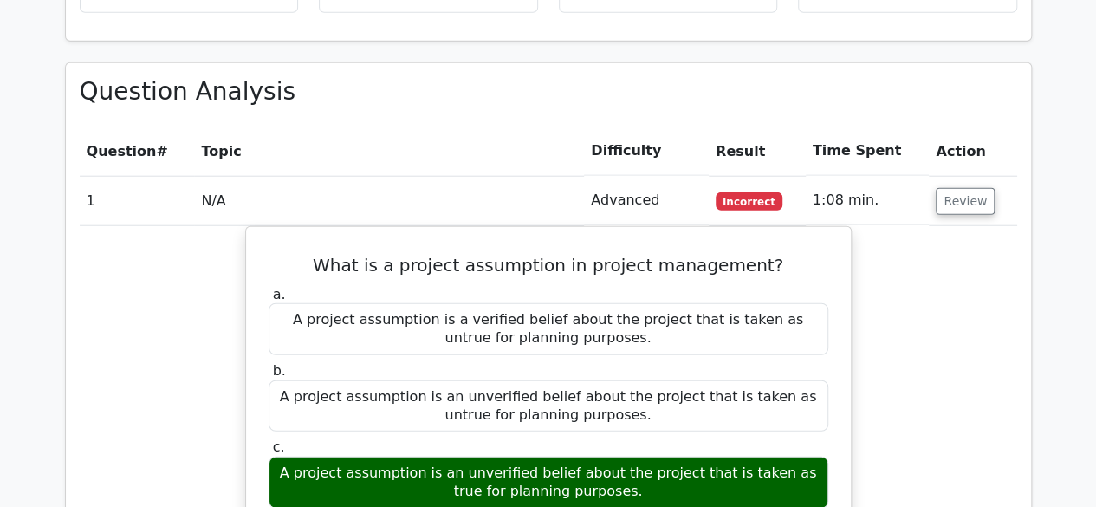
scroll to position [2127, 0]
